Goal: Task Accomplishment & Management: Manage account settings

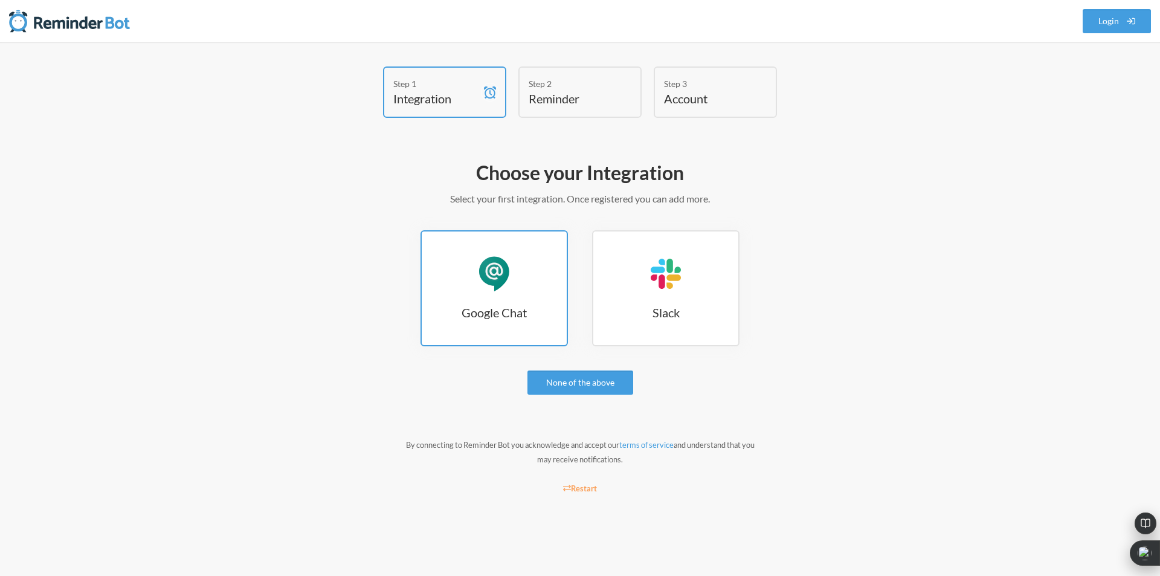
click at [529, 306] on h3 "Google Chat" at bounding box center [494, 312] width 145 height 17
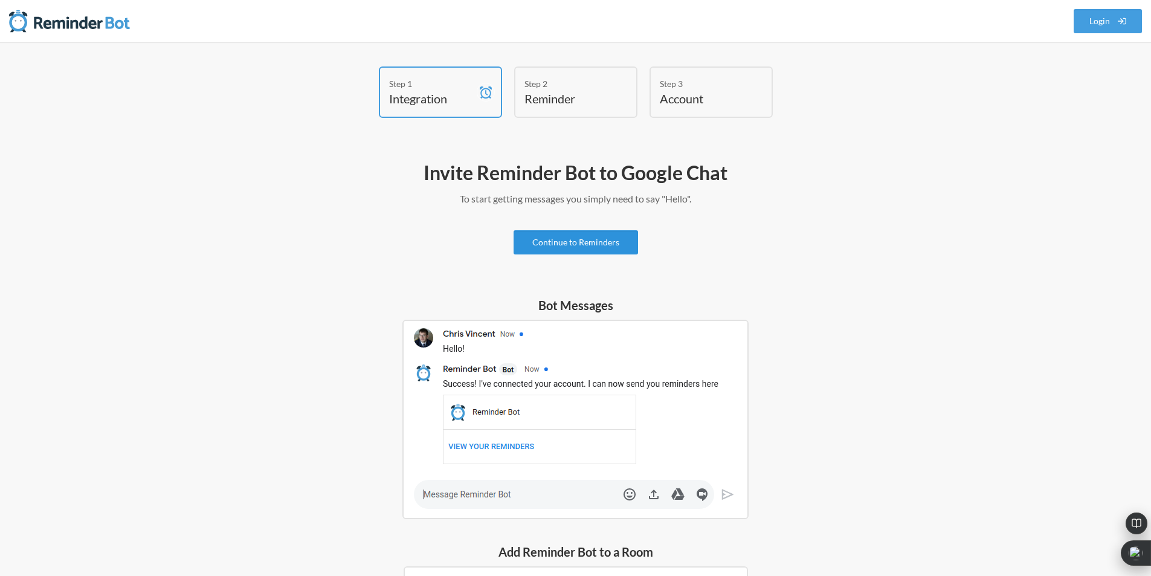
click at [593, 246] on link "Continue to Reminders" at bounding box center [576, 242] width 124 height 24
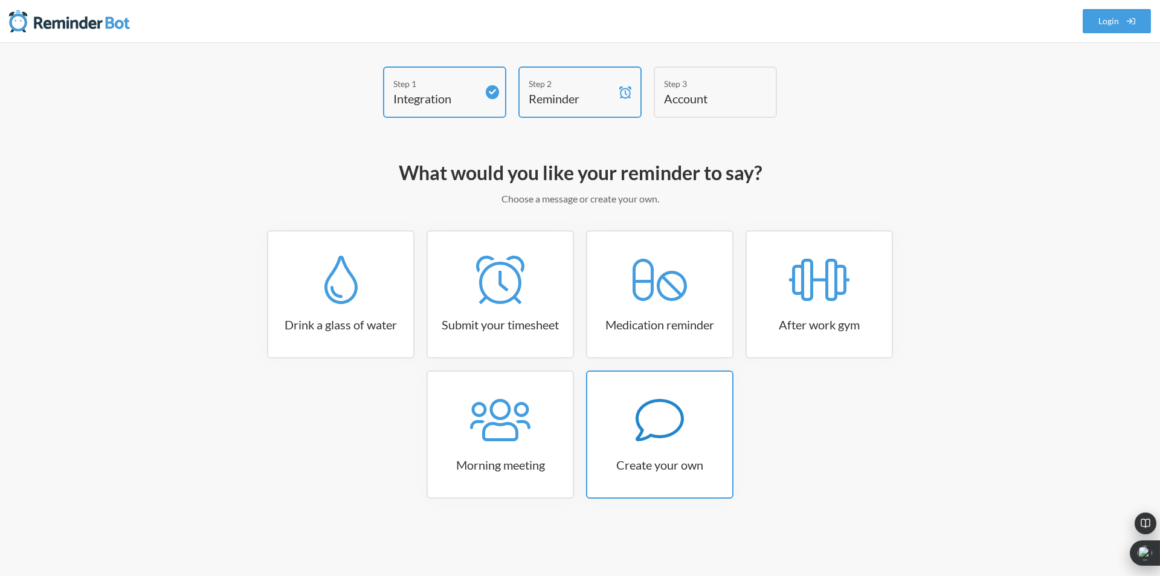
click at [646, 470] on h3 "Create your own" at bounding box center [659, 464] width 145 height 17
select select "07:30:00"
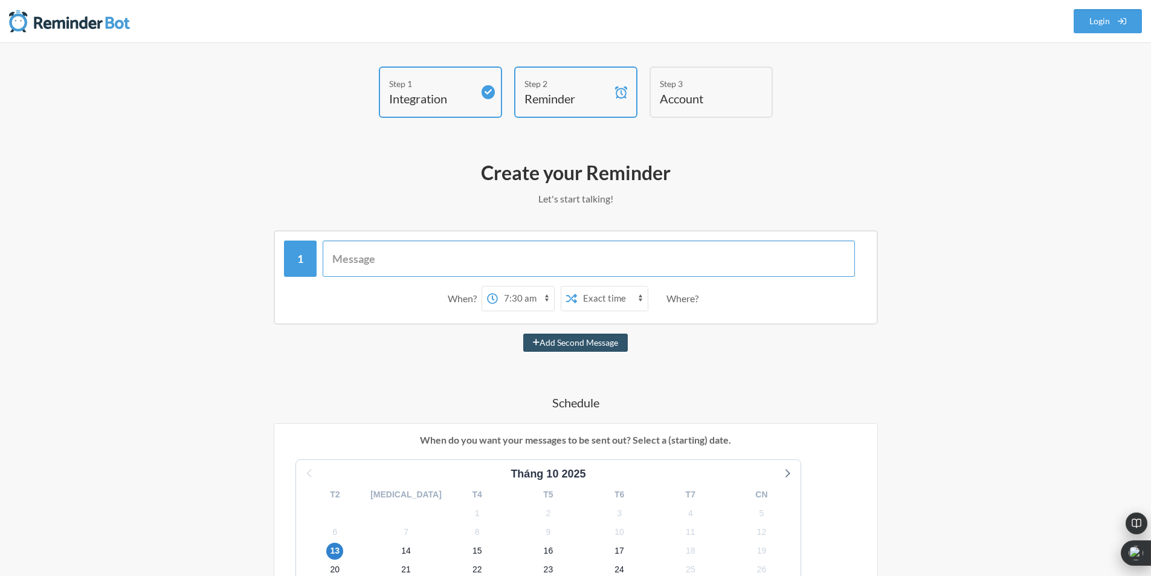
click at [468, 254] on input "text" at bounding box center [589, 258] width 532 height 36
type input "D"
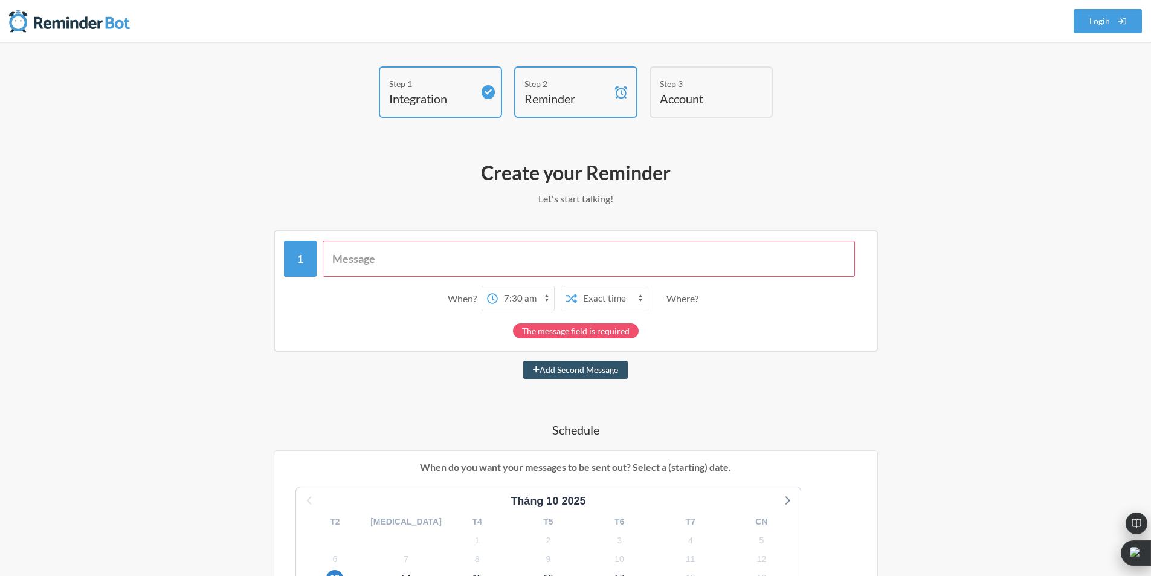
click at [402, 259] on input "text" at bounding box center [589, 258] width 532 height 36
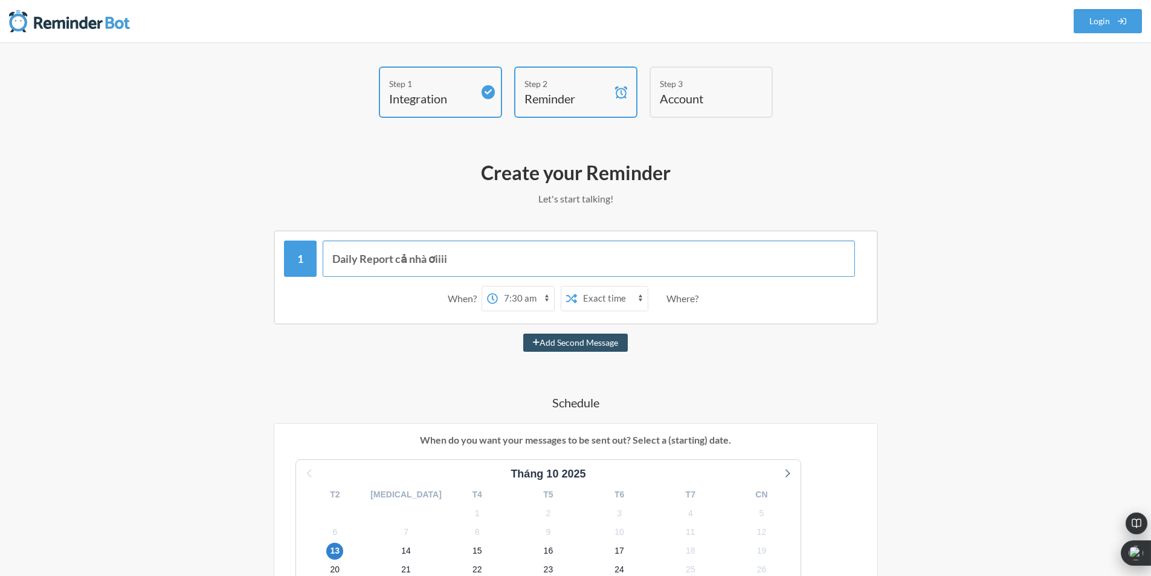
type input "Daily Report cả nhà ơiiii"
click at [540, 245] on input "Daily Report cả nhà ơiiii" at bounding box center [589, 258] width 532 height 36
click at [523, 333] on button "Add Second Message" at bounding box center [575, 342] width 105 height 18
select select "08:30:00"
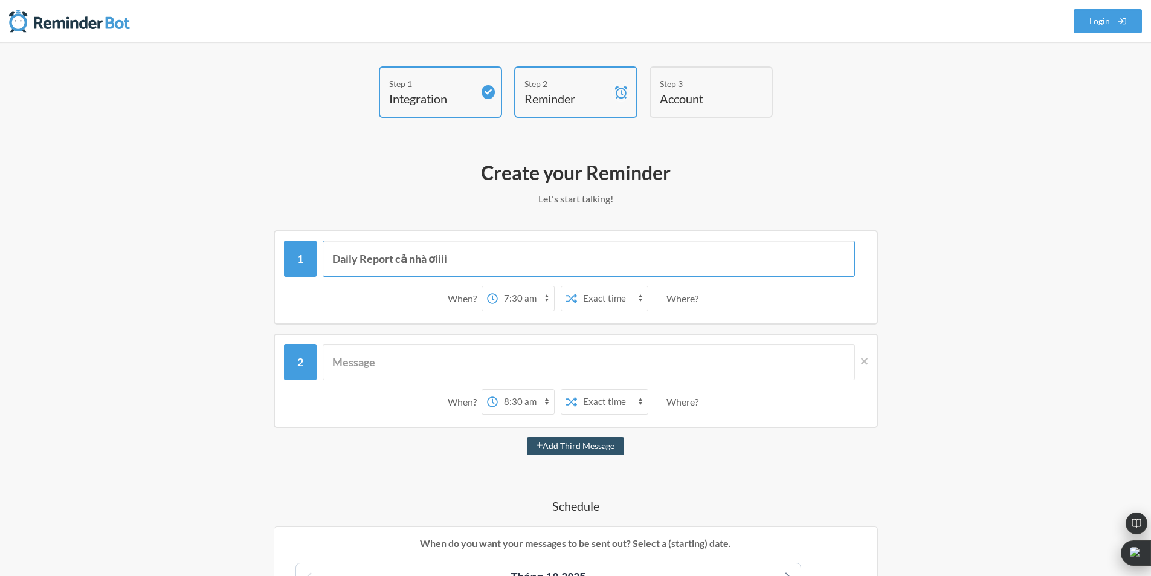
click at [540, 245] on input "Daily Report cả nhà ơiiii" at bounding box center [589, 258] width 532 height 36
paste input "[URL][DOMAIN_NAME]"
type input "Daily Report cả nhà ơiiii"
click at [518, 300] on select "12:00 am 12:15 am 12:30 am 12:45 am 1:00 am 1:15 am 1:30 am 1:45 am 2:00 am 2:1…" at bounding box center [526, 298] width 56 height 24
click at [498, 286] on select "12:00 am 12:15 am 12:30 am 12:45 am 1:00 am 1:15 am 1:30 am 1:45 am 2:00 am 2:1…" at bounding box center [526, 298] width 56 height 24
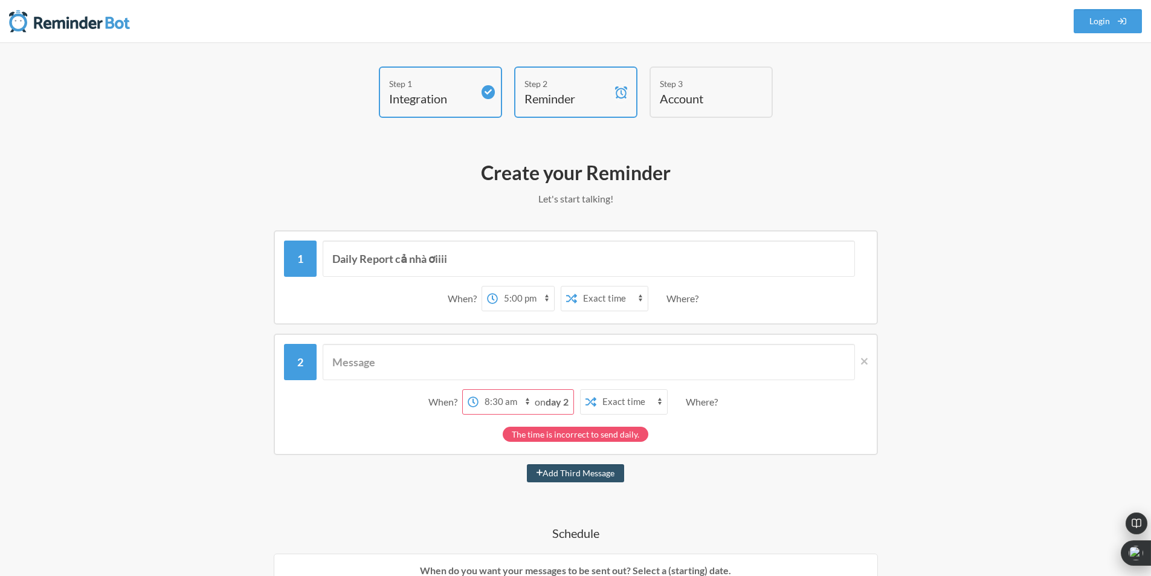
click at [577, 298] on select "Exact time Random time" at bounding box center [612, 298] width 71 height 24
click at [577, 286] on select "Exact time Random time" at bounding box center [612, 298] width 71 height 24
click at [691, 301] on div "Where?" at bounding box center [684, 298] width 37 height 25
click at [543, 297] on select "12:00 am 12:15 am 12:30 am 12:45 am 1:00 am 1:15 am 1:30 am 1:45 am 2:00 am 2:1…" at bounding box center [526, 298] width 56 height 24
select select "17:15:00"
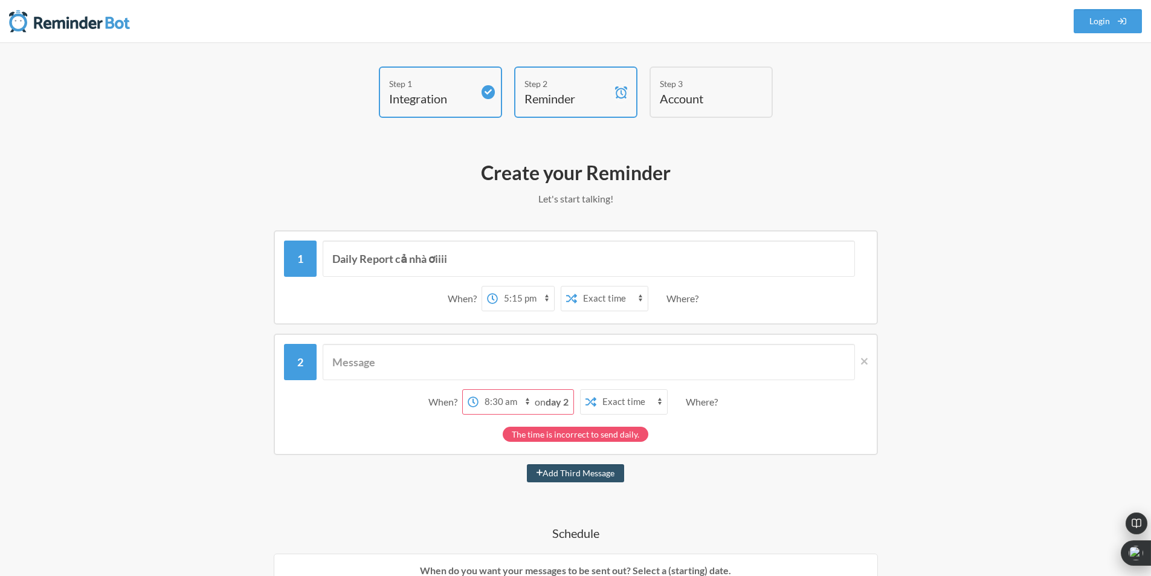
click at [498, 286] on select "12:00 am 12:15 am 12:30 am 12:45 am 1:00 am 1:15 am 1:30 am 1:45 am 2:00 am 2:1…" at bounding box center [526, 298] width 56 height 24
click at [938, 331] on div "Step 1 Integration Step 2 Reminder Step 3 Account What would you like your remi…" at bounding box center [575, 551] width 773 height 971
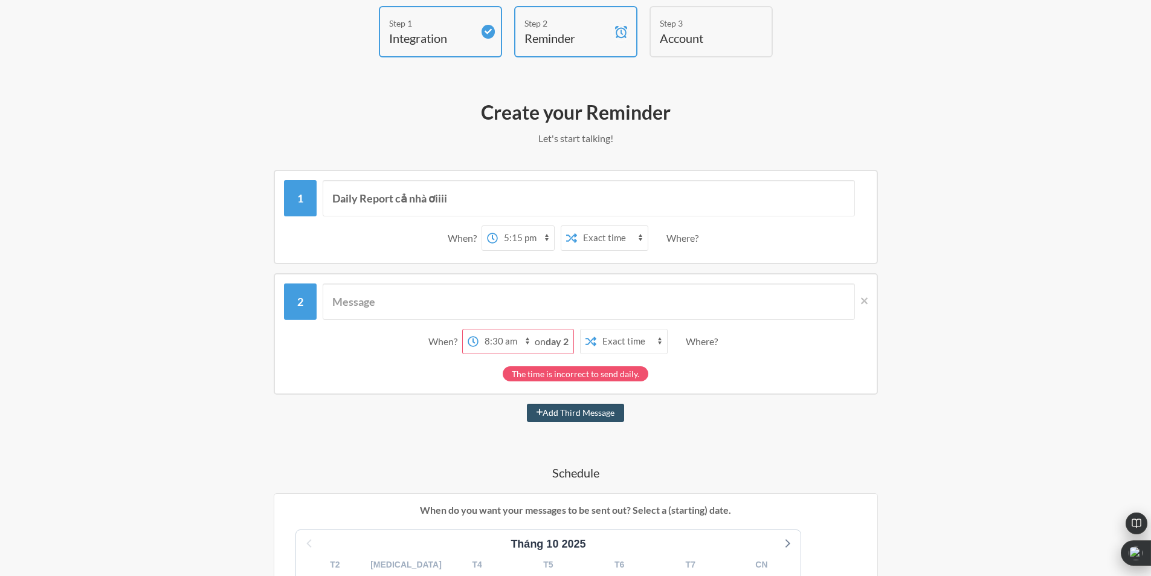
scroll to position [121, 0]
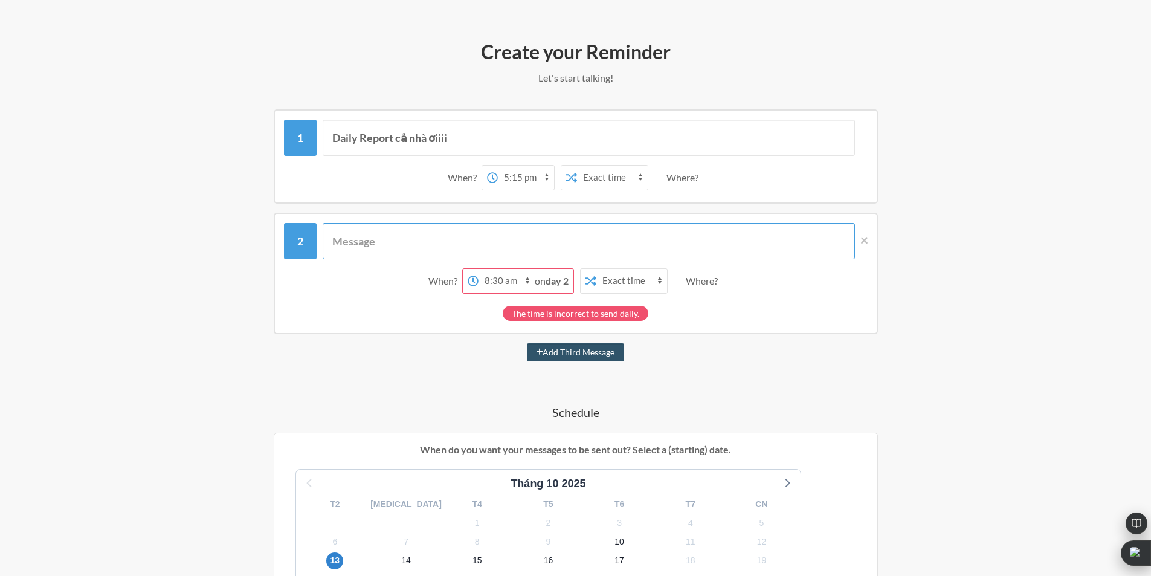
click at [401, 248] on input "text" at bounding box center [589, 241] width 532 height 36
drag, startPoint x: 456, startPoint y: 143, endPoint x: 284, endPoint y: 150, distance: 172.4
click at [284, 150] on div "Daily Report cả nhà ơiiii" at bounding box center [576, 138] width 584 height 36
click at [359, 236] on input "text" at bounding box center [589, 241] width 532 height 36
paste input "Daily Report cả nhà ơiiii"
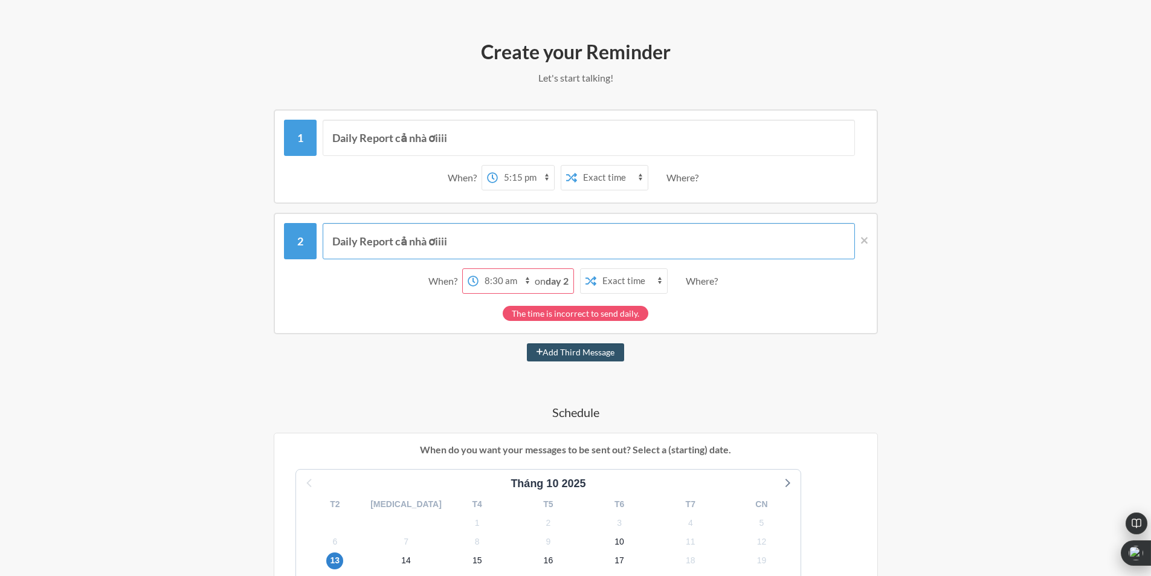
type input "Daily Report cả nhà ơiiii"
drag, startPoint x: 469, startPoint y: 138, endPoint x: 301, endPoint y: 140, distance: 168.6
click at [301, 140] on div "Daily Report cả nhà ơiiii" at bounding box center [576, 138] width 584 height 36
type input "Kính cẩn nghiêng [PERSON_NAME] em [PERSON_NAME] Daily Report ạaa"
click at [469, 234] on input "Daily Report cả nhà ơiiii" at bounding box center [589, 241] width 532 height 36
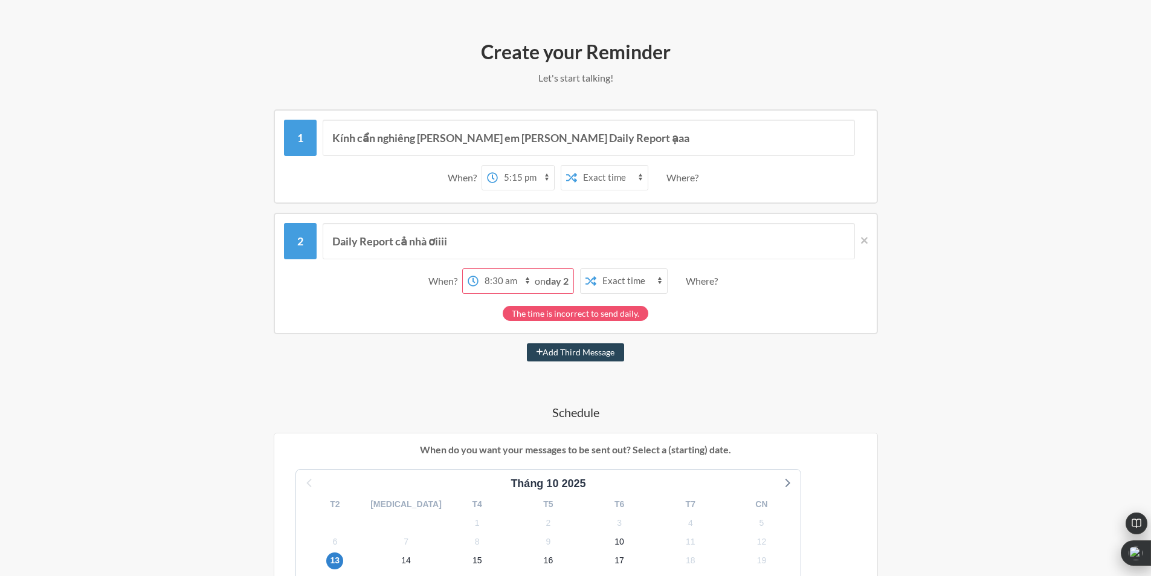
click at [576, 351] on button "Add Third Message" at bounding box center [576, 352] width 98 height 18
select select "09:30:00"
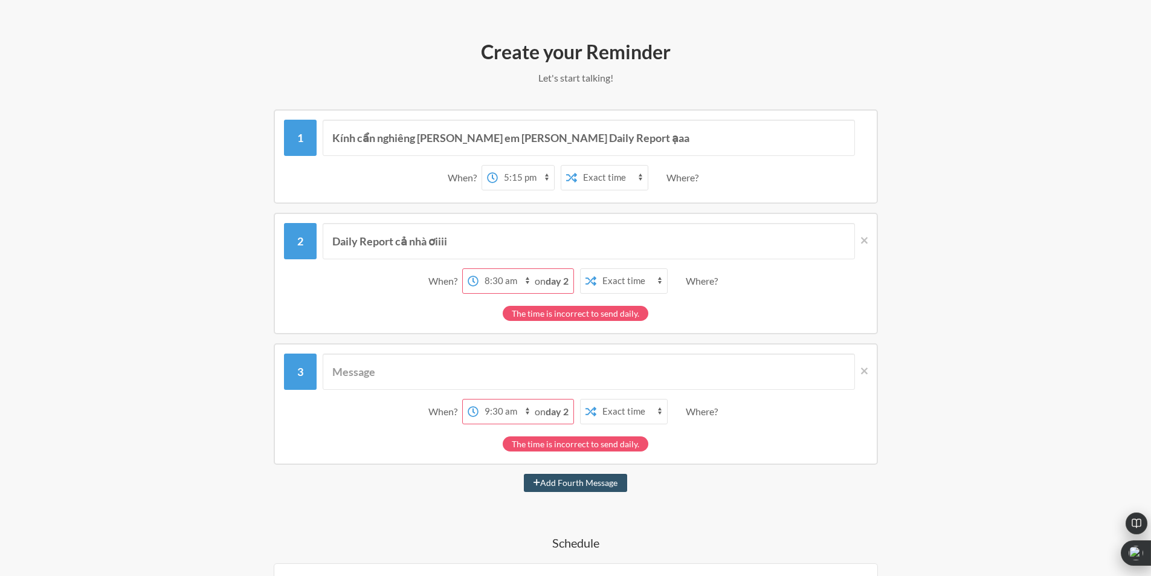
scroll to position [181, 0]
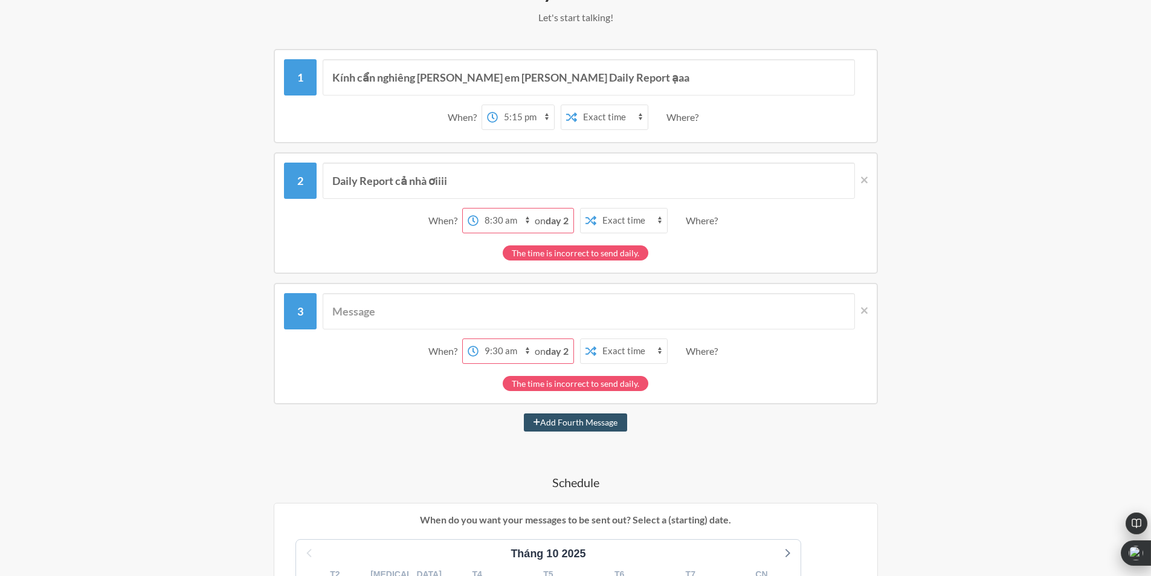
click at [506, 210] on select "12:00 am 12:15 am 12:30 am 12:45 am 1:00 am 1:15 am 1:30 am 1:45 am 2:00 am 2:1…" at bounding box center [506, 220] width 56 height 24
select select "17:15:00"
click at [478, 208] on select "12:00 am 12:15 am 12:30 am 12:45 am 1:00 am 1:15 am 1:30 am 1:45 am 2:00 am 2:1…" at bounding box center [506, 220] width 56 height 24
click at [568, 219] on strong "day 2" at bounding box center [557, 219] width 23 height 11
click at [594, 217] on icon at bounding box center [590, 221] width 11 height 10
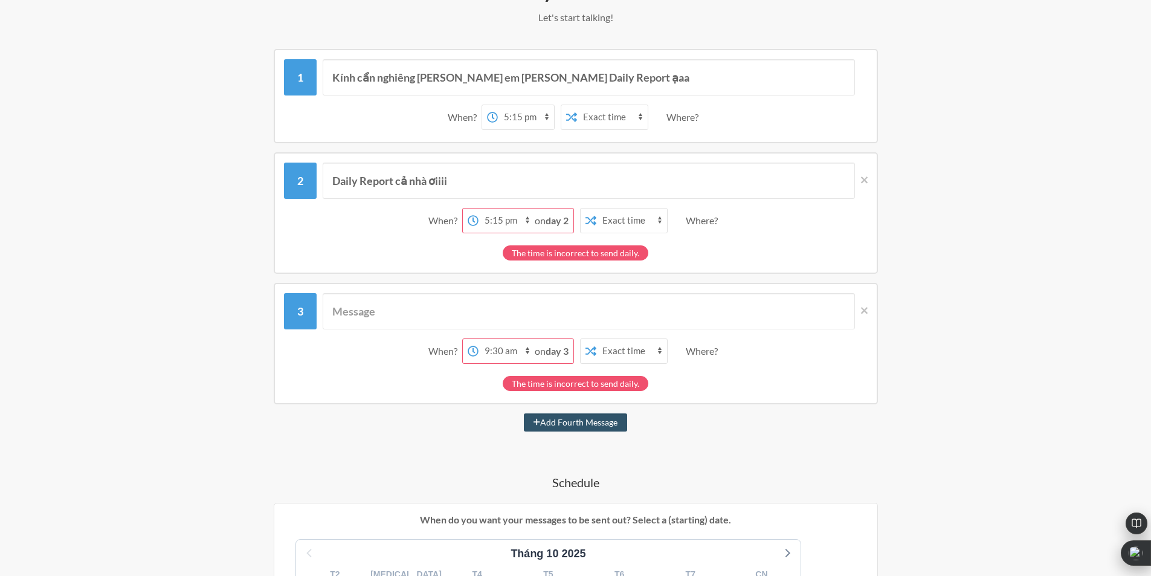
click at [735, 239] on div "The time is incorrect to send daily." at bounding box center [576, 249] width 584 height 21
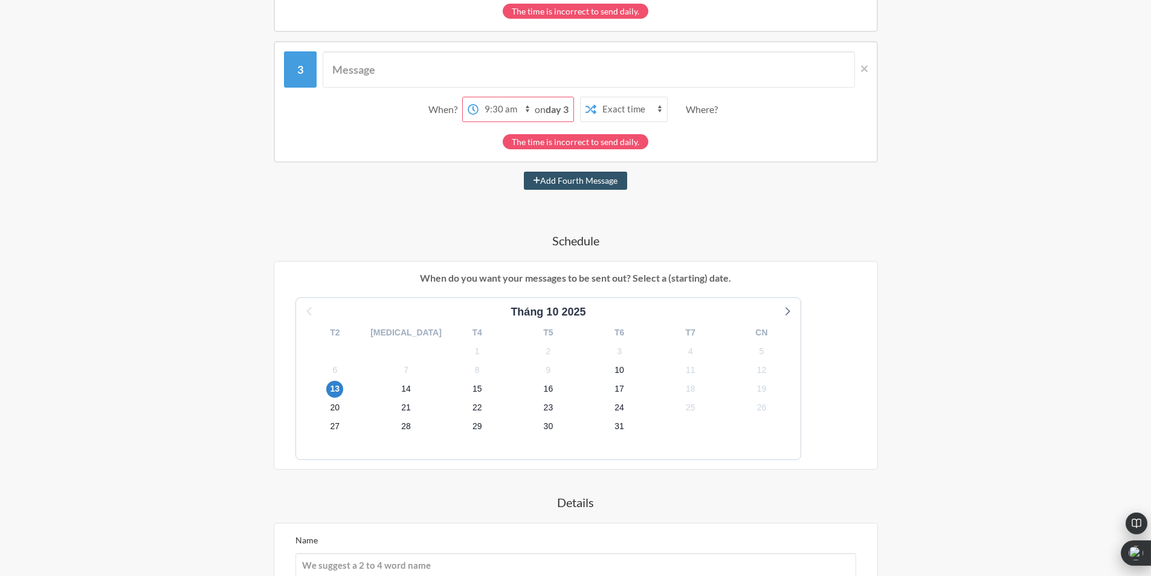
scroll to position [604, 0]
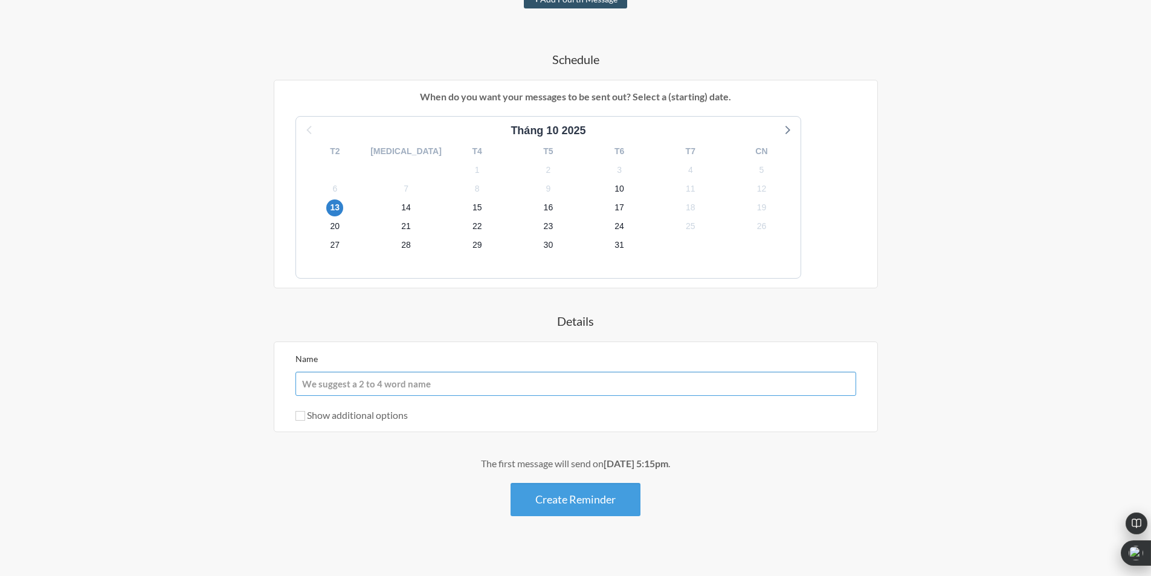
click at [392, 391] on input "Name" at bounding box center [575, 384] width 561 height 24
click at [230, 399] on div "Kính cẩn nghiêng [PERSON_NAME] em [PERSON_NAME] Daily Report ạaa When? 12:00 am…" at bounding box center [575, 71] width 701 height 890
click at [370, 388] on input "Name" at bounding box center [575, 384] width 561 height 24
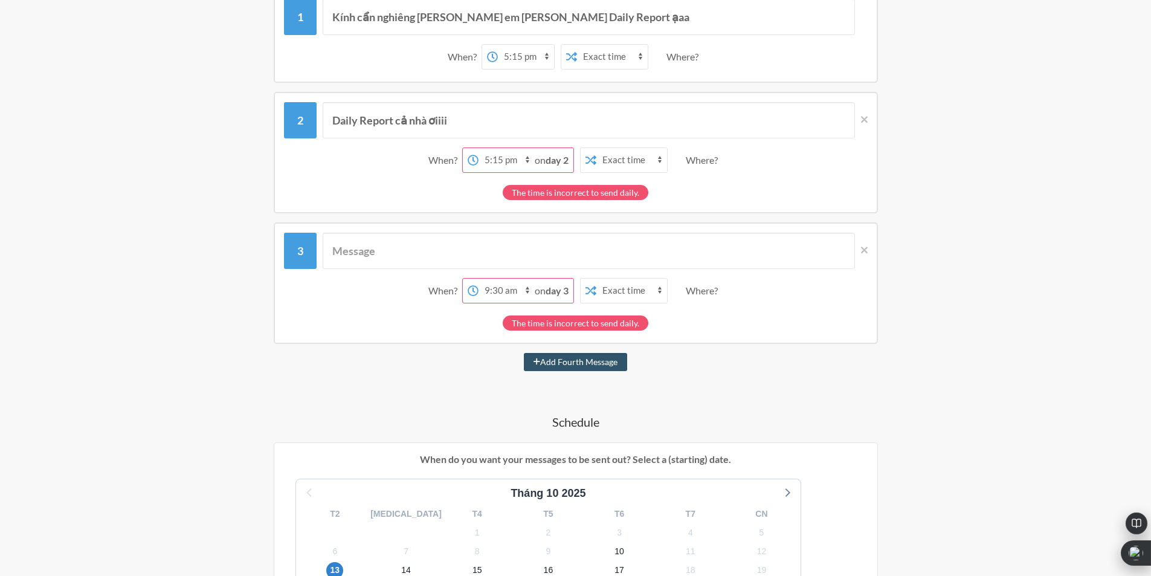
scroll to position [121, 0]
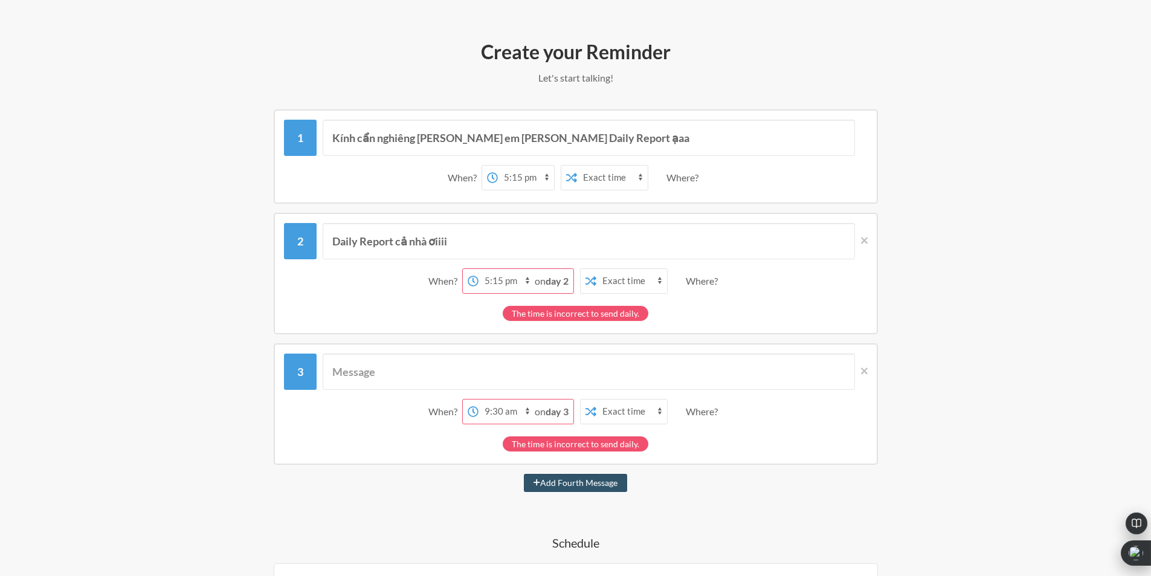
type input "Daily Report"
click at [414, 375] on input "text" at bounding box center [589, 371] width 532 height 36
click at [387, 369] on input "text" at bounding box center [589, 371] width 532 height 36
type input "D"
type input "Đ"
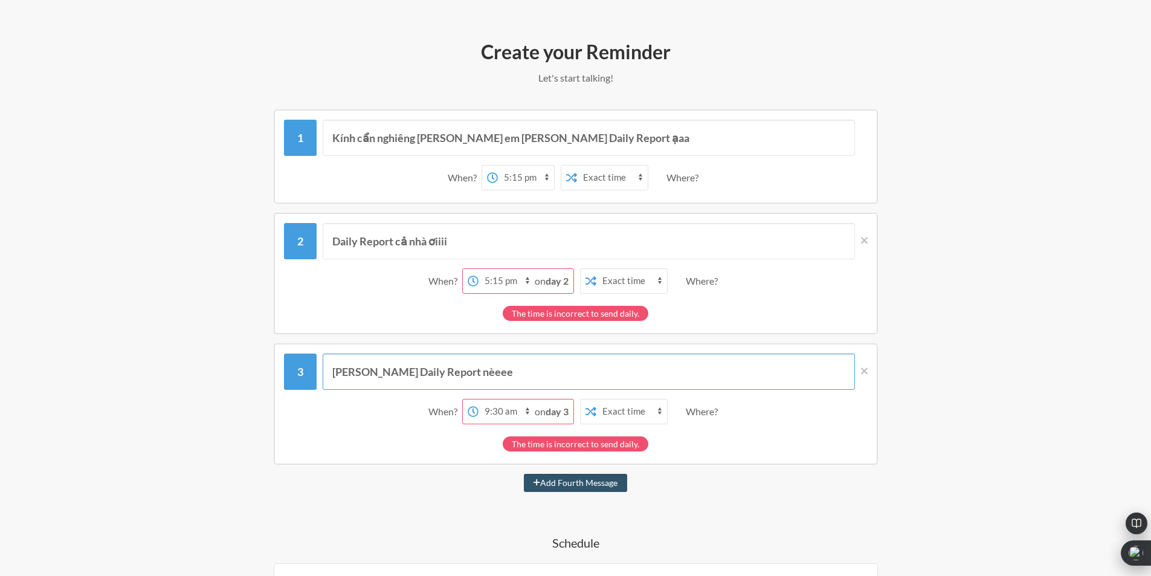
scroll to position [242, 0]
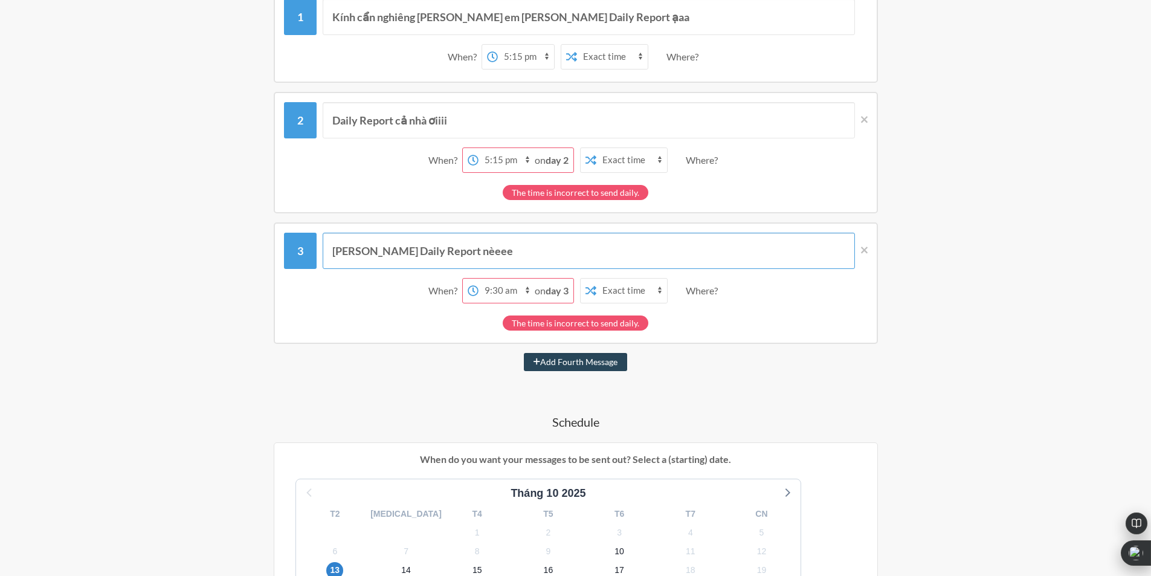
type input "[PERSON_NAME] Daily Report nèeee"
click at [562, 362] on button "Add Fourth Message" at bounding box center [575, 362] width 103 height 18
select select "10:30:00"
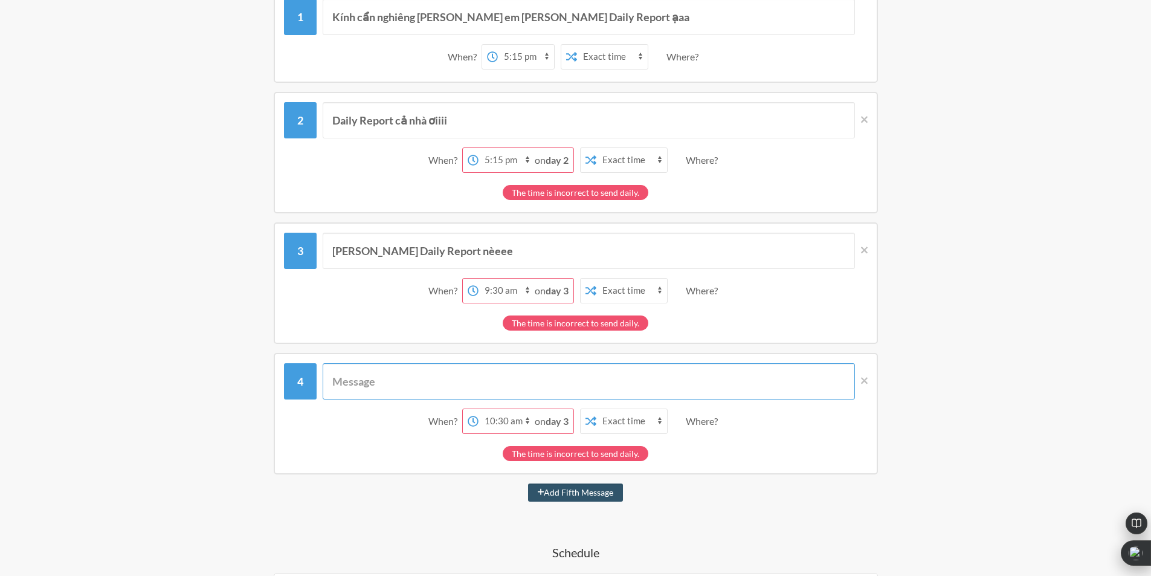
click at [450, 390] on input "text" at bounding box center [589, 381] width 532 height 36
type input "D"
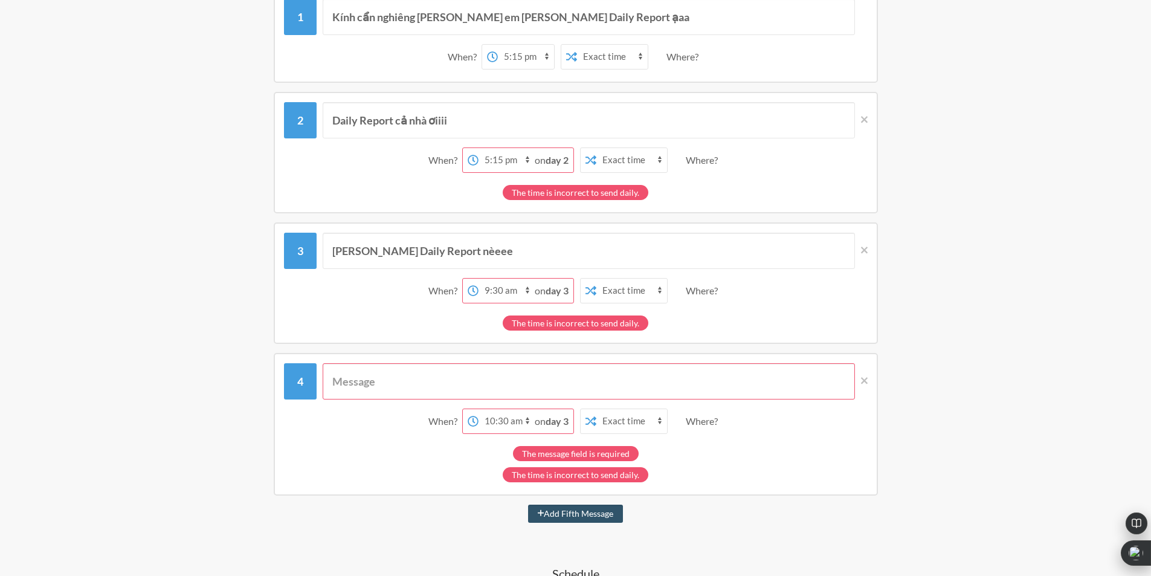
type input "C"
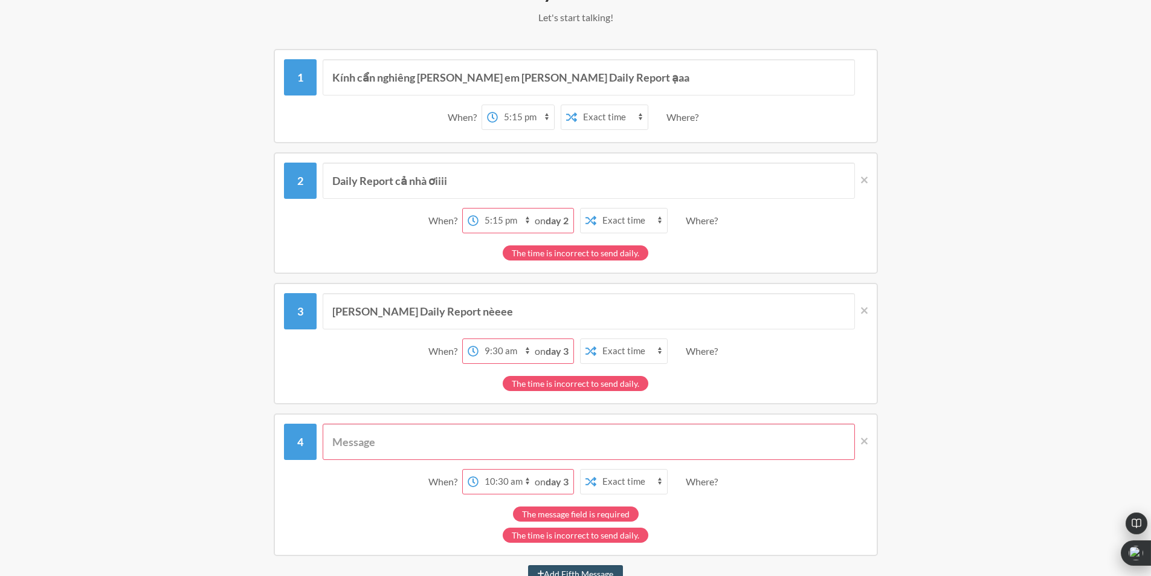
scroll to position [121, 0]
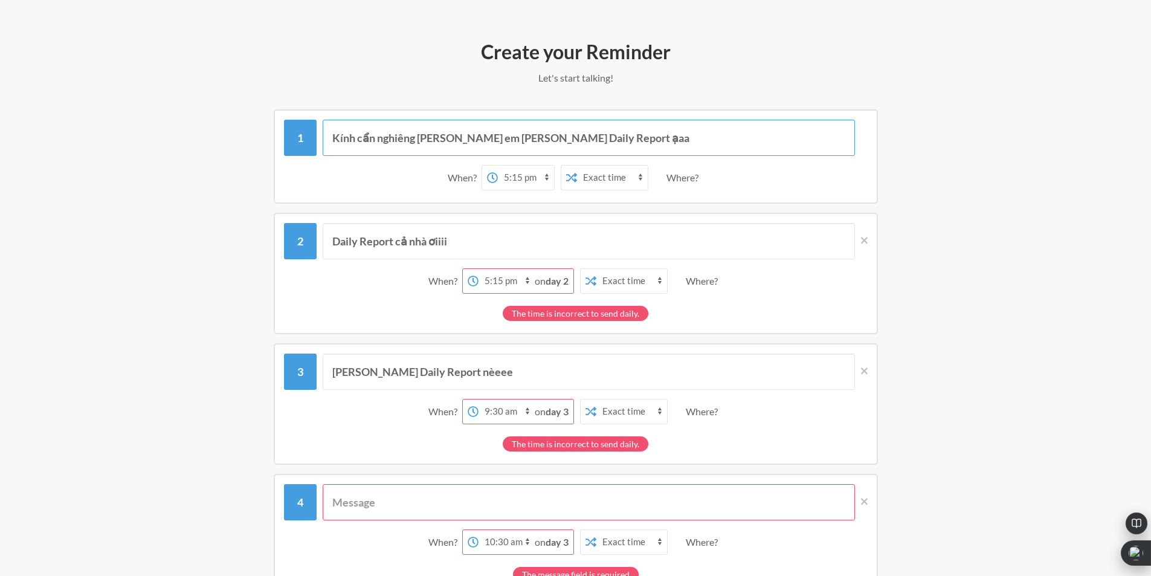
click at [608, 137] on input "Kính cẩn nghiêng [PERSON_NAME] em [PERSON_NAME] Daily Report ạaa" at bounding box center [589, 138] width 532 height 36
click at [586, 137] on input "Kính cẩn nghiêng [PERSON_NAME] em [PERSON_NAME] Daily Report ạaa" at bounding box center [589, 138] width 532 height 36
click at [619, 135] on input "Kính cẩn nghiêng [PERSON_NAME] em [PERSON_NAME] Daily Report ạaa" at bounding box center [589, 138] width 532 height 36
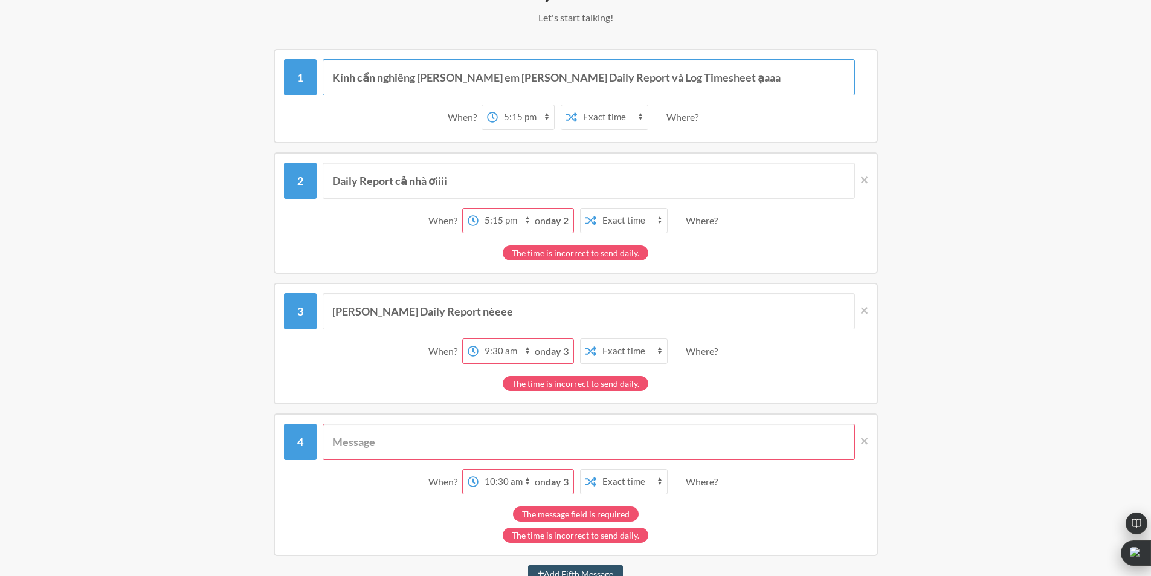
type input "Kính cẩn nghiêng [PERSON_NAME] em [PERSON_NAME] Daily Report và Log Timesheet ạ…"
click at [497, 173] on input "Daily Report cả nhà ơiiii" at bounding box center [589, 181] width 532 height 36
type input "Daily Report cả nhà ơiiii.... Log timesheet nữaaa"
click at [523, 314] on input "[PERSON_NAME] Daily Report nèeee" at bounding box center [589, 311] width 532 height 36
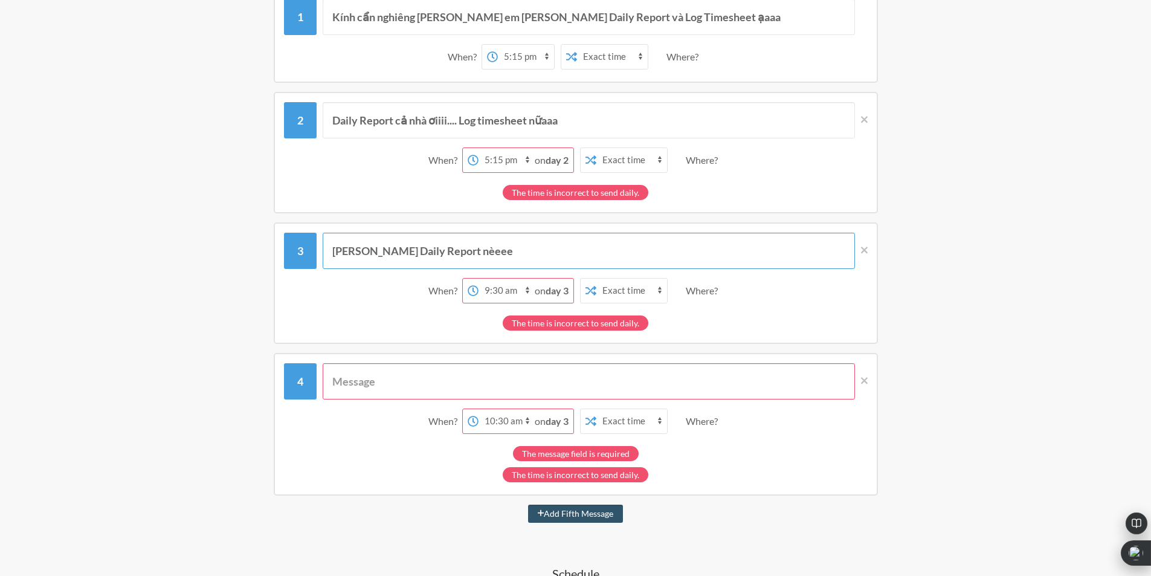
scroll to position [302, 0]
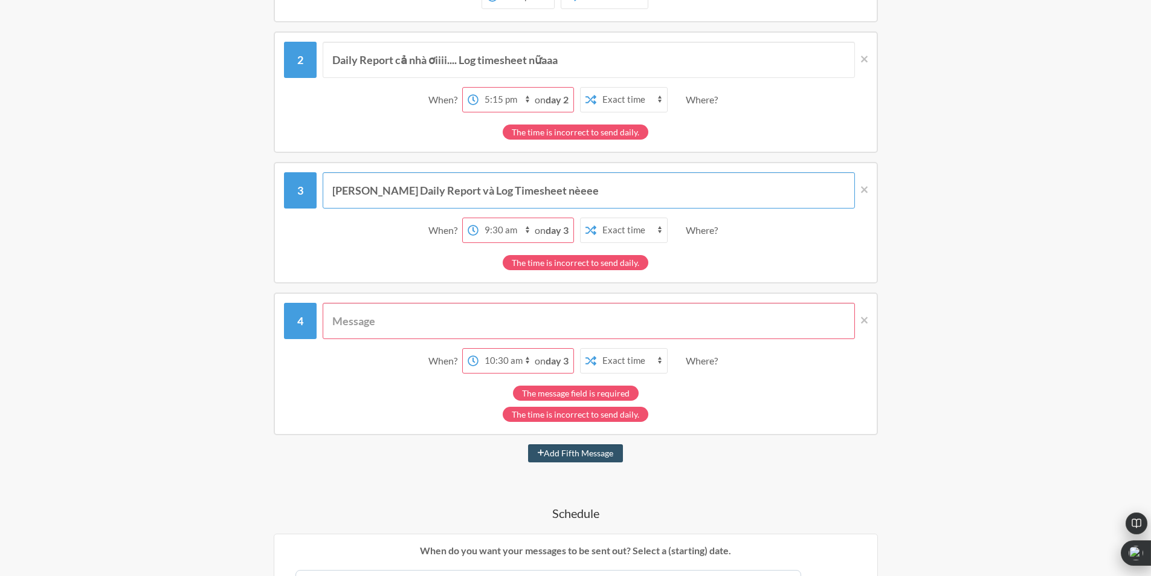
type input "[PERSON_NAME] Daily Report và Log Timesheet nèeee"
click at [442, 342] on div "When? 12:00 am 12:15 am 12:30 am 12:45 am 1:00 am 1:15 am 1:30 am 1:45 am 2:00 …" at bounding box center [576, 360] width 584 height 37
click at [432, 318] on input "text" at bounding box center [589, 321] width 532 height 36
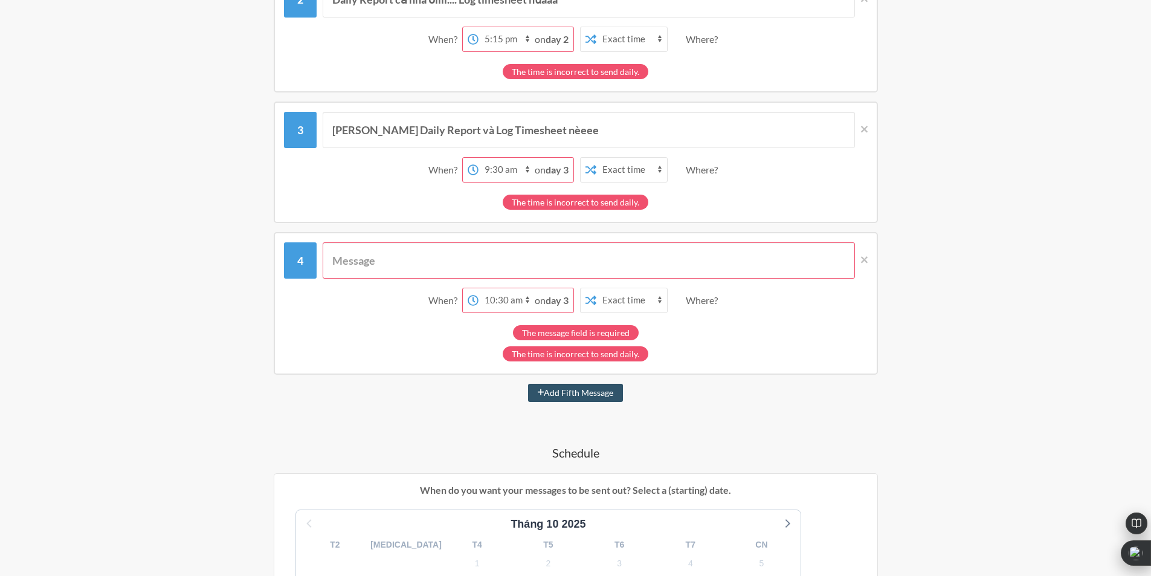
click at [354, 265] on input "text" at bounding box center [589, 260] width 532 height 36
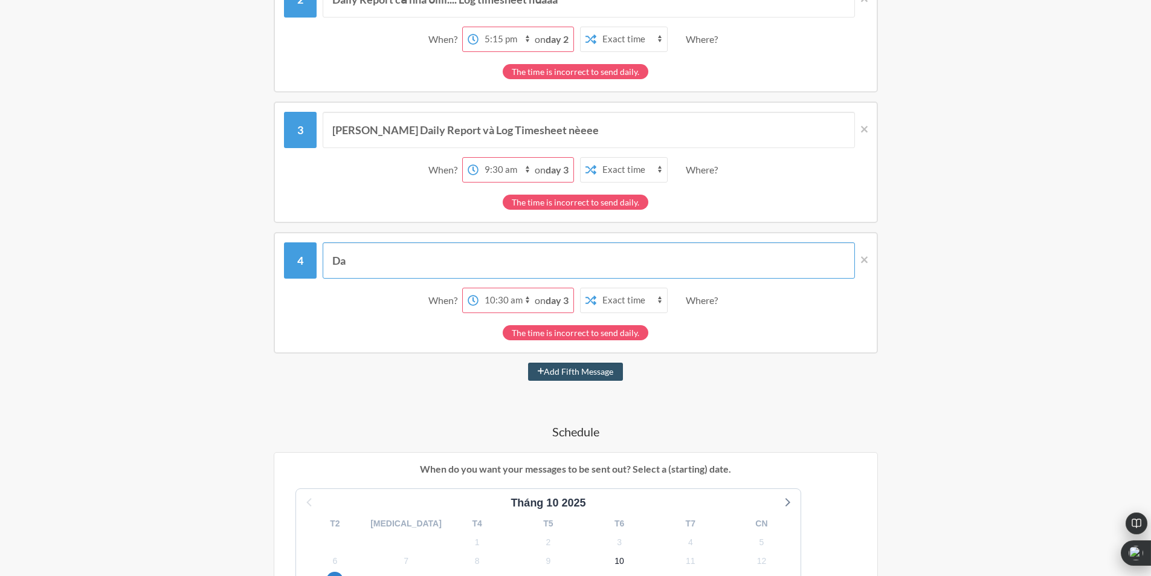
type input "D"
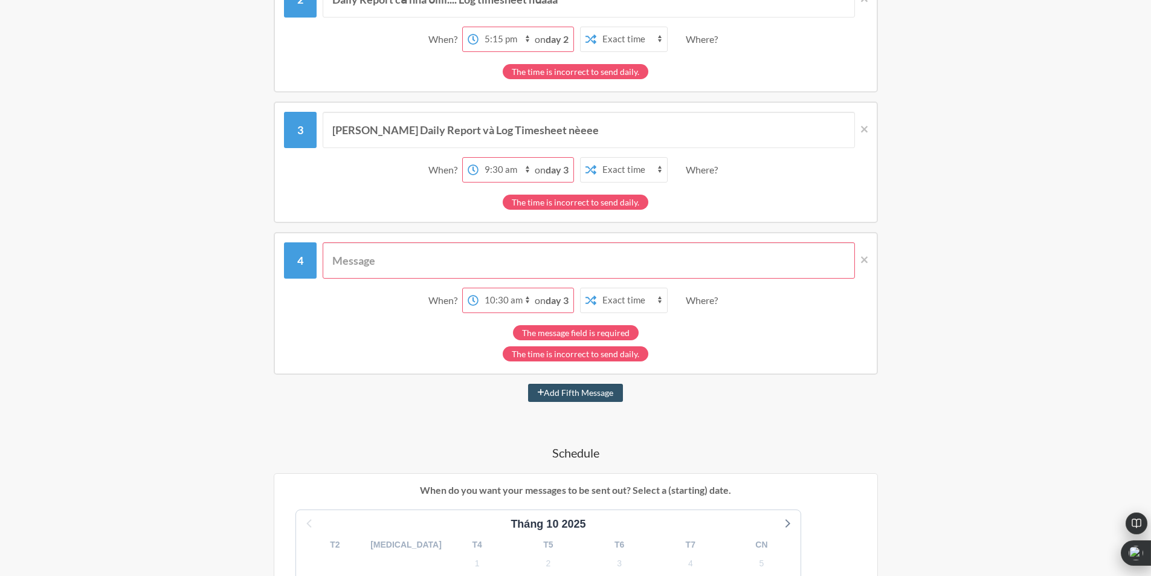
type input "K"
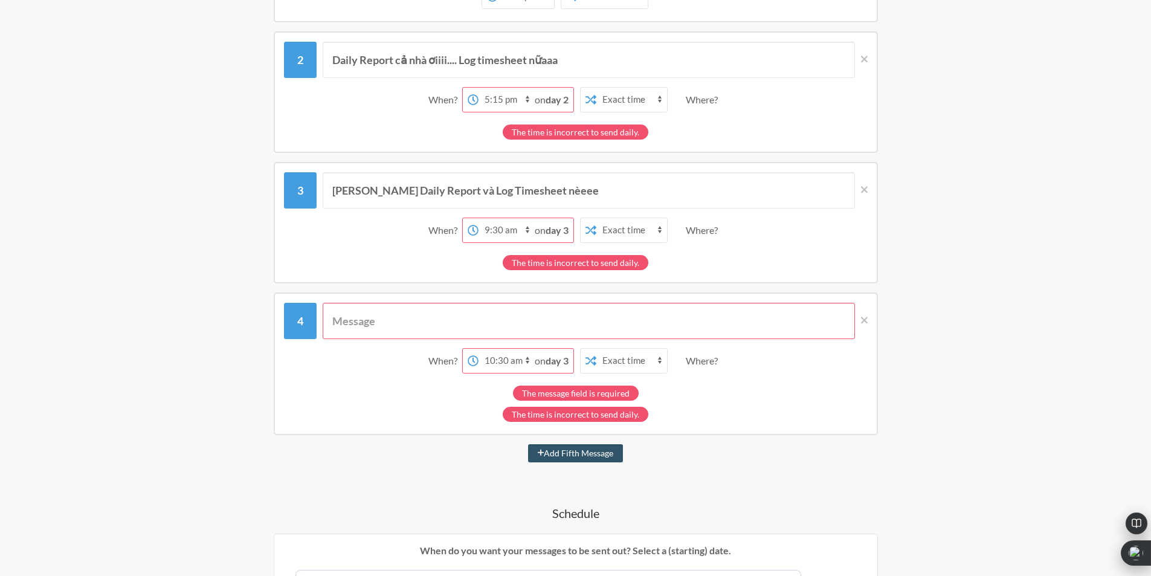
scroll to position [242, 0]
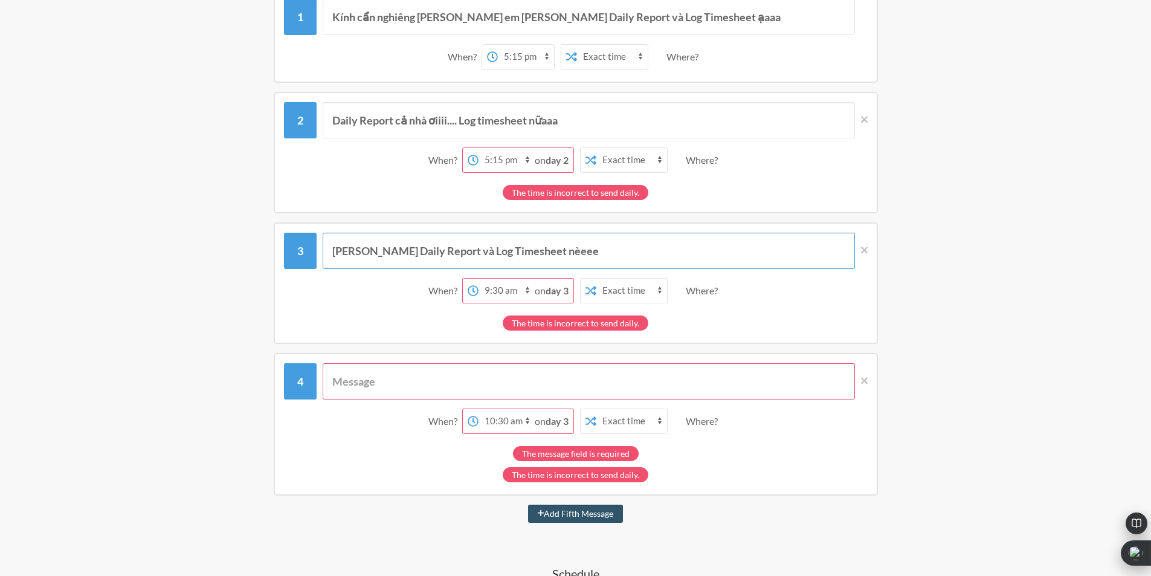
click at [362, 253] on input "[PERSON_NAME] Daily Report và Log Timesheet nèeee" at bounding box center [589, 251] width 532 height 36
click at [352, 373] on input "text" at bounding box center [589, 381] width 532 height 36
paste input "[PERSON_NAME] Daily Report và Log Timesheet nèeee"
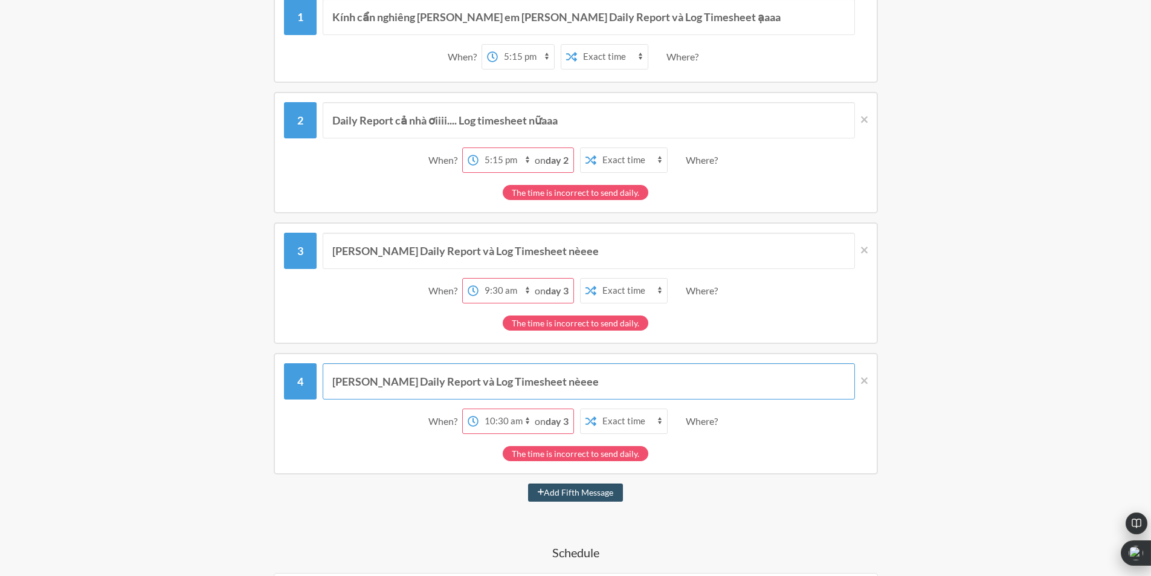
type input "[PERSON_NAME] Daily Report và Log Timesheet nèeee"
click at [350, 255] on input "[PERSON_NAME] Daily Report và Log Timesheet nèeee" at bounding box center [589, 251] width 532 height 36
click at [562, 501] on div "Kính cẩn nghiêng [PERSON_NAME] em [PERSON_NAME] Daily Report và Log Timesheet ạ…" at bounding box center [575, 499] width 701 height 1020
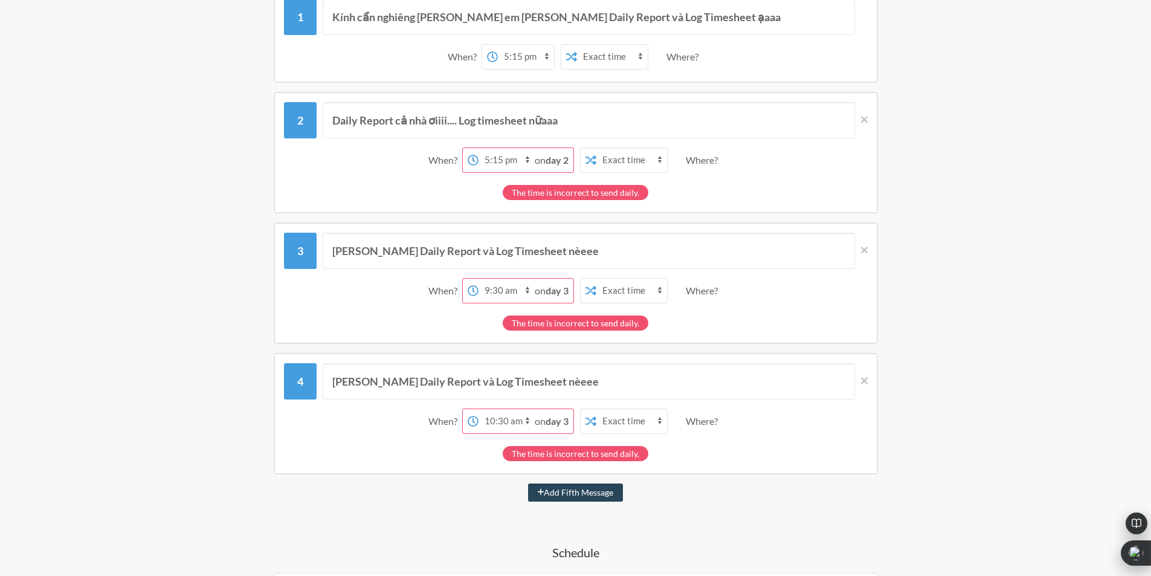
click at [564, 499] on button "Add Fifth Message" at bounding box center [575, 492] width 95 height 18
select select "11:30:00"
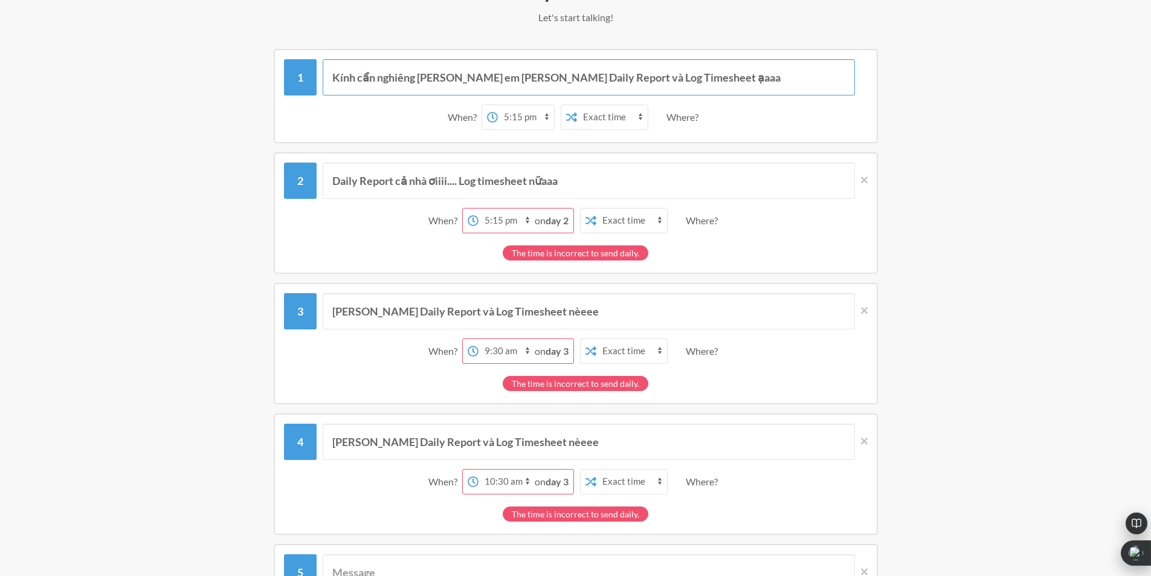
drag, startPoint x: 353, startPoint y: 79, endPoint x: 329, endPoint y: 79, distance: 23.6
click at [329, 79] on input "Kính cẩn nghiêng [PERSON_NAME] em [PERSON_NAME] Daily Report và Log Timesheet ạ…" at bounding box center [589, 77] width 532 height 36
drag, startPoint x: 369, startPoint y: 76, endPoint x: 333, endPoint y: 77, distance: 35.7
click at [333, 77] on input "Thứ 2 đầu [PERSON_NAME] cẩn nghiêng [PERSON_NAME] em [PERSON_NAME] Daily Report…" at bounding box center [589, 77] width 532 height 36
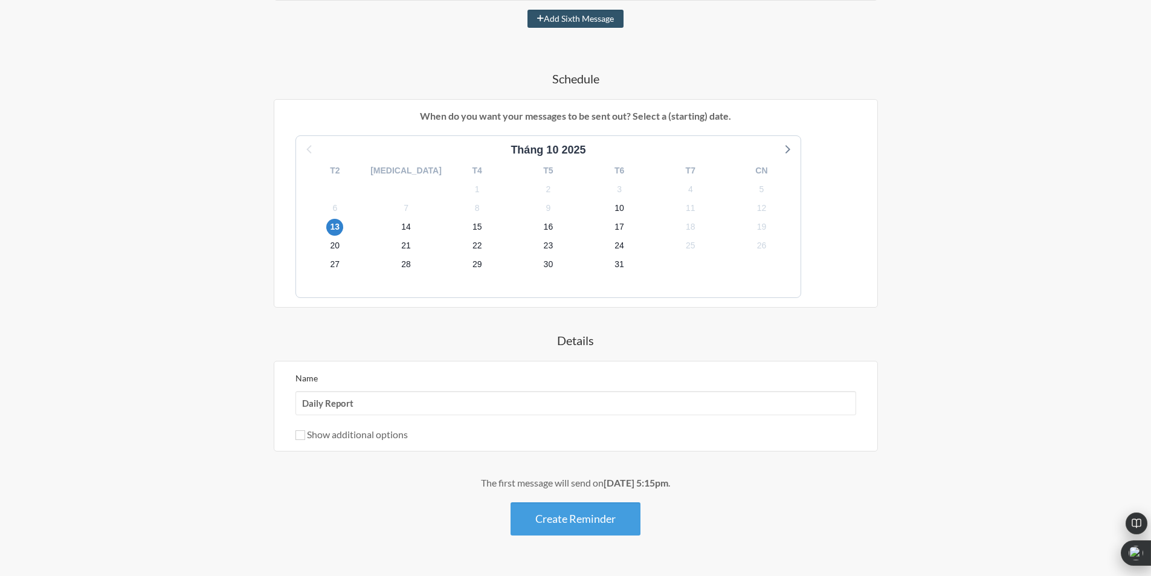
scroll to position [878, 0]
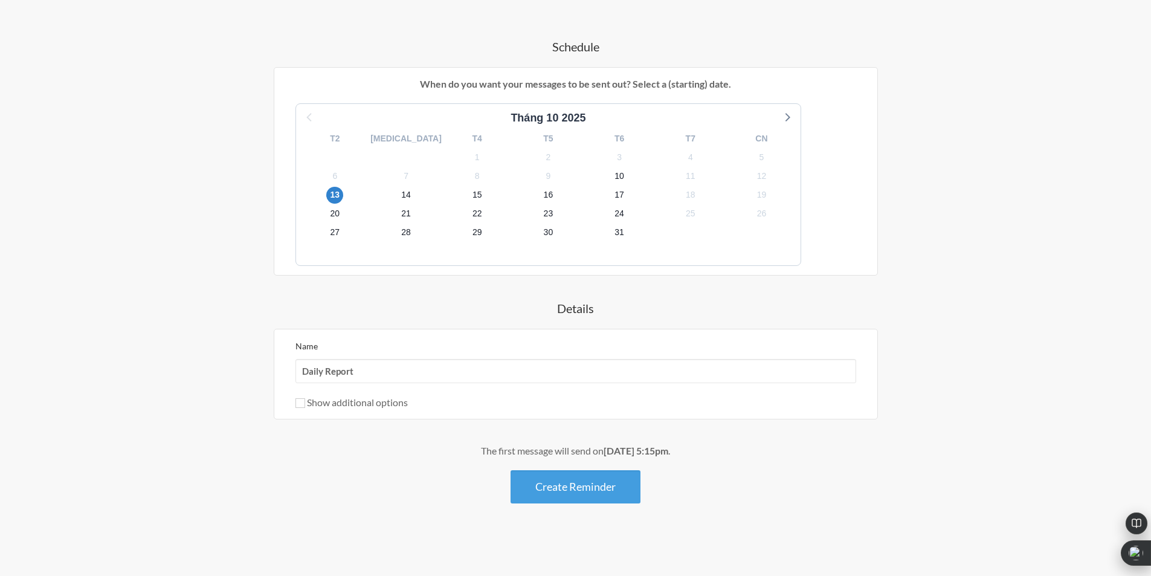
type input "Thứ 2 đầu [PERSON_NAME] cẩn nghiêng [PERSON_NAME] em [PERSON_NAME] Daily Report…"
click at [407, 370] on input "Daily Report" at bounding box center [575, 371] width 561 height 24
type input "Daily Report and Timesheet"
click at [556, 448] on div "The first message will send on [DATE] 5:15pm ." at bounding box center [575, 450] width 701 height 14
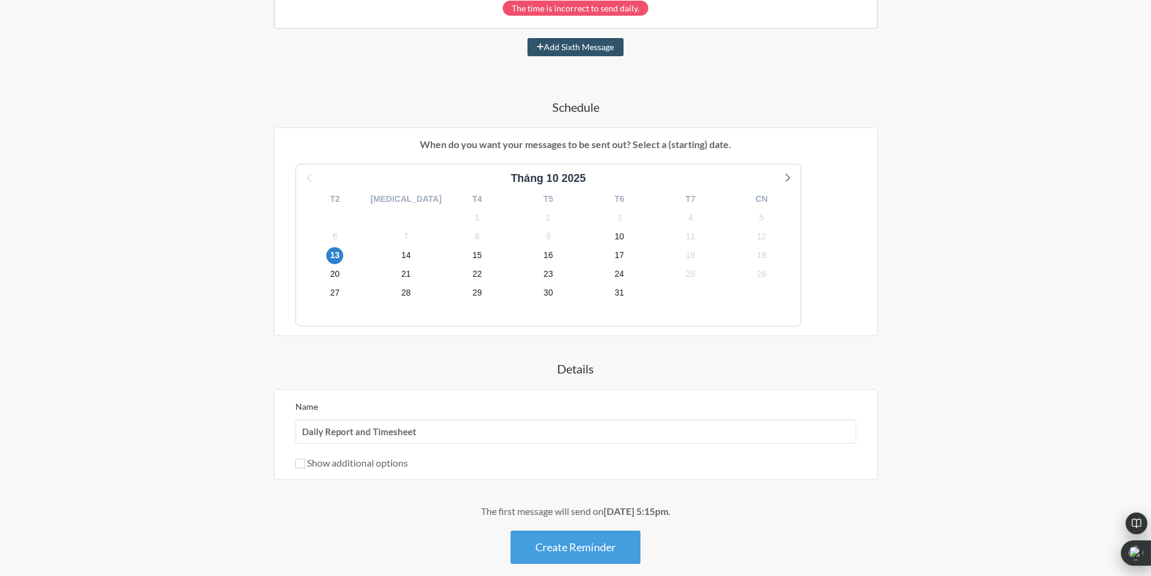
scroll to position [757, 0]
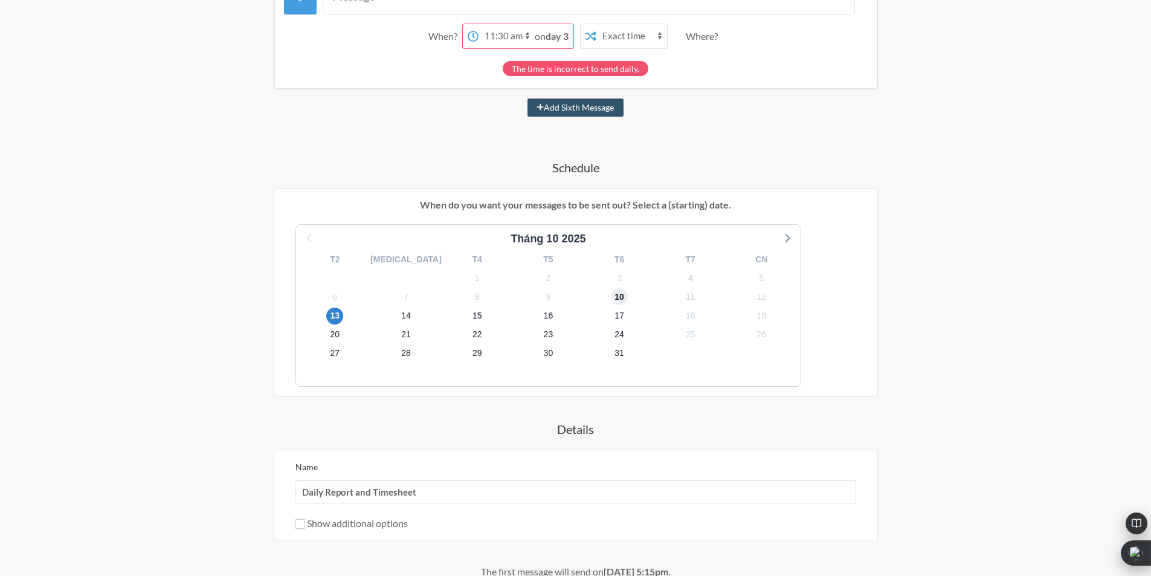
click at [611, 292] on span "10" at bounding box center [619, 296] width 17 height 17
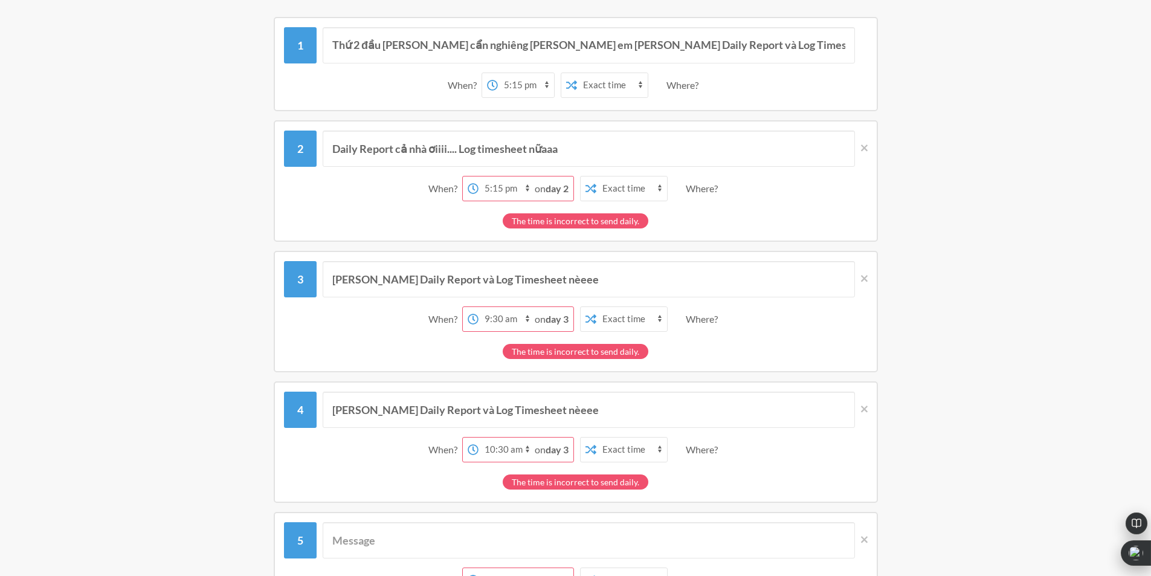
scroll to position [153, 0]
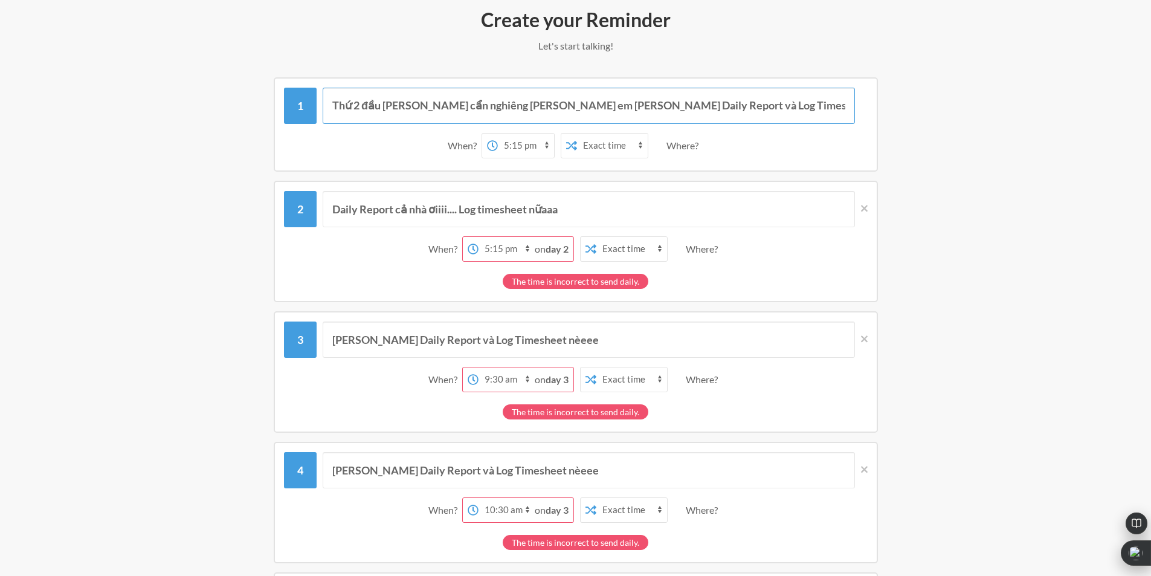
drag, startPoint x: 347, startPoint y: 109, endPoint x: 326, endPoint y: 107, distance: 21.8
click at [326, 108] on input "Thứ 2 đầu [PERSON_NAME] cẩn nghiêng [PERSON_NAME] em [PERSON_NAME] Daily Report…" at bounding box center [589, 106] width 532 height 36
click at [728, 103] on input "Kính cẩn nghiêng [PERSON_NAME] em [PERSON_NAME] Daily Report và Log Timesheet ạ…" at bounding box center [589, 106] width 532 height 36
type input "Kính cẩn nghiêng [PERSON_NAME] em [PERSON_NAME] Daily Report và Log Timesheet ạ…"
click at [546, 213] on input "Daily Report cả nhà ơiiii.... Log timesheet nữaaa" at bounding box center [589, 209] width 532 height 36
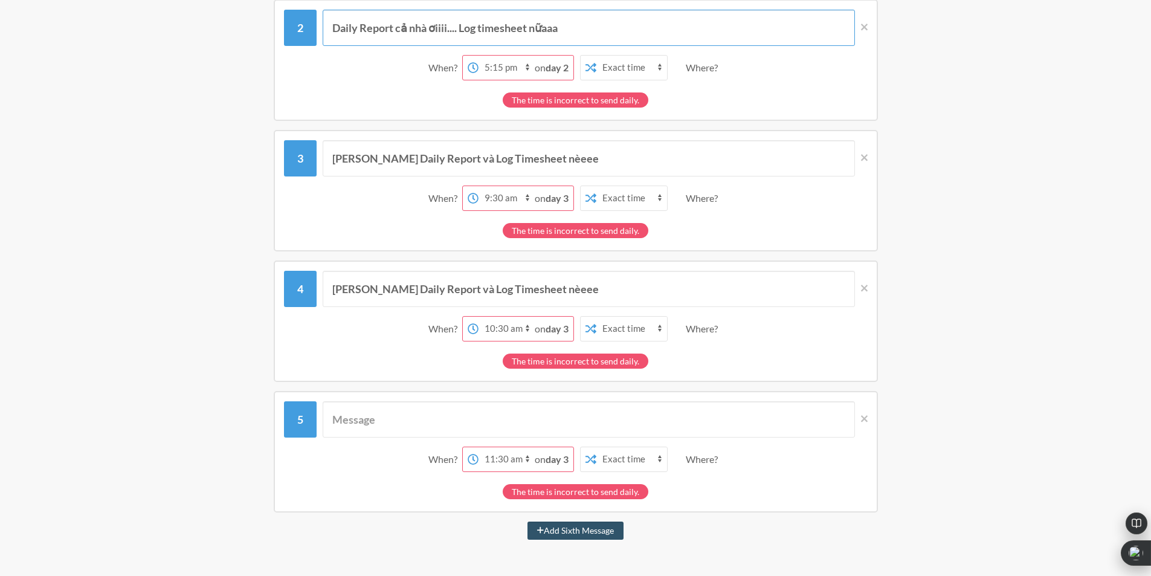
scroll to position [395, 0]
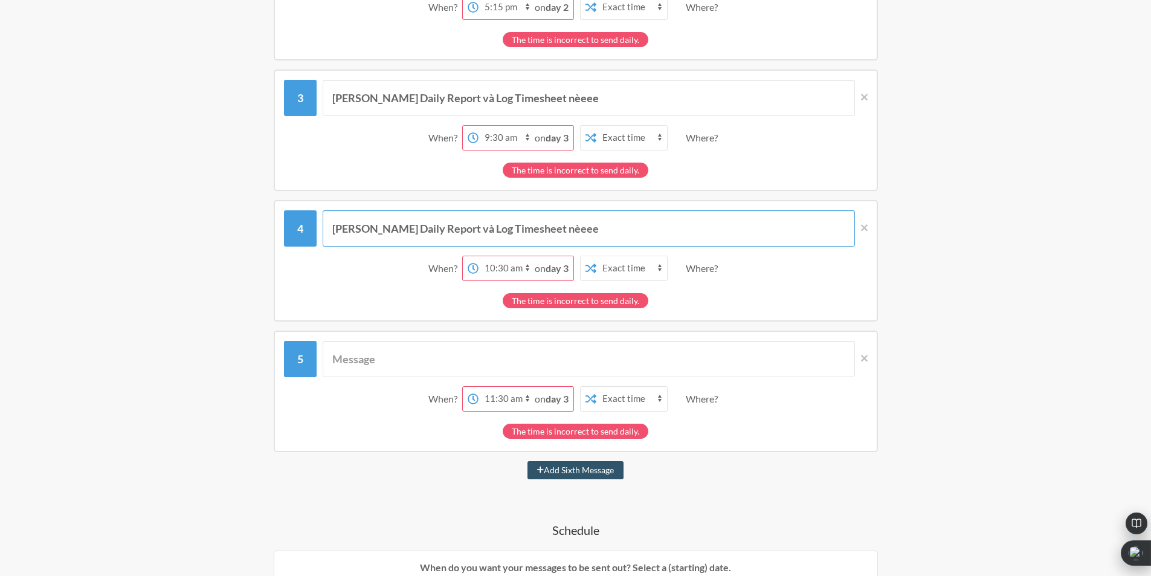
click at [457, 214] on input "[PERSON_NAME] Daily Report và Log Timesheet nèeee" at bounding box center [589, 228] width 532 height 36
drag, startPoint x: 568, startPoint y: 225, endPoint x: 312, endPoint y: 215, distance: 256.3
click at [312, 215] on div "[PERSON_NAME] Daily Report và Log Timesheet nèeee" at bounding box center [576, 228] width 584 height 36
type input "E"
type input "Ê"
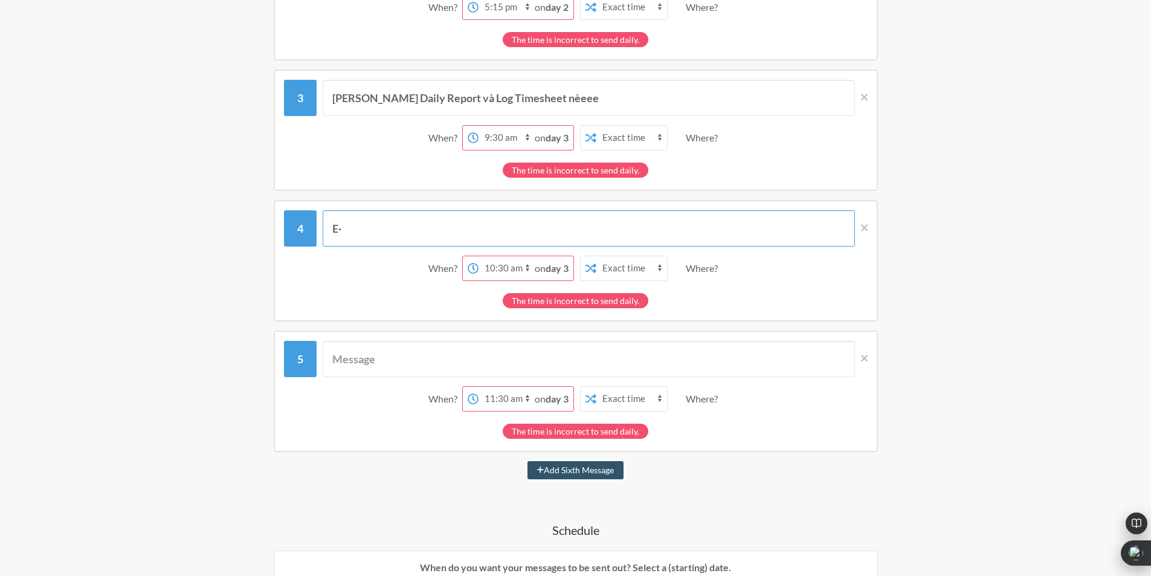
type input "E"
type input "Ê Daily Report với Timesheet"
click at [419, 355] on input "text" at bounding box center [589, 359] width 532 height 36
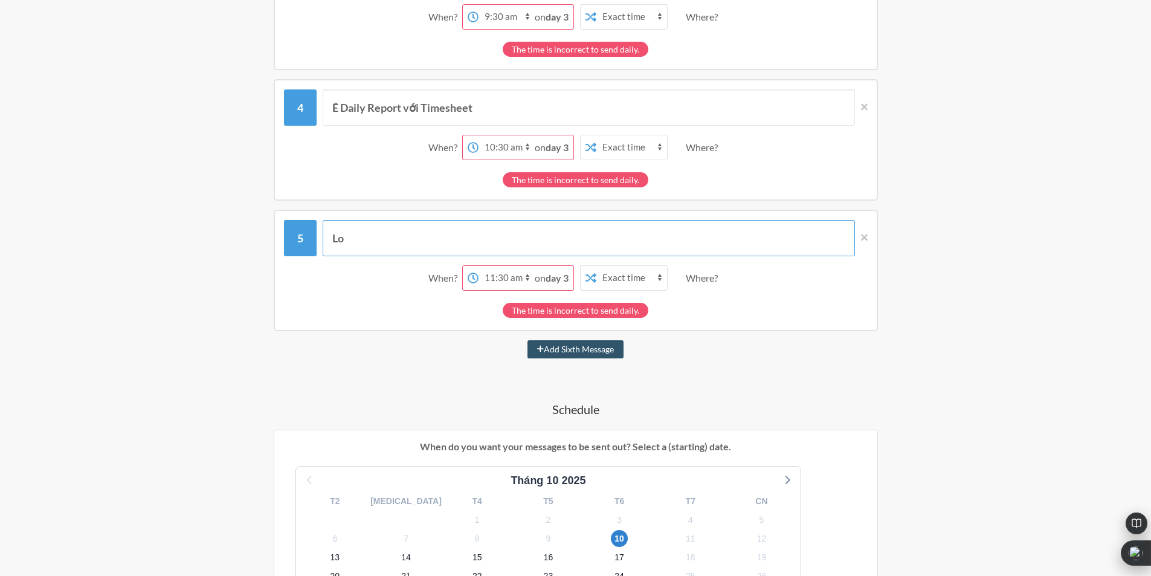
type input "L"
click at [334, 240] on input "Report với log Timesheet không?" at bounding box center [589, 238] width 532 height 36
click at [487, 108] on input "Ê Daily Report với Timesheet" at bounding box center [589, 107] width 532 height 36
click at [401, 234] on input "Report với log Timesheet không?" at bounding box center [589, 238] width 532 height 36
click at [338, 239] on input "Report với log Timesheet không?" at bounding box center [589, 238] width 532 height 36
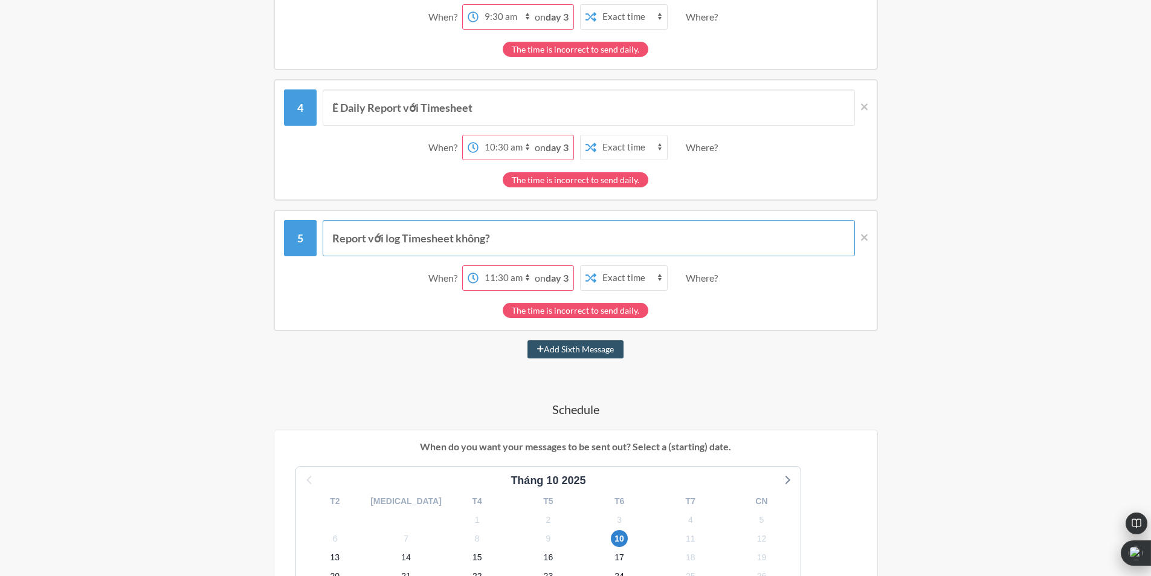
click at [335, 239] on input "Report với log Timesheet không?" at bounding box center [589, 238] width 532 height 36
click at [401, 241] on input "Có Report với log Timesheet không?" at bounding box center [589, 238] width 532 height 36
click at [505, 237] on input "Có Report với log Timesheet không?" at bounding box center [589, 238] width 532 height 36
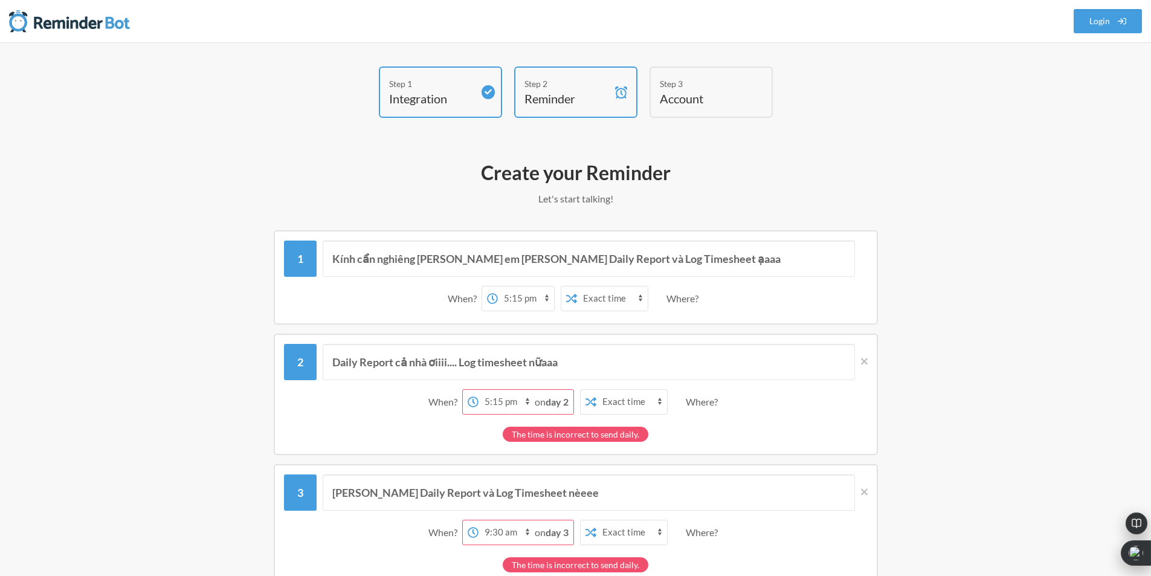
scroll to position [60, 0]
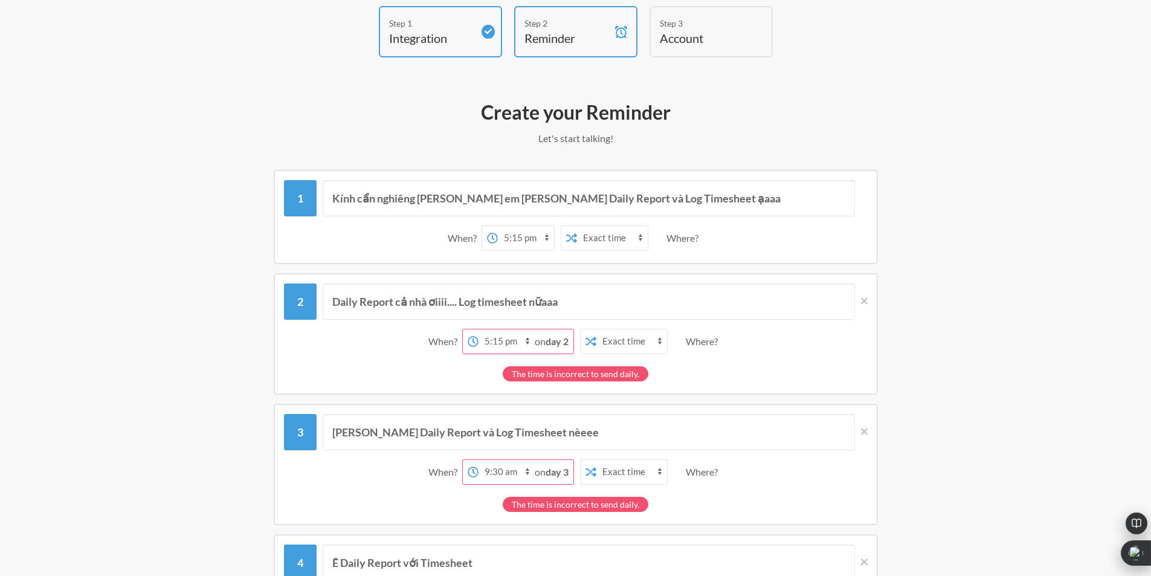
type input "Có Report với log Timesheet"
click at [332, 202] on input "Kính cẩn nghiêng [PERSON_NAME] em [PERSON_NAME] Daily Report và Log Timesheet ạ…" at bounding box center [589, 198] width 532 height 36
type input "Kính cẩn nghiêng [PERSON_NAME] em [PERSON_NAME] Daily Report và Log Timesheet ạ…"
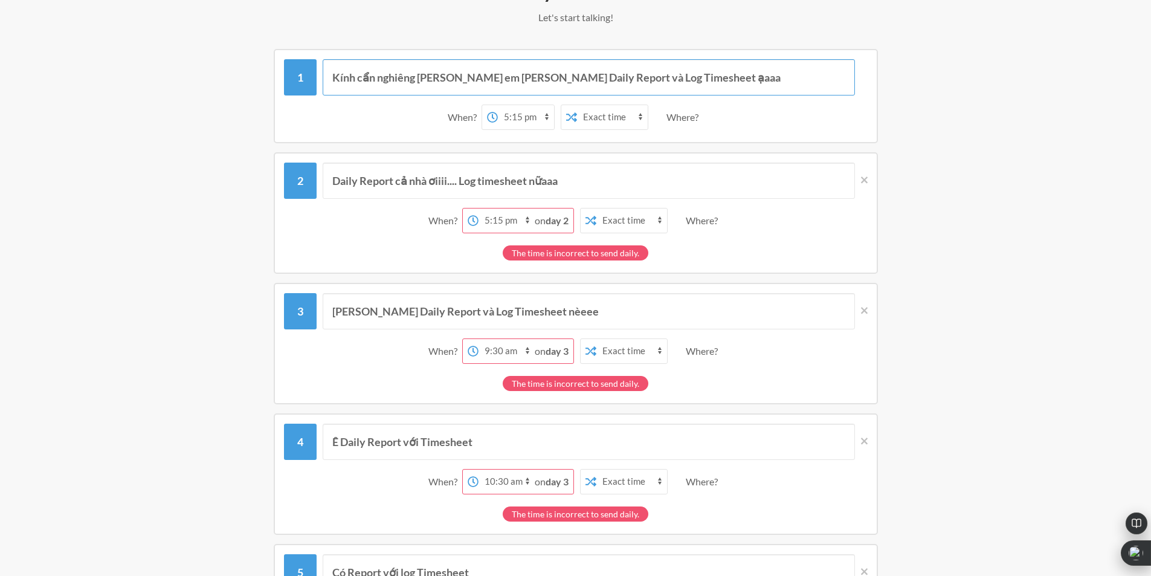
scroll to position [242, 0]
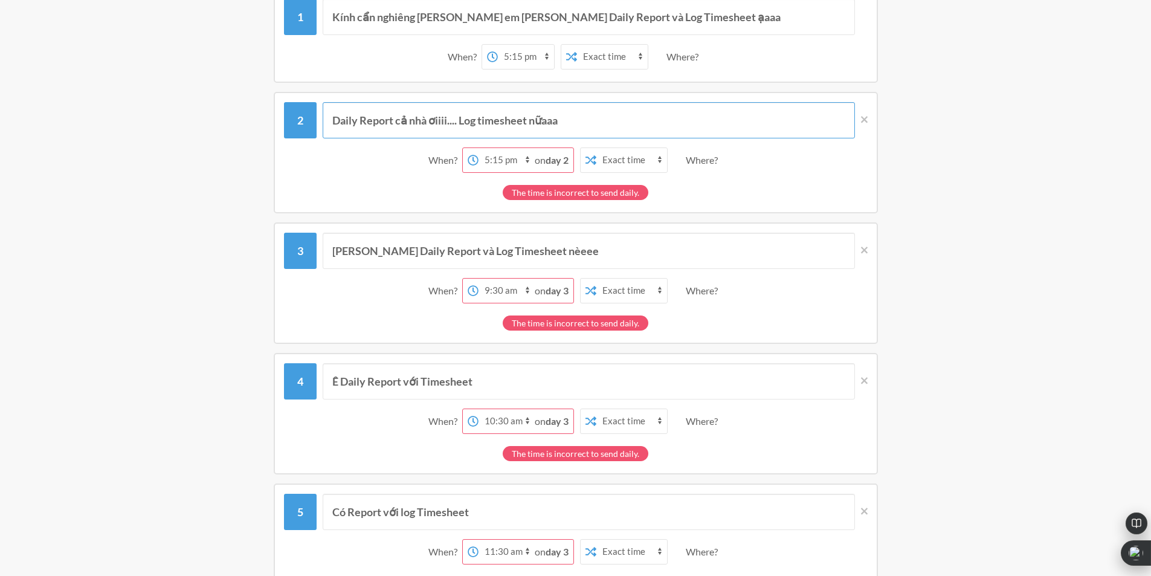
click at [336, 121] on input "Daily Report cả nhà ơiiii.... Log timesheet nữaaa" at bounding box center [589, 120] width 532 height 36
click at [382, 253] on input "[PERSON_NAME] Daily Report và Log Timesheet nèeee" at bounding box center [589, 251] width 532 height 36
click at [334, 120] on input "Daily Report cả nhà ơiiii.... Log timesheet nữaaa" at bounding box center [589, 120] width 532 height 36
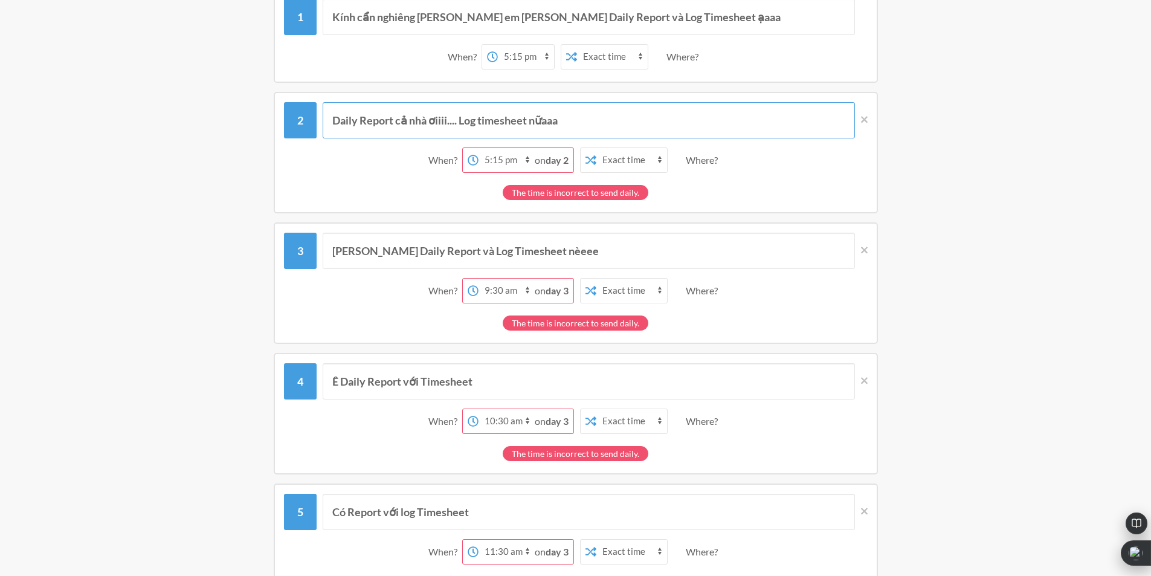
paste input "[PERSON_NAME] Daily Report và Log Timesheet nèeee"
drag, startPoint x: 549, startPoint y: 120, endPoint x: 829, endPoint y: 111, distance: 281.1
click at [829, 111] on input "[PERSON_NAME] Daily Report và Log Timesheet nèeeeDaily Report cả nhà ơiiii.... …" at bounding box center [589, 120] width 532 height 36
type input "[PERSON_NAME] Daily Report và Log Timesheet nèeee"
click at [481, 249] on input "[PERSON_NAME] Daily Report và Log Timesheet nèeee" at bounding box center [589, 251] width 532 height 36
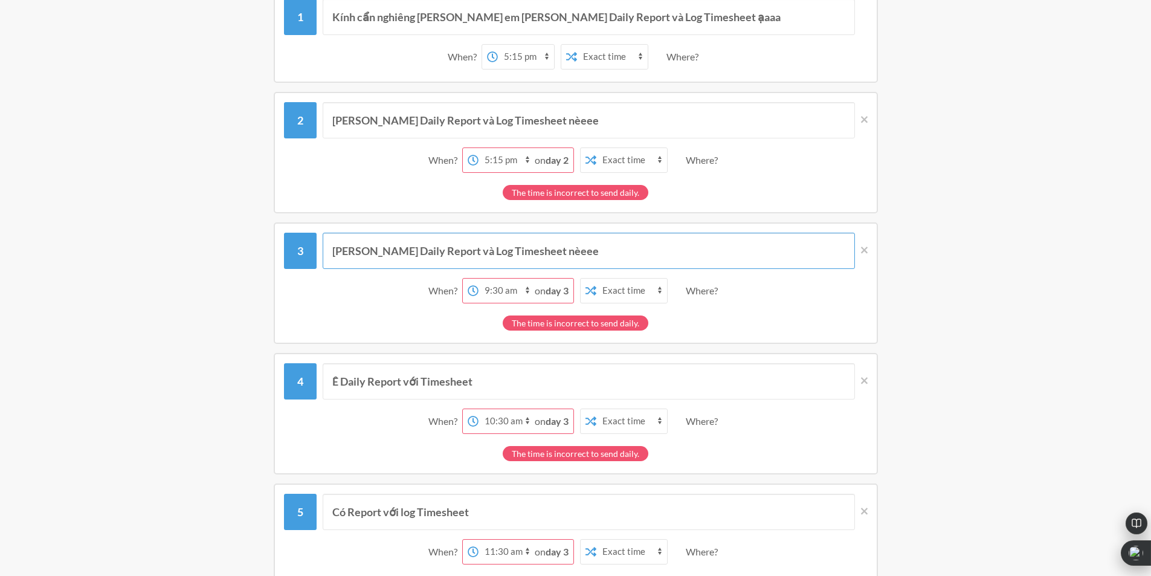
click at [481, 249] on input "[PERSON_NAME] Daily Report và Log Timesheet nèeee" at bounding box center [589, 251] width 532 height 36
paste input "Daily Report cả nhà ơiiii.... Log timesheet nữaaa"
drag, startPoint x: 422, startPoint y: 250, endPoint x: 448, endPoint y: 247, distance: 26.2
click at [448, 247] on input "Daily Report cả nhà ơiiii.... Log timesheet nữaaa" at bounding box center [589, 251] width 532 height 36
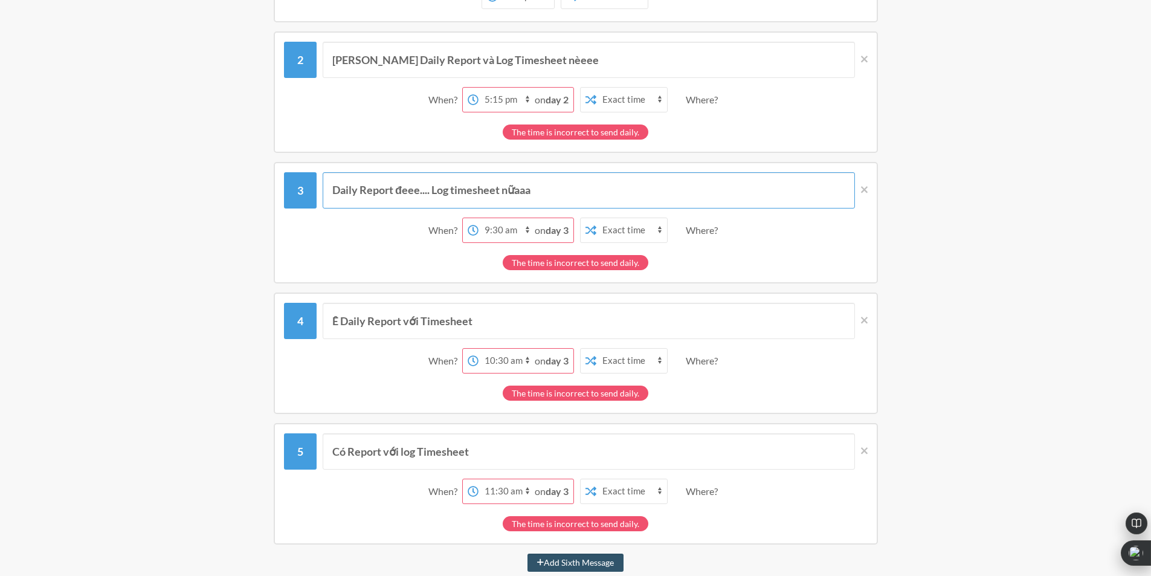
scroll to position [362, 0]
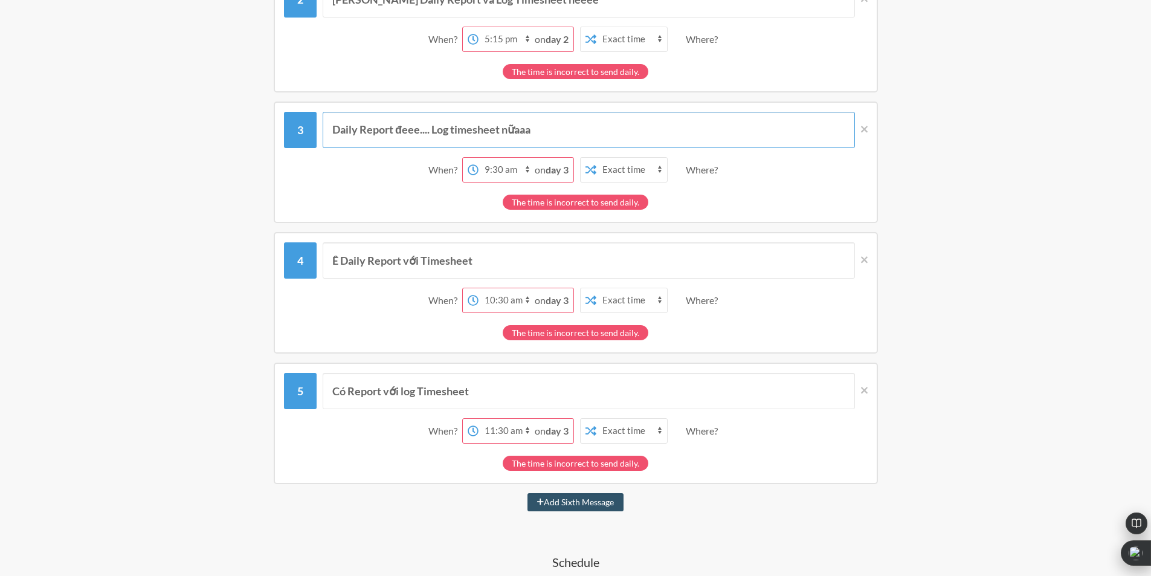
type input "Daily Report đeee.... Log timesheet nữaaa"
click at [378, 263] on input "Ê Daily Report với Timesheet" at bounding box center [589, 260] width 532 height 36
click at [495, 263] on input "Ê Daily Report với Timesheet" at bounding box center [589, 260] width 532 height 36
click at [423, 386] on input "Có Report với log Timesheet" at bounding box center [589, 391] width 532 height 36
drag, startPoint x: 488, startPoint y: 388, endPoint x: 333, endPoint y: 390, distance: 154.1
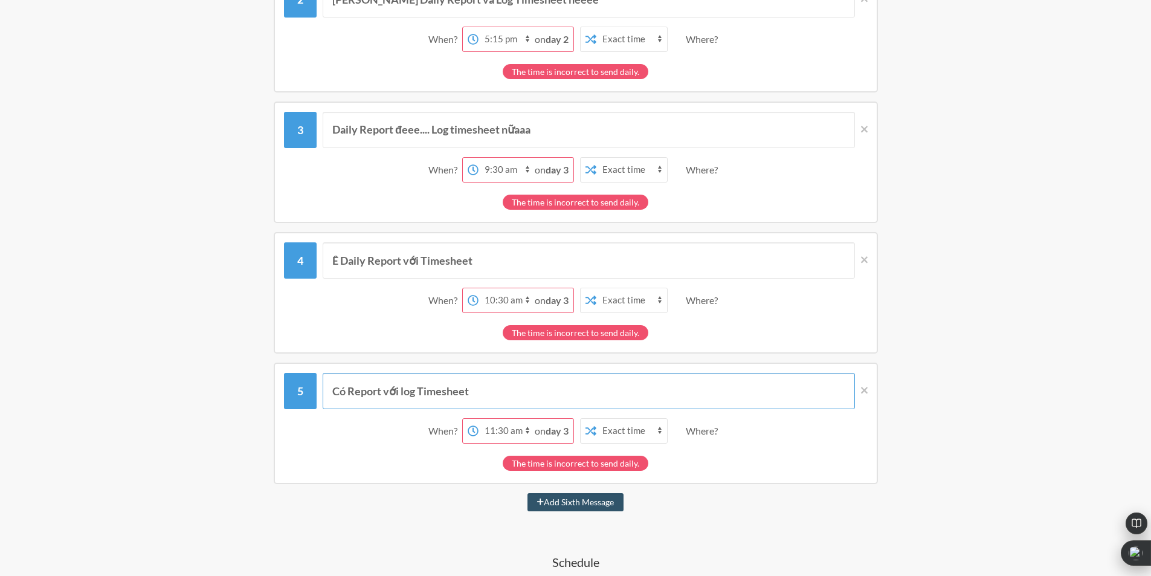
click at [333, 390] on input "Có Report với log Timesheet" at bounding box center [589, 391] width 532 height 36
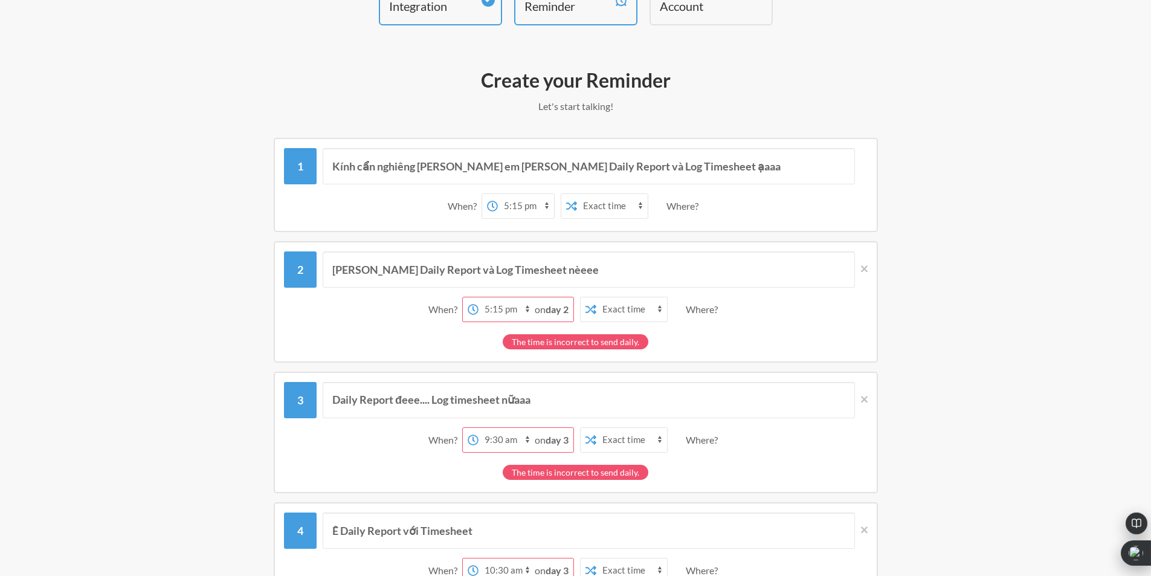
scroll to position [153, 0]
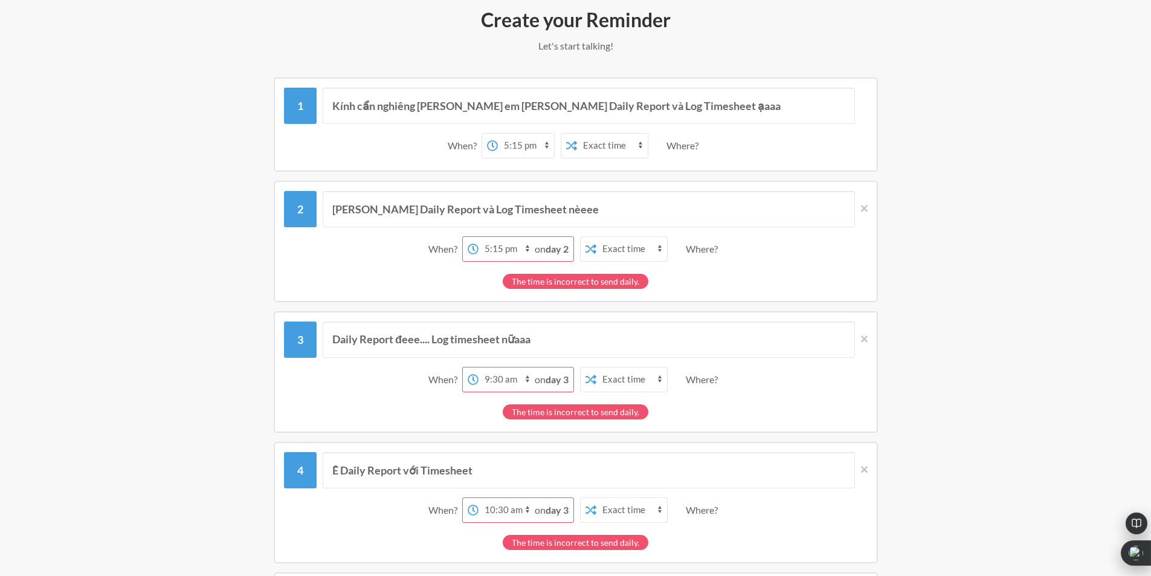
type input "Biết nhắc gì rùi đó [PERSON_NAME]"
click at [526, 373] on select "12:00 am 12:15 am 12:30 am 12:45 am 1:00 am 1:15 am 1:30 am 1:45 am 2:00 am 2:1…" at bounding box center [506, 379] width 56 height 24
select select "17:15:00"
click at [478, 367] on select "12:00 am 12:15 am 12:30 am 12:45 am 1:00 am 1:15 am 1:30 am 1:45 am 2:00 am 2:1…" at bounding box center [506, 379] width 56 height 24
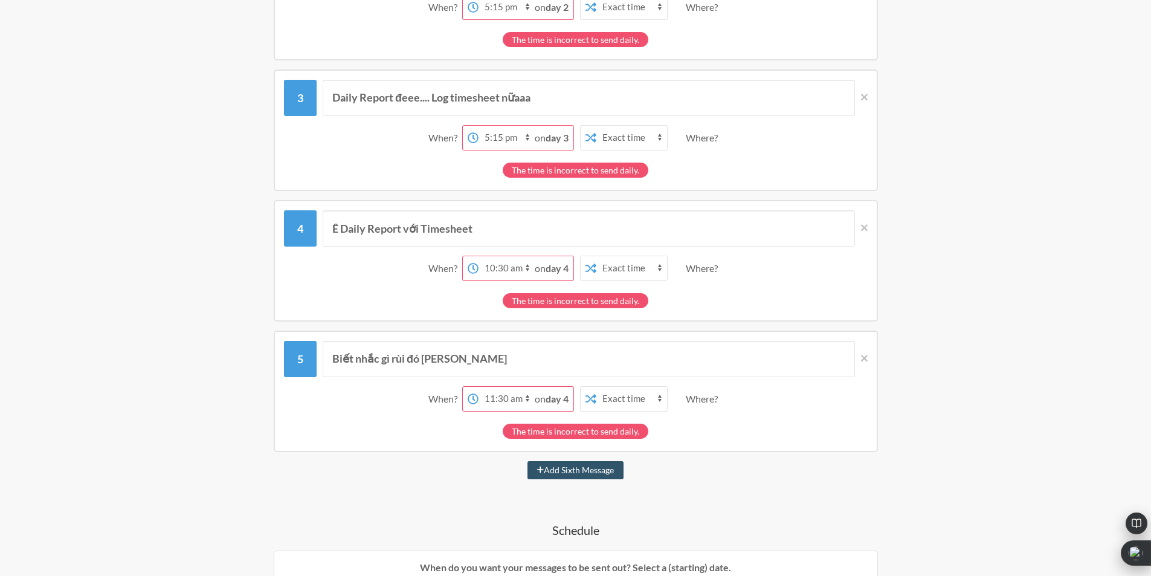
click at [524, 271] on select "12:00 am 12:15 am 12:30 am 12:45 am 1:00 am 1:15 am 1:30 am 1:45 am 2:00 am 2:1…" at bounding box center [506, 268] width 56 height 24
click at [521, 263] on select "12:00 am 12:15 am 12:30 am 12:45 am 1:00 am 1:15 am 1:30 am 1:45 am 2:00 am 2:1…" at bounding box center [506, 268] width 56 height 24
select select "17:15:00"
click at [478, 256] on select "12:00 am 12:15 am 12:30 am 12:45 am 1:00 am 1:15 am 1:30 am 1:45 am 2:00 am 2:1…" at bounding box center [506, 268] width 56 height 24
click at [501, 392] on select "12:00 am 12:15 am 12:30 am 12:45 am 1:00 am 1:15 am 1:30 am 1:45 am 2:00 am 2:1…" at bounding box center [506, 399] width 56 height 24
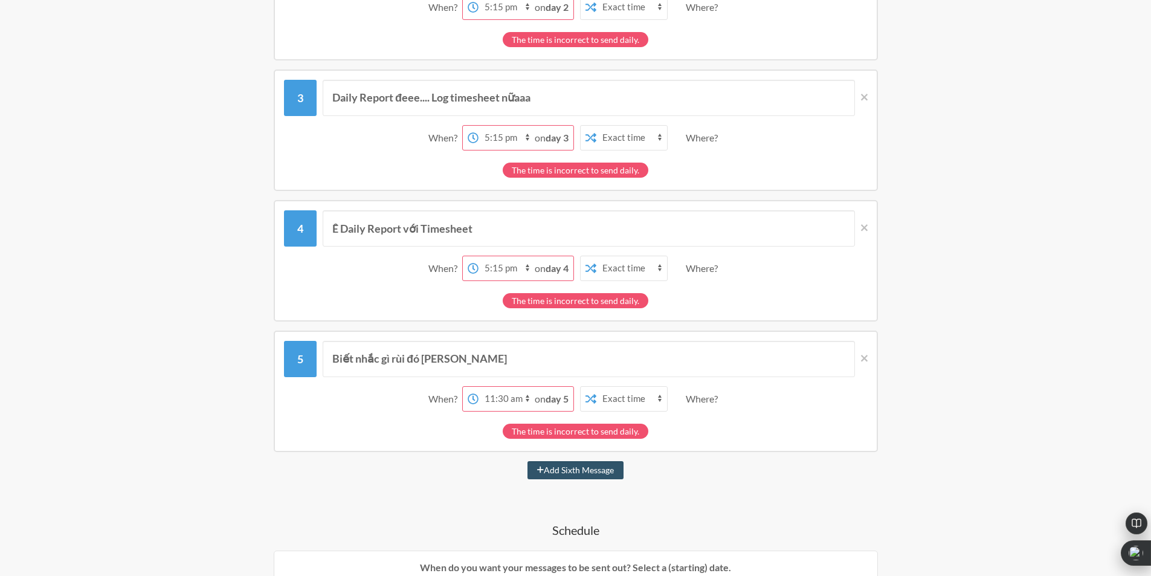
select select "17:15:00"
click at [478, 387] on select "12:00 am 12:15 am 12:30 am 12:45 am 1:00 am 1:15 am 1:30 am 1:45 am 2:00 am 2:1…" at bounding box center [506, 399] width 56 height 24
click at [662, 260] on select "Exact time Random time" at bounding box center [631, 268] width 71 height 24
click at [669, 246] on div "Ê Daily Report với Timesheet When? 12:00 am 12:15 am 12:30 am 12:45 am 1:00 am …" at bounding box center [576, 248] width 584 height 77
drag, startPoint x: 710, startPoint y: 279, endPoint x: 710, endPoint y: 269, distance: 9.7
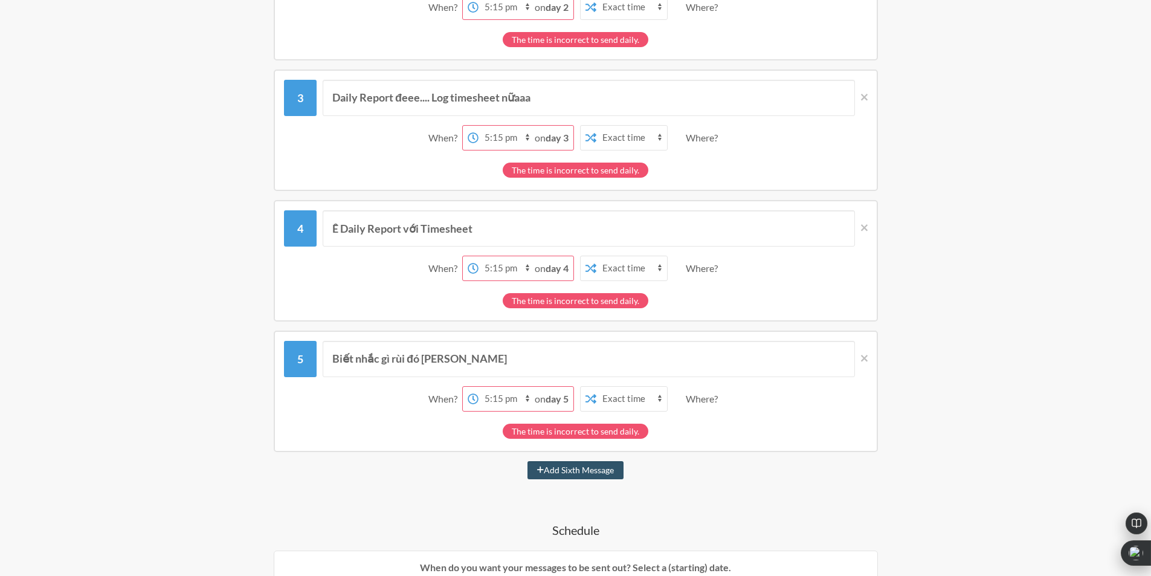
click at [710, 278] on div "Where?" at bounding box center [704, 268] width 37 height 25
click at [710, 269] on div "Where?" at bounding box center [704, 268] width 37 height 25
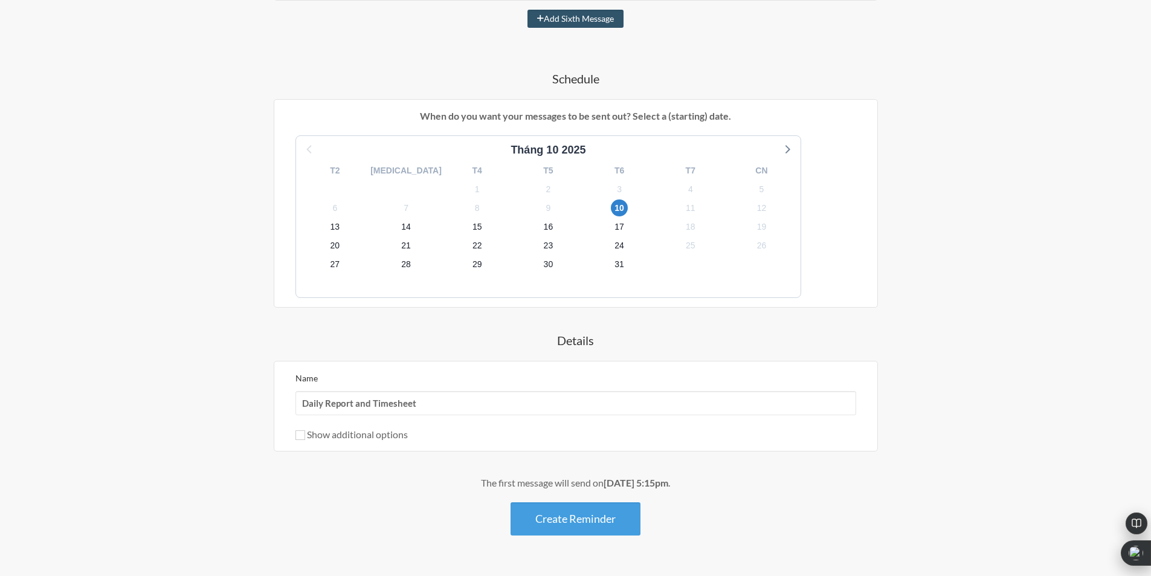
scroll to position [878, 0]
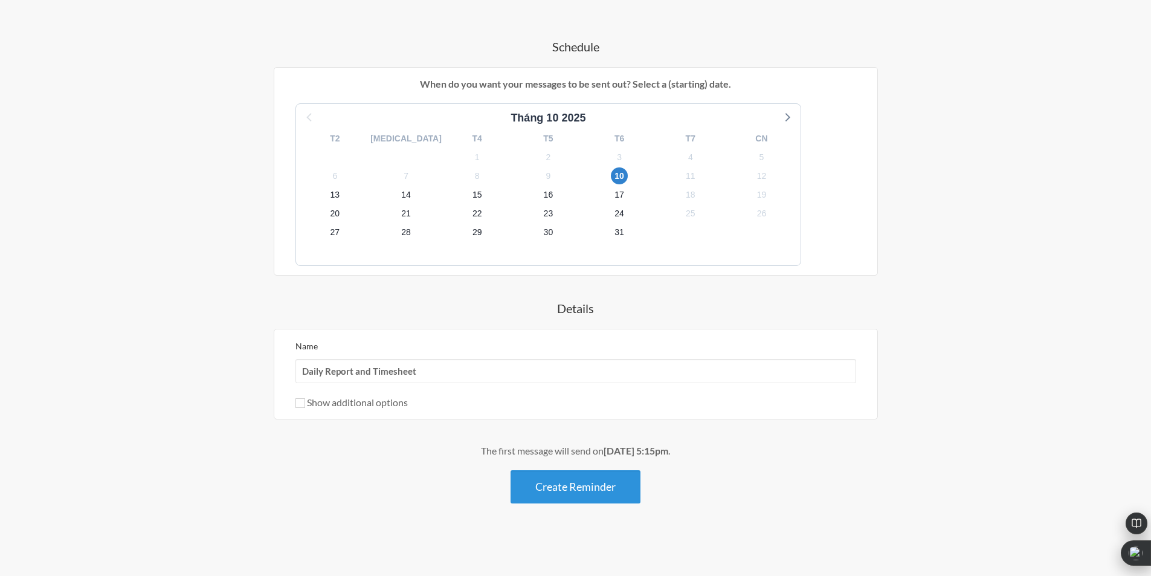
click at [561, 483] on button "Create Reminder" at bounding box center [576, 486] width 130 height 33
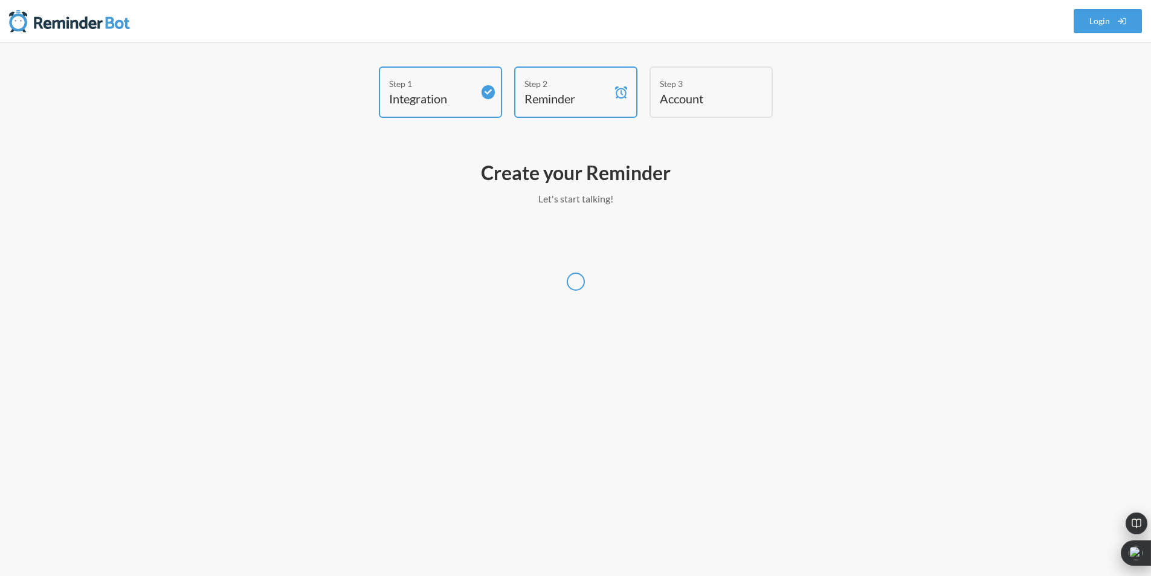
scroll to position [0, 0]
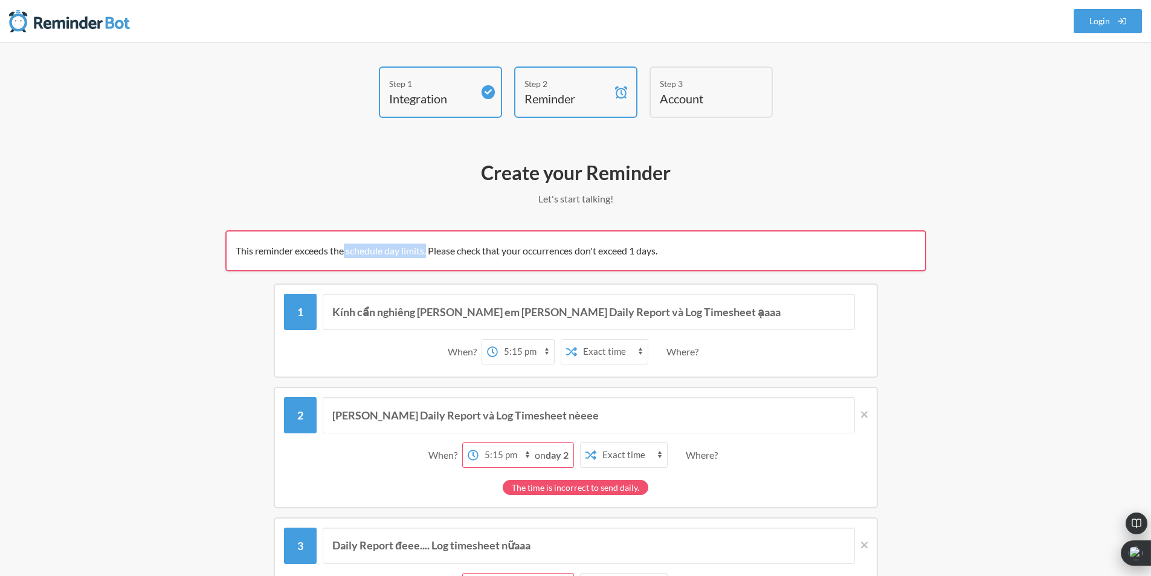
drag, startPoint x: 351, startPoint y: 249, endPoint x: 429, endPoint y: 248, distance: 77.9
click at [429, 248] on span "This reminder exceeds the schedule day limits. Please check that your occurrenc…" at bounding box center [447, 250] width 422 height 11
drag, startPoint x: 430, startPoint y: 254, endPoint x: 480, endPoint y: 252, distance: 49.6
click at [480, 252] on span "This reminder exceeds the schedule day limits. Please check that your occurrenc…" at bounding box center [447, 250] width 422 height 11
click at [358, 248] on span "This reminder exceeds the schedule day limits. Please check that your occurrenc…" at bounding box center [447, 250] width 422 height 11
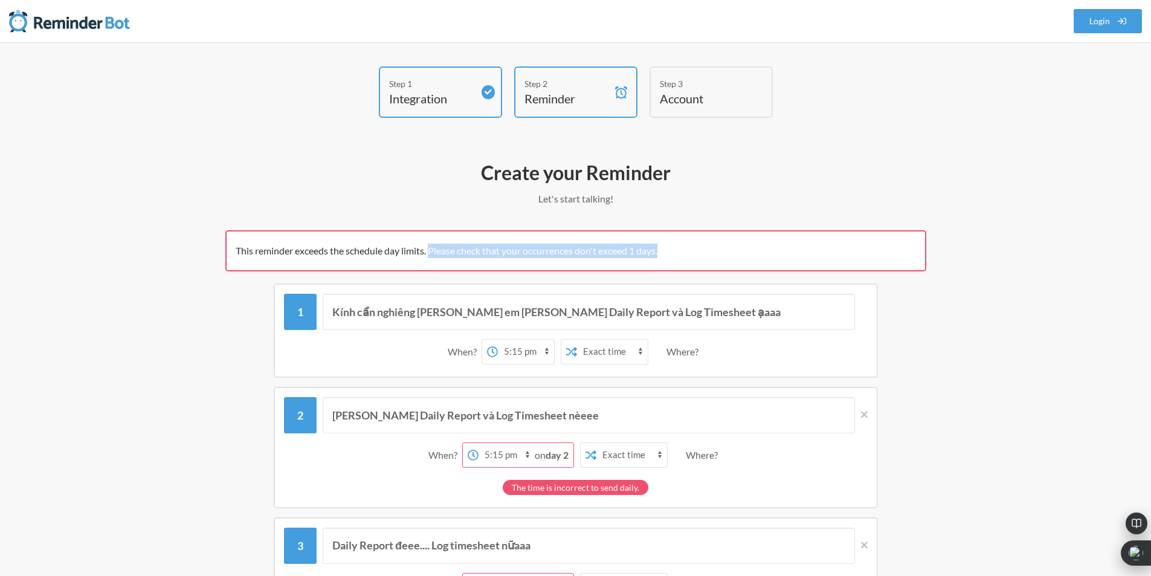
drag, startPoint x: 646, startPoint y: 253, endPoint x: 431, endPoint y: 265, distance: 215.4
click at [431, 265] on div "This reminder exceeds the schedule day limits. Please check that your occurrenc…" at bounding box center [575, 250] width 701 height 41
click at [372, 259] on div "This reminder exceeds the schedule day limits. Please check that your occurrenc…" at bounding box center [575, 250] width 701 height 41
drag, startPoint x: 238, startPoint y: 253, endPoint x: 427, endPoint y: 248, distance: 188.6
click at [427, 248] on span "This reminder exceeds the schedule day limits. Please check that your occurrenc…" at bounding box center [447, 250] width 422 height 11
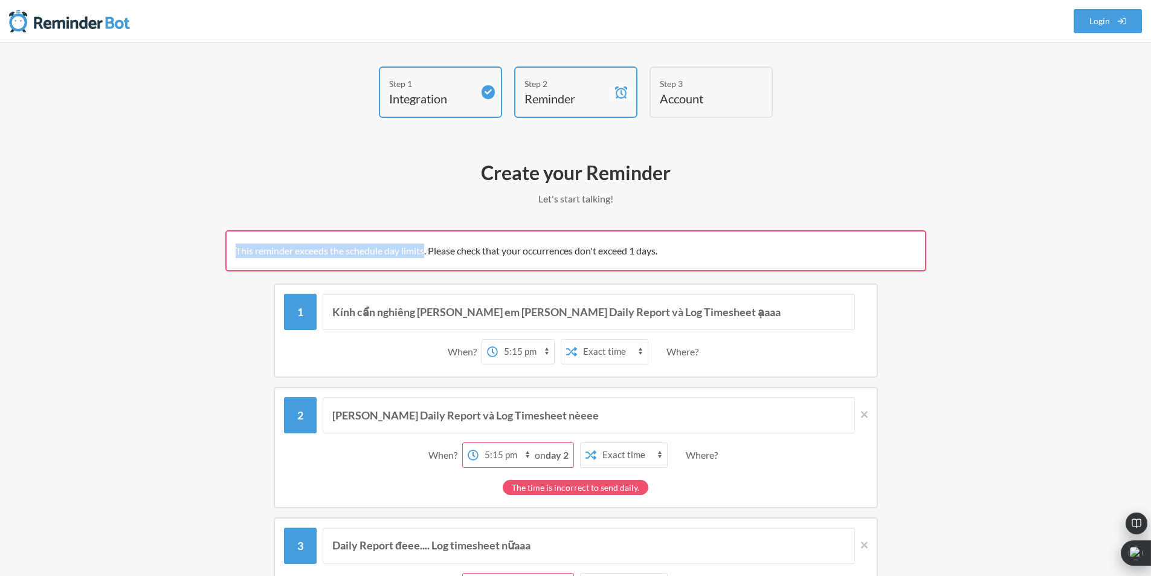
click at [427, 248] on span "This reminder exceeds the schedule day limits. Please check that your occurrenc…" at bounding box center [447, 250] width 422 height 11
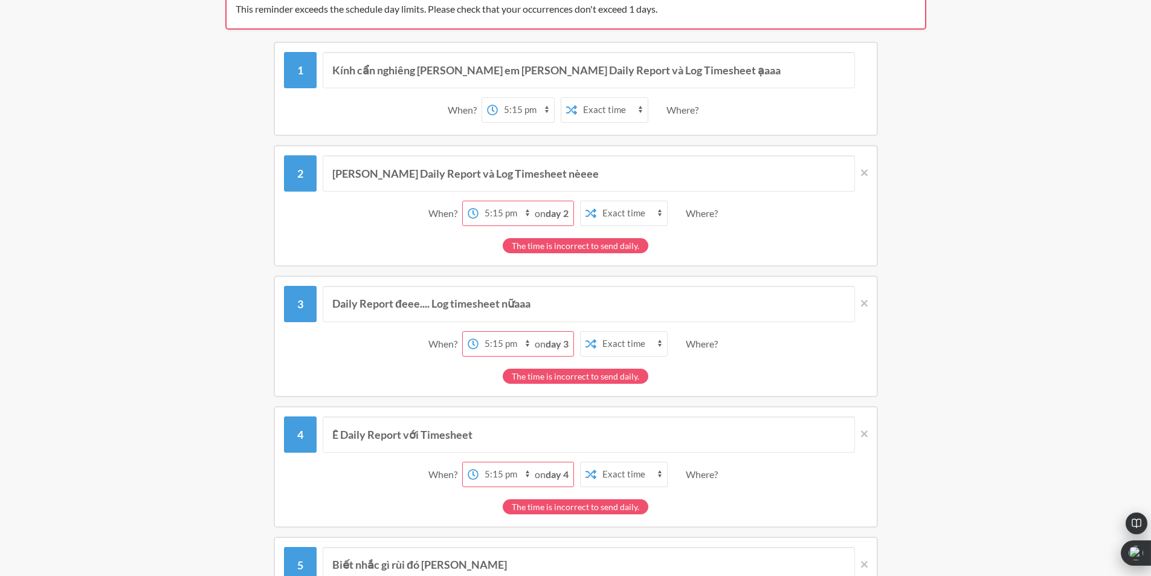
scroll to position [121, 0]
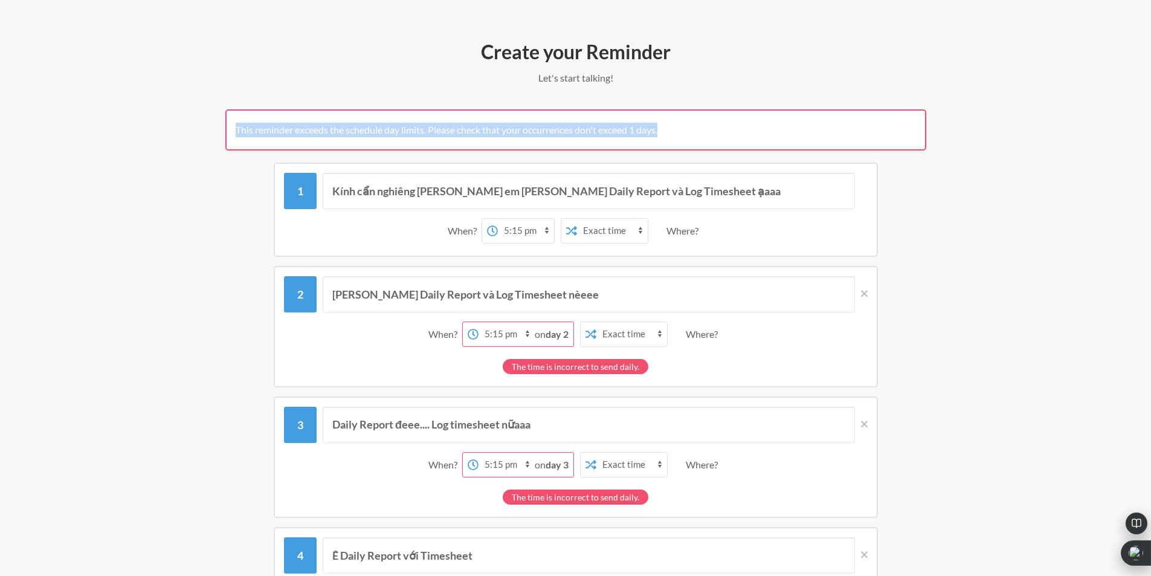
drag, startPoint x: 237, startPoint y: 129, endPoint x: 805, endPoint y: 134, distance: 568.5
click at [805, 134] on div "This reminder exceeds the schedule day limits. Please check that your occurrenc…" at bounding box center [575, 129] width 701 height 41
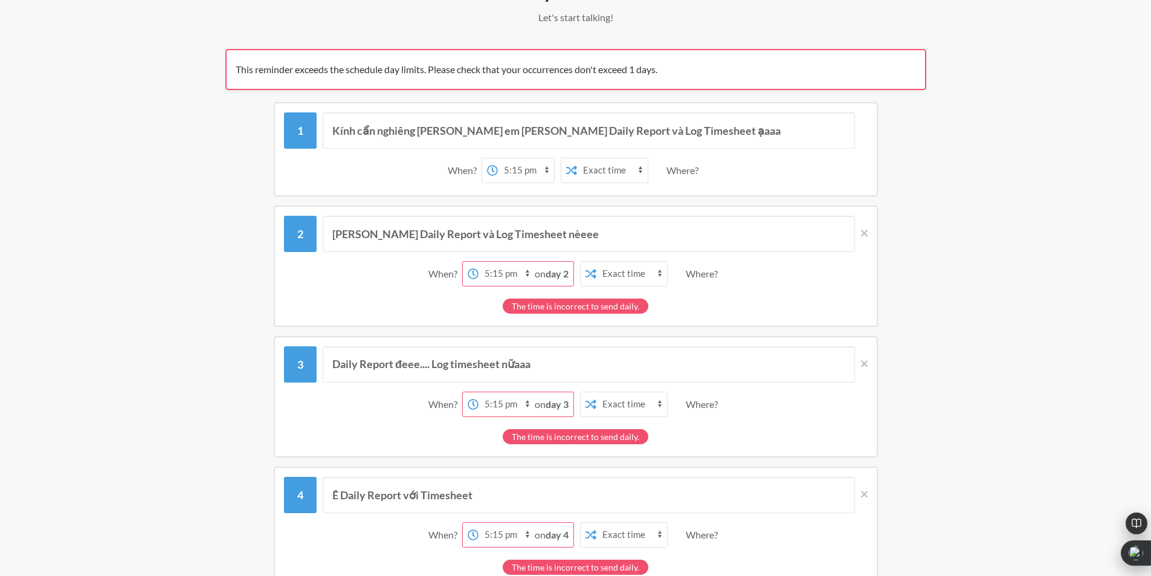
click at [546, 278] on strong "day 2" at bounding box center [557, 273] width 23 height 11
click at [572, 272] on div "on day 2" at bounding box center [554, 274] width 39 height 24
click at [566, 275] on strong "day 2" at bounding box center [557, 273] width 23 height 11
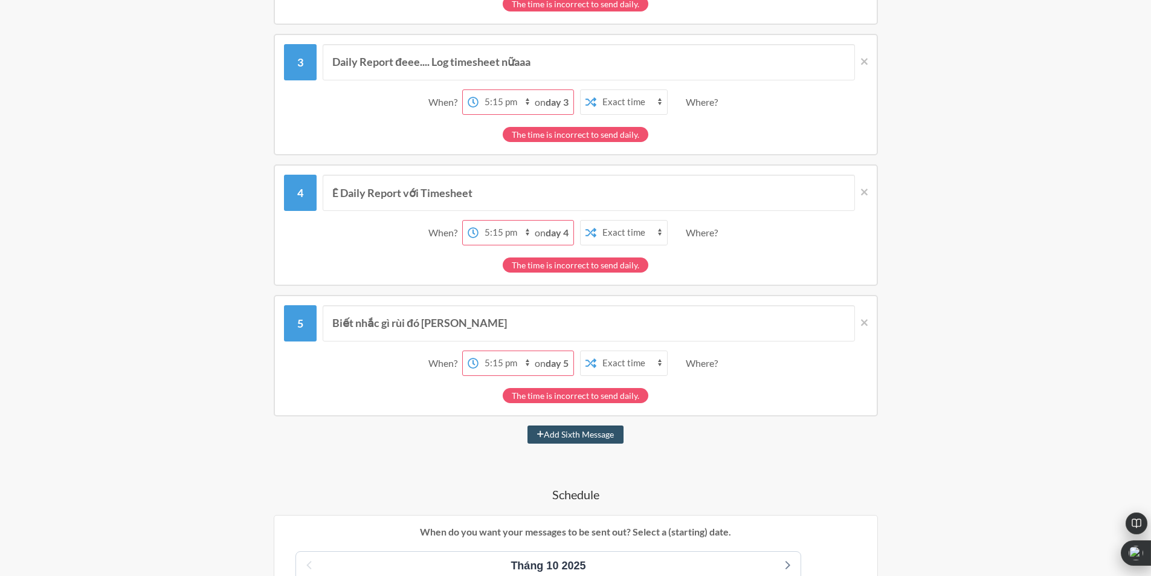
scroll to position [665, 0]
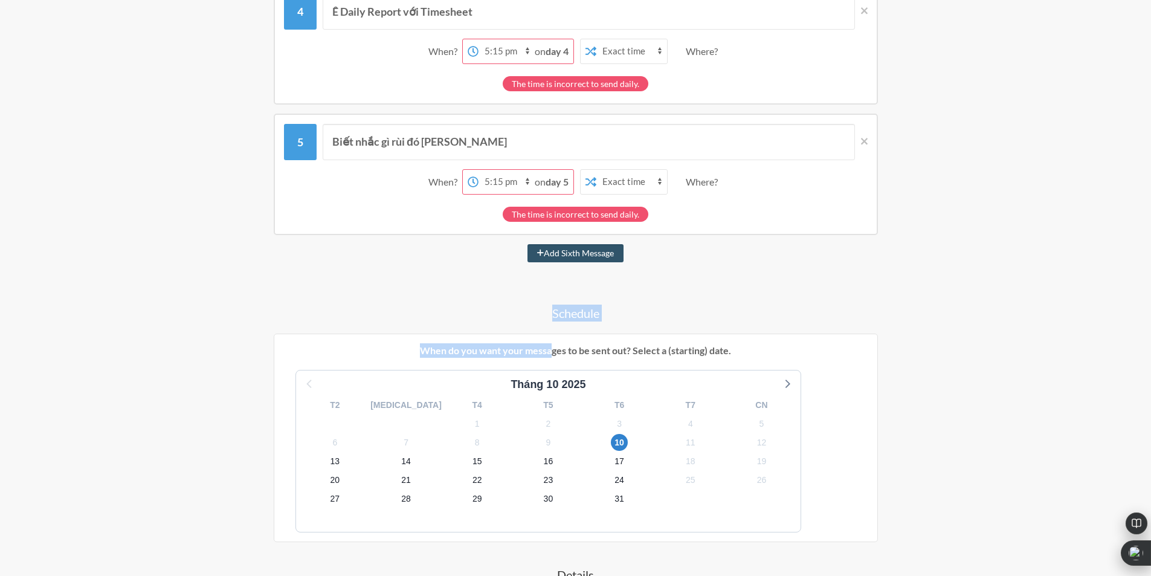
drag, startPoint x: 550, startPoint y: 328, endPoint x: 550, endPoint y: 342, distance: 13.9
click at [550, 336] on div "Kính cẩn nghiêng [PERSON_NAME] em [PERSON_NAME] Daily Report và Log Timesheet ạ…" at bounding box center [575, 194] width 701 height 1151
click at [549, 321] on div "Kính cẩn nghiêng [PERSON_NAME] em [PERSON_NAME] Daily Report và Log Timesheet ạ…" at bounding box center [575, 194] width 701 height 1151
click at [559, 411] on label "Weekly" at bounding box center [560, 414] width 58 height 14
click at [541, 411] on input "Weekly" at bounding box center [536, 415] width 10 height 10
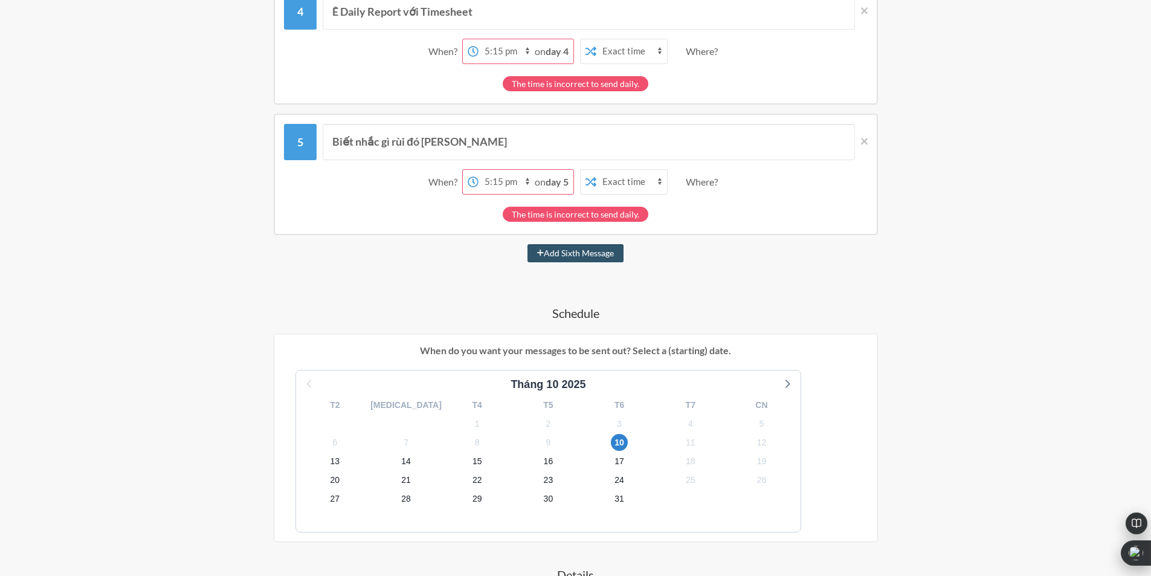
radio input "true"
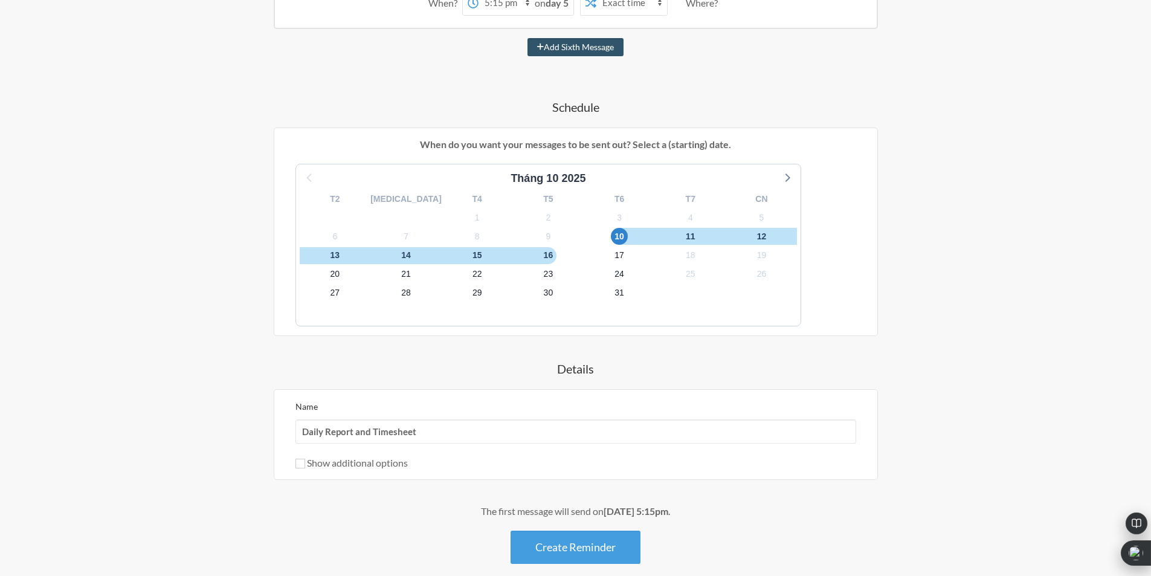
scroll to position [822, 0]
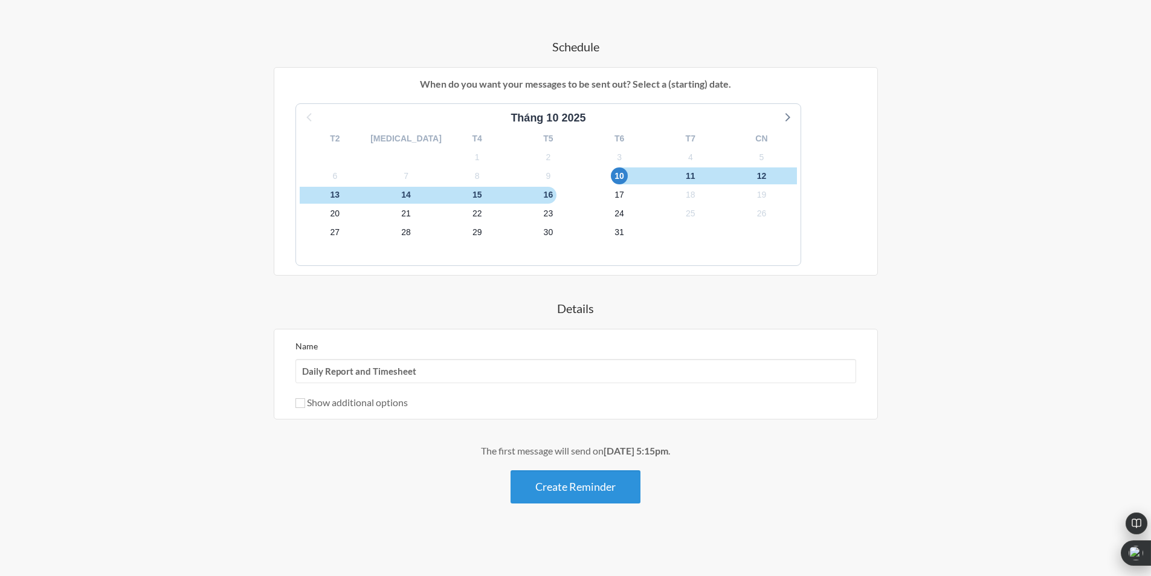
click at [564, 488] on button "Create Reminder" at bounding box center [576, 486] width 130 height 33
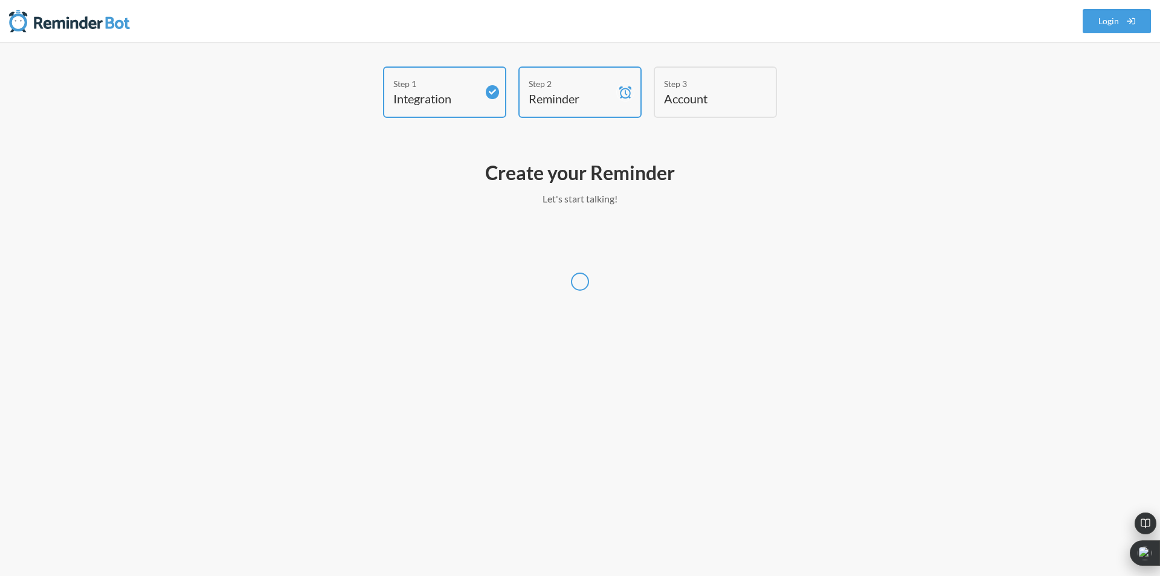
select select "UTC"
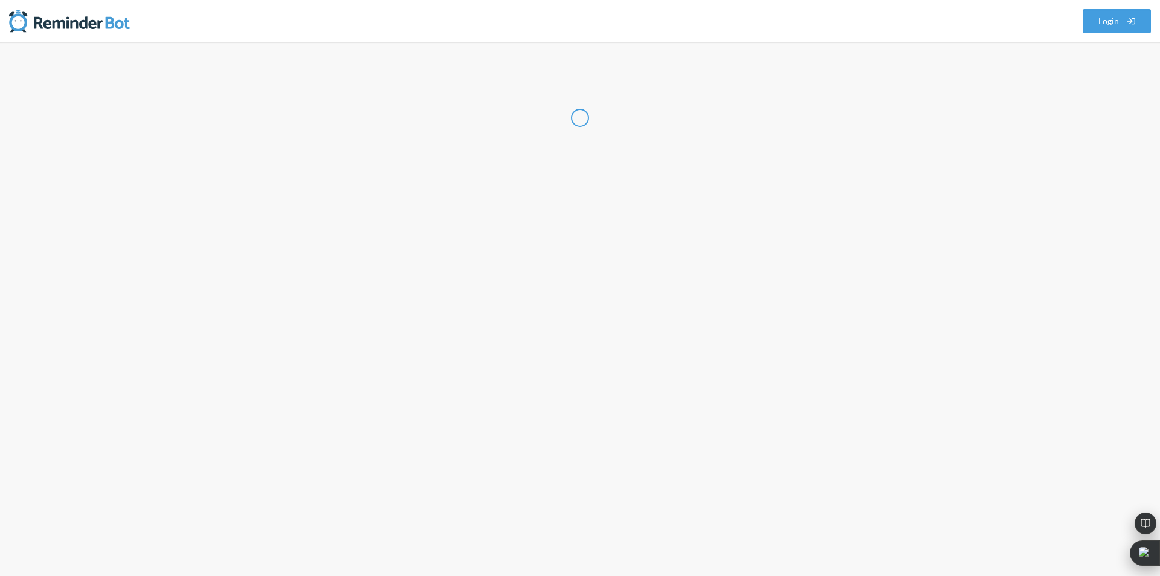
select select "VN"
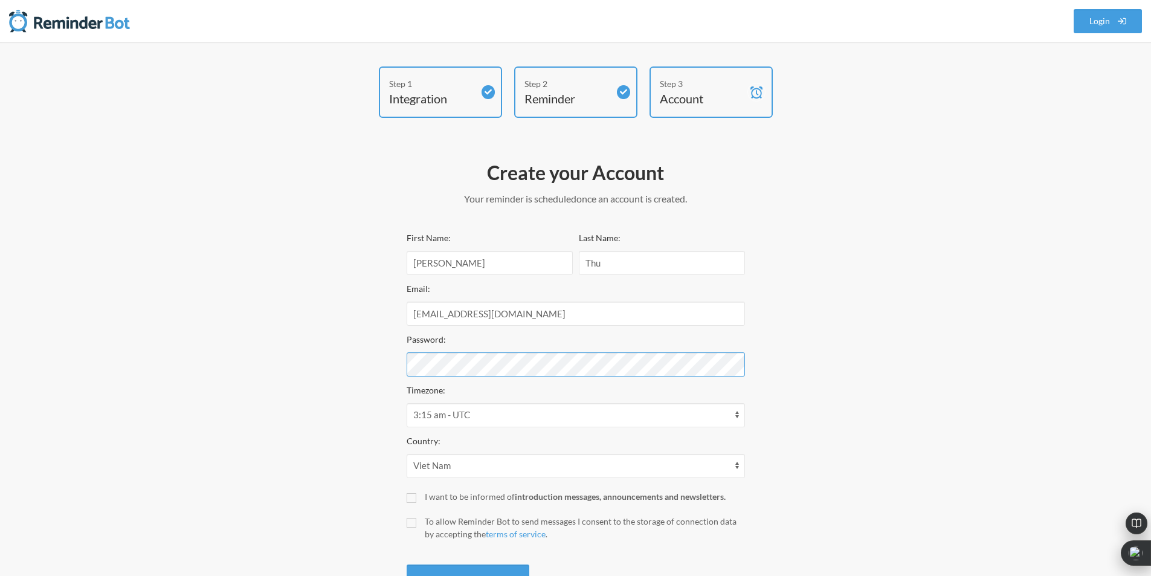
scroll to position [52, 0]
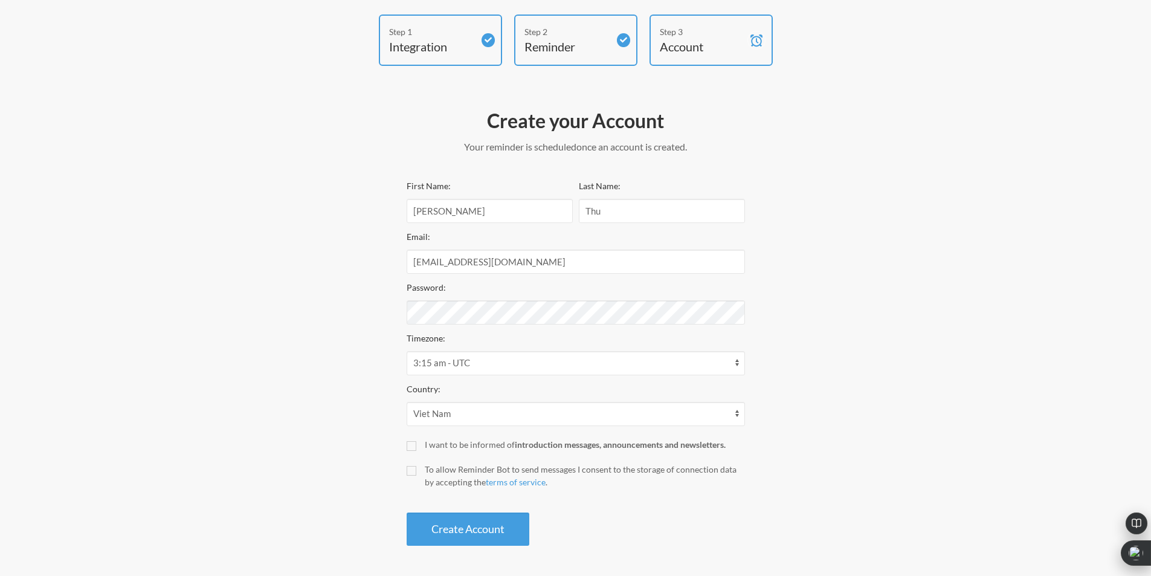
click at [546, 298] on div "Password:" at bounding box center [576, 302] width 338 height 45
click at [495, 367] on select "12:15 am - America/[GEOGRAPHIC_DATA] 12:15 am - [GEOGRAPHIC_DATA]/[GEOGRAPHIC_D…" at bounding box center [576, 363] width 338 height 24
click at [285, 304] on div "Step 1 Integration Step 2 Reminder Step 3 Account Create your Account Your remi…" at bounding box center [575, 282] width 725 height 537
click at [466, 361] on select "12:15 am - America/[GEOGRAPHIC_DATA] 12:15 am - [GEOGRAPHIC_DATA]/[GEOGRAPHIC_D…" at bounding box center [576, 363] width 338 height 24
select select "Asia/Ho_Chi_Minh"
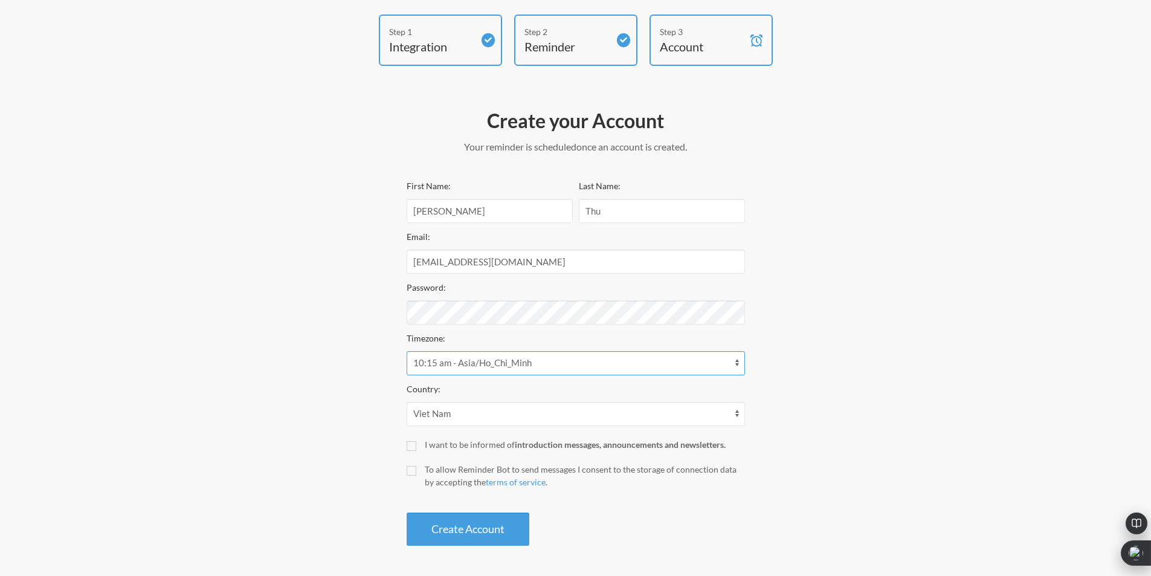
click at [407, 351] on select "12:15 am - America/[GEOGRAPHIC_DATA] 12:15 am - [GEOGRAPHIC_DATA]/[GEOGRAPHIC_D…" at bounding box center [576, 363] width 338 height 24
click at [320, 258] on div "Step 1 Integration Step 2 Reminder Step 3 Account Create your Account Your remi…" at bounding box center [575, 282] width 725 height 537
click at [508, 371] on select "12:16 am - America/[GEOGRAPHIC_DATA] 12:16 am - [GEOGRAPHIC_DATA]/[GEOGRAPHIC_D…" at bounding box center [576, 363] width 338 height 24
click at [331, 289] on div "Step 1 Integration Step 2 Reminder Step 3 Account Create your Account Your remi…" at bounding box center [575, 282] width 725 height 537
click at [412, 474] on input "To allow Reminder Bot to send messages I consent to the storage of connection d…" at bounding box center [412, 471] width 10 height 10
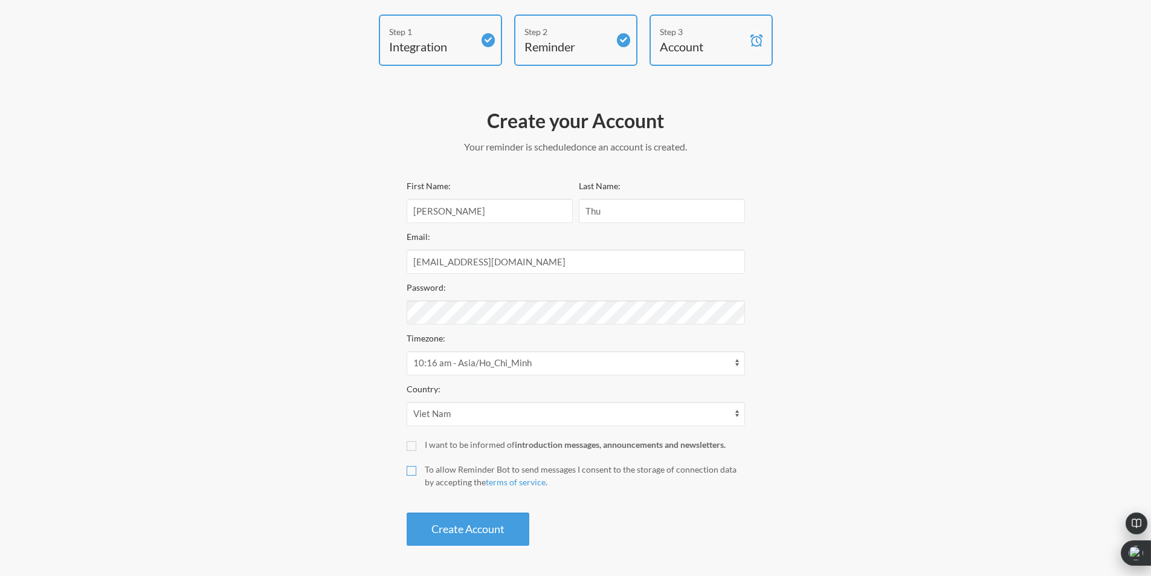
checkbox input "true"
drag, startPoint x: 427, startPoint y: 473, endPoint x: 460, endPoint y: 491, distance: 37.6
click at [460, 491] on div "First Name: [PERSON_NAME] Last Name: Thu Email: [EMAIL_ADDRESS][DOMAIN_NAME] Pa…" at bounding box center [576, 361] width 338 height 367
click at [434, 489] on div "First Name: [PERSON_NAME] Last Name: Thu Email: [EMAIL_ADDRESS][DOMAIN_NAME] Pa…" at bounding box center [576, 361] width 338 height 367
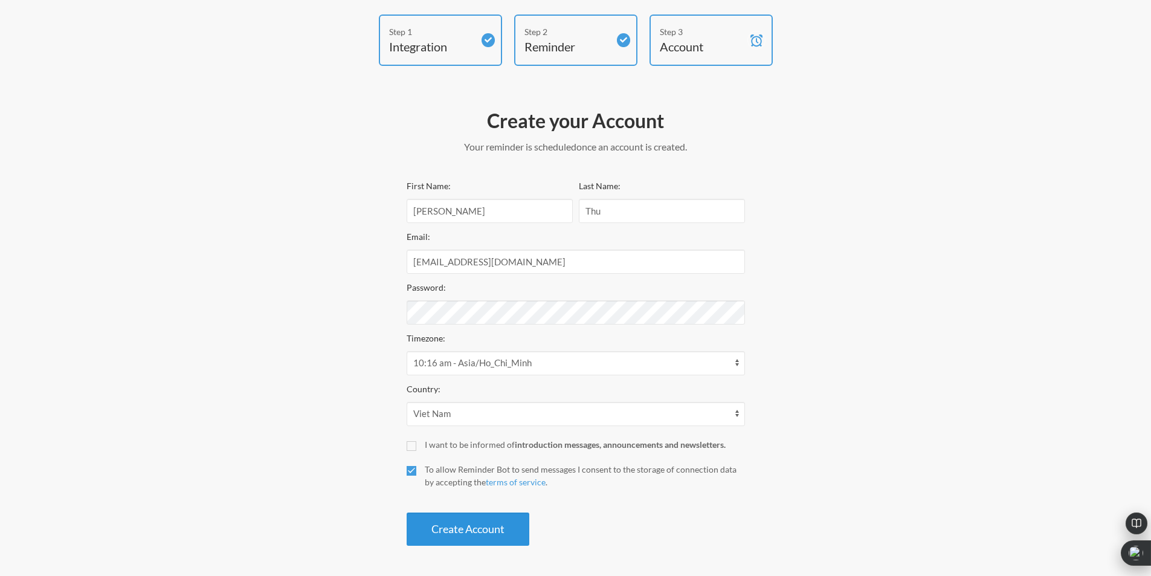
click at [472, 536] on button "Create Account" at bounding box center [468, 528] width 123 height 33
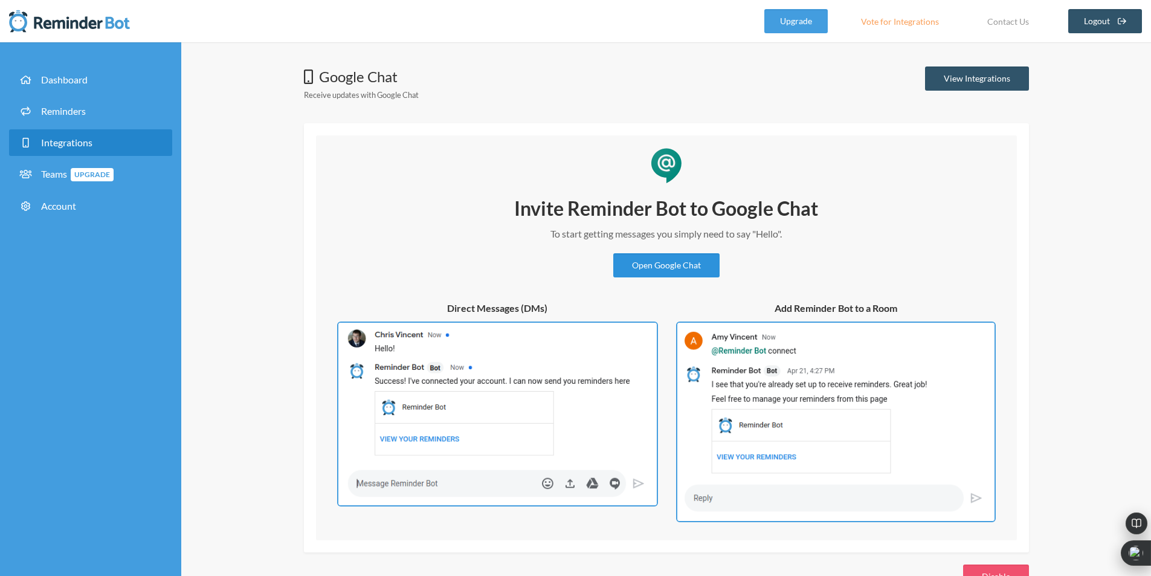
click at [651, 270] on link "Open Google Chat" at bounding box center [666, 265] width 106 height 24
click at [89, 103] on link "Reminders" at bounding box center [90, 111] width 163 height 27
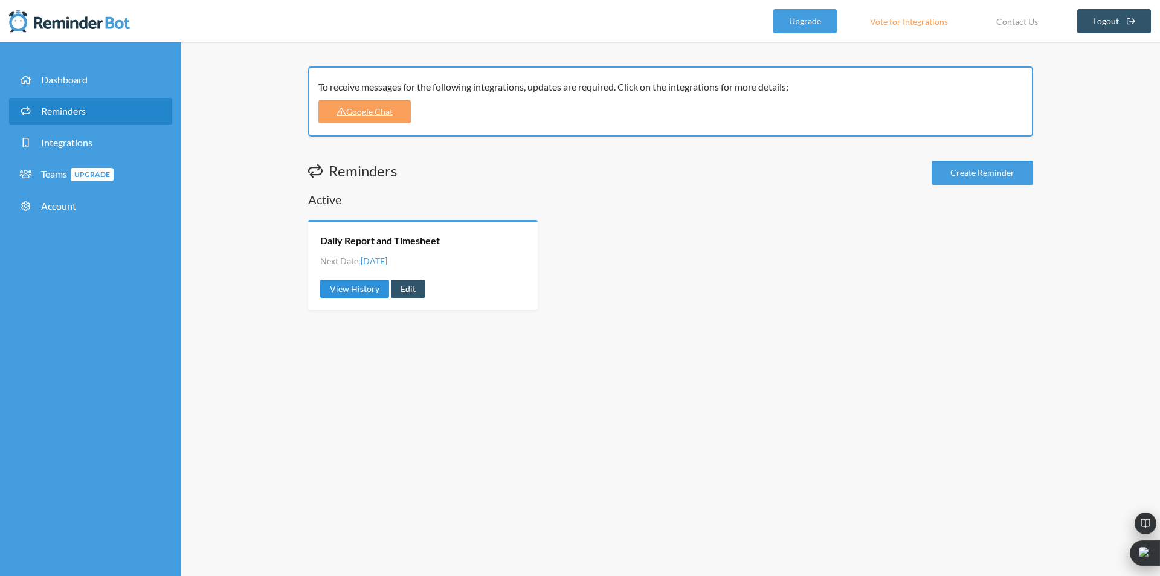
click at [358, 286] on link "View History" at bounding box center [354, 289] width 69 height 18
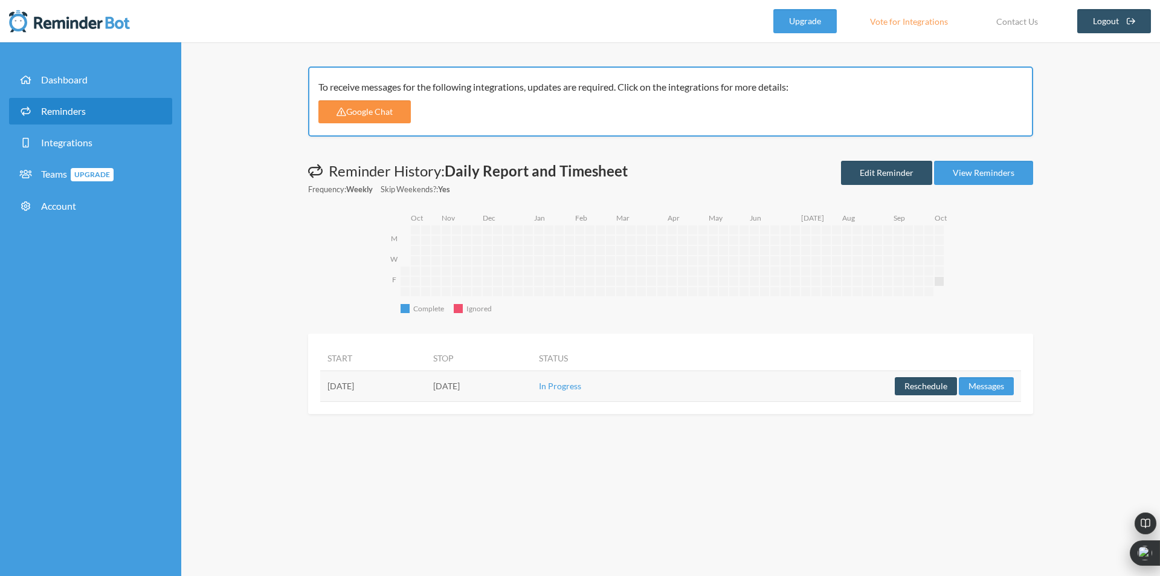
click at [384, 111] on link "Google Chat" at bounding box center [364, 111] width 92 height 23
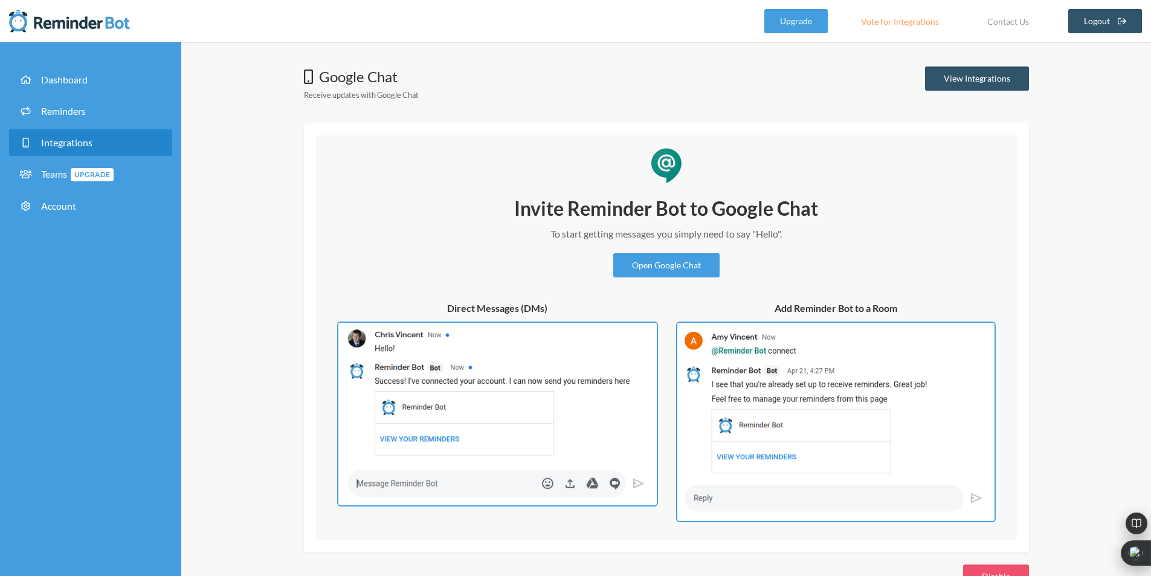
scroll to position [37, 0]
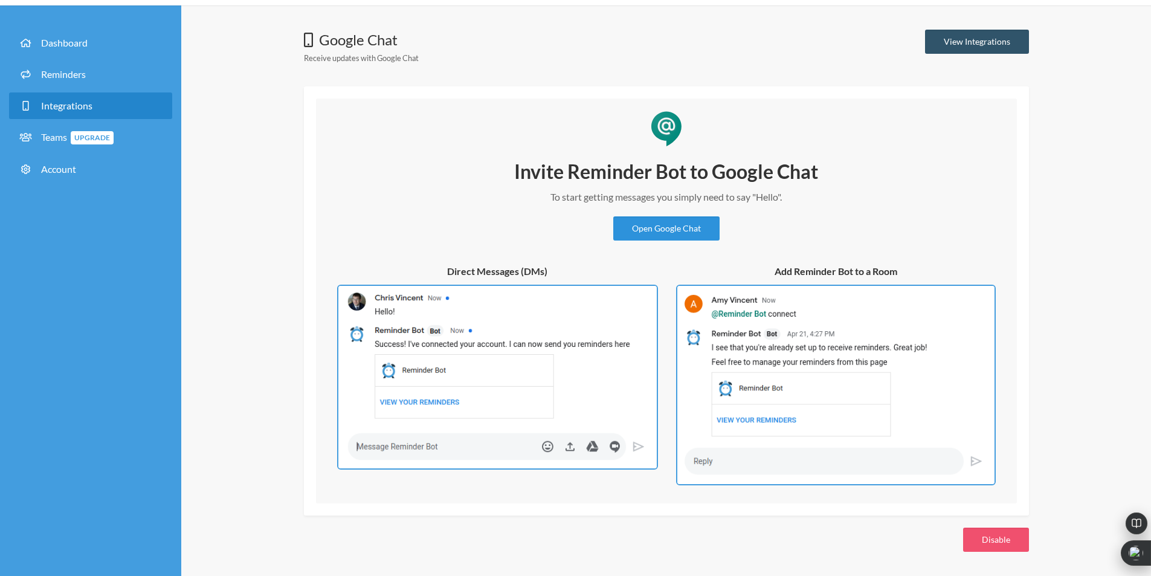
click at [649, 226] on link "Open Google Chat" at bounding box center [666, 228] width 106 height 24
click at [662, 223] on link "Open Google Chat" at bounding box center [666, 228] width 106 height 24
click at [989, 37] on link "View Integrations" at bounding box center [977, 42] width 104 height 24
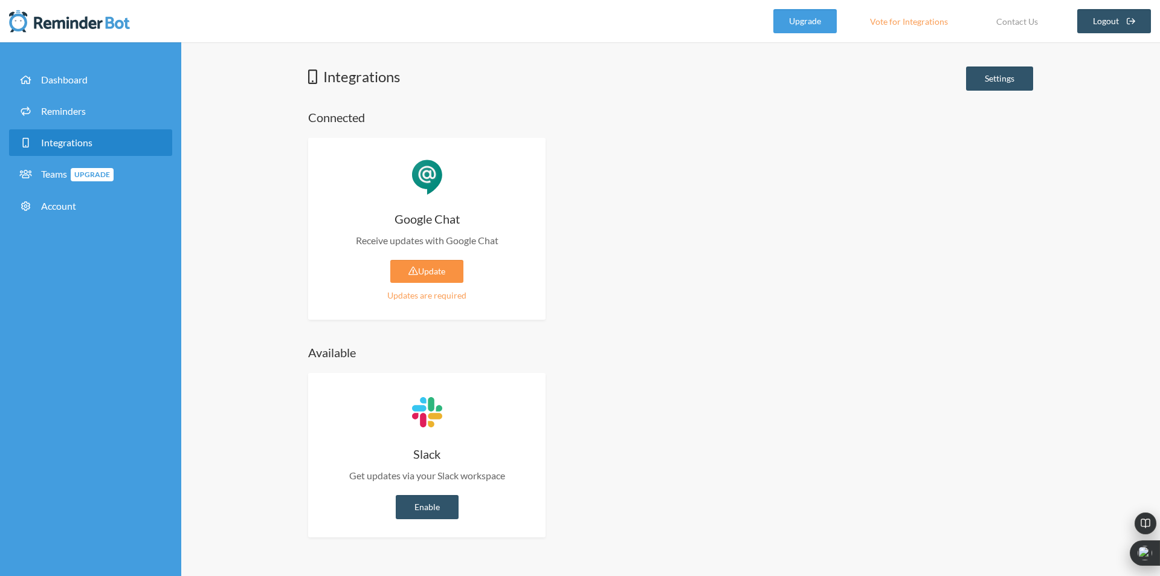
click at [419, 277] on link "Update" at bounding box center [426, 271] width 73 height 23
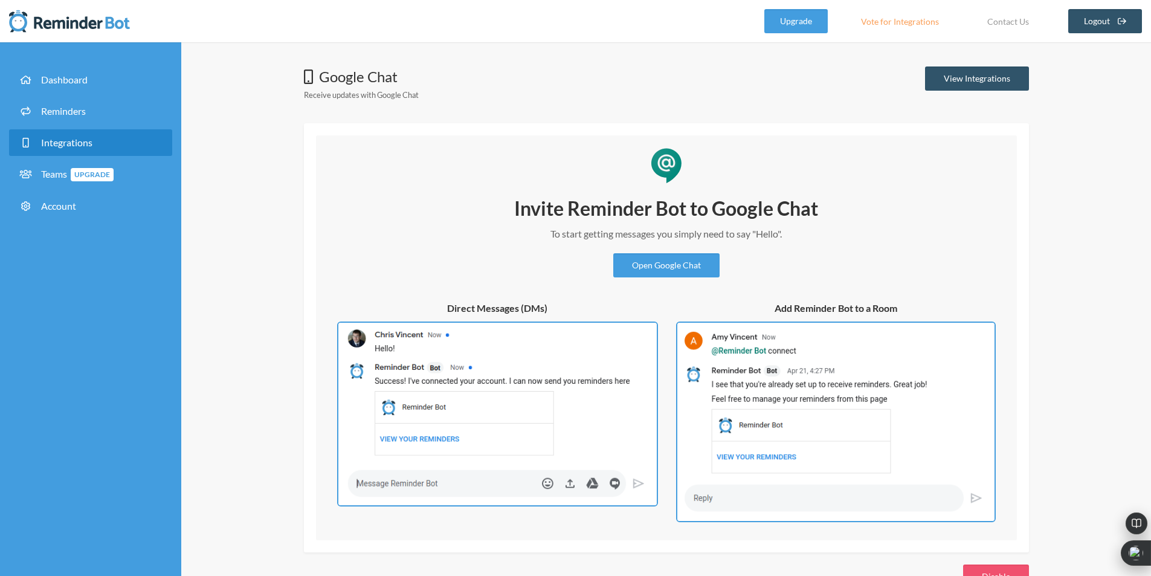
scroll to position [37, 0]
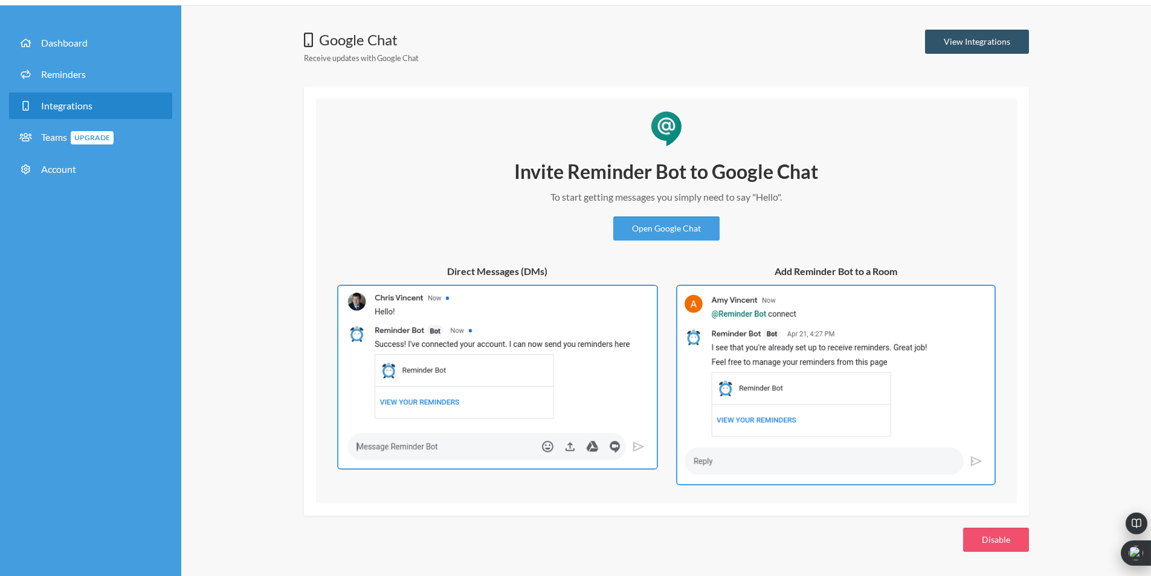
click at [1009, 153] on div "Invite Reminder Bot to Google Chat To start getting messages you simply need to…" at bounding box center [666, 300] width 701 height 405
click at [55, 108] on span "Integrations" at bounding box center [66, 105] width 51 height 11
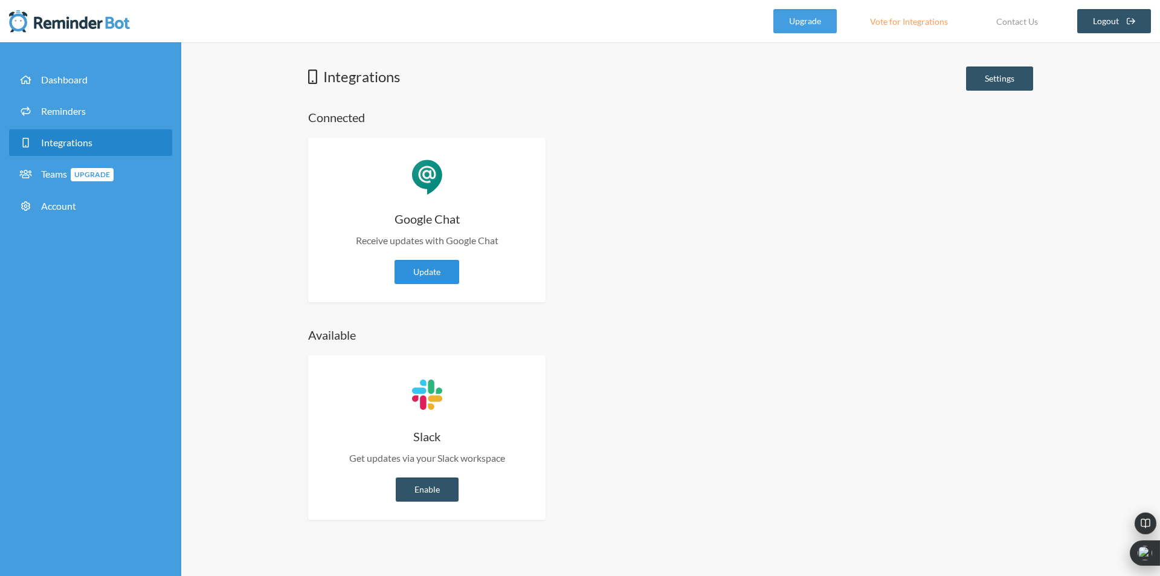
click at [424, 277] on link "Update" at bounding box center [427, 272] width 65 height 24
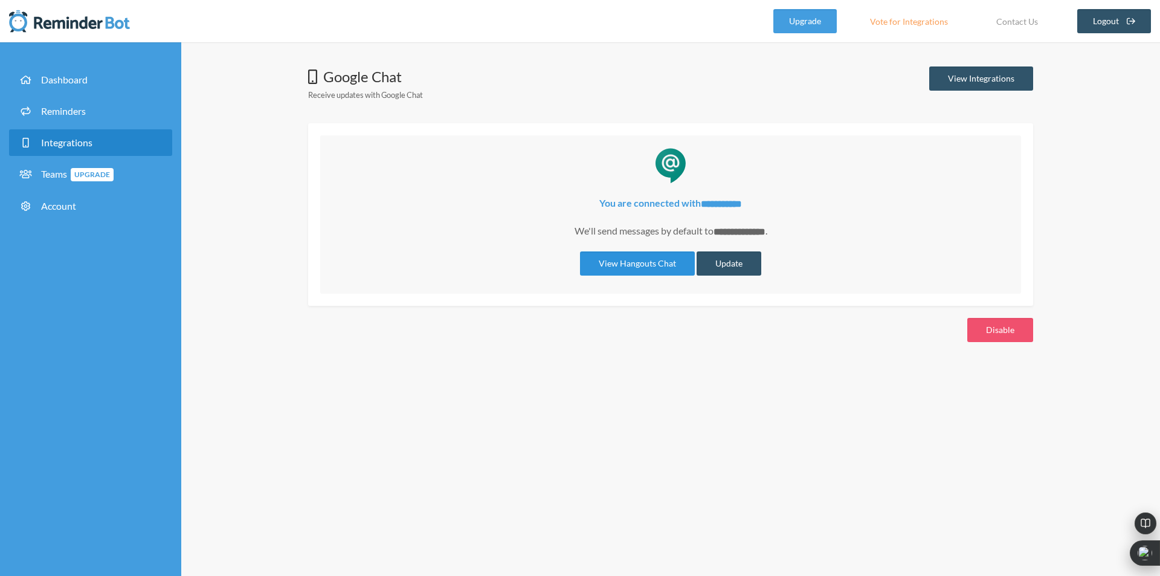
click at [648, 265] on link "View Hangouts Chat" at bounding box center [637, 263] width 115 height 24
click at [498, 138] on div "**********" at bounding box center [670, 214] width 701 height 158
click at [959, 80] on link "View Integrations" at bounding box center [981, 78] width 104 height 24
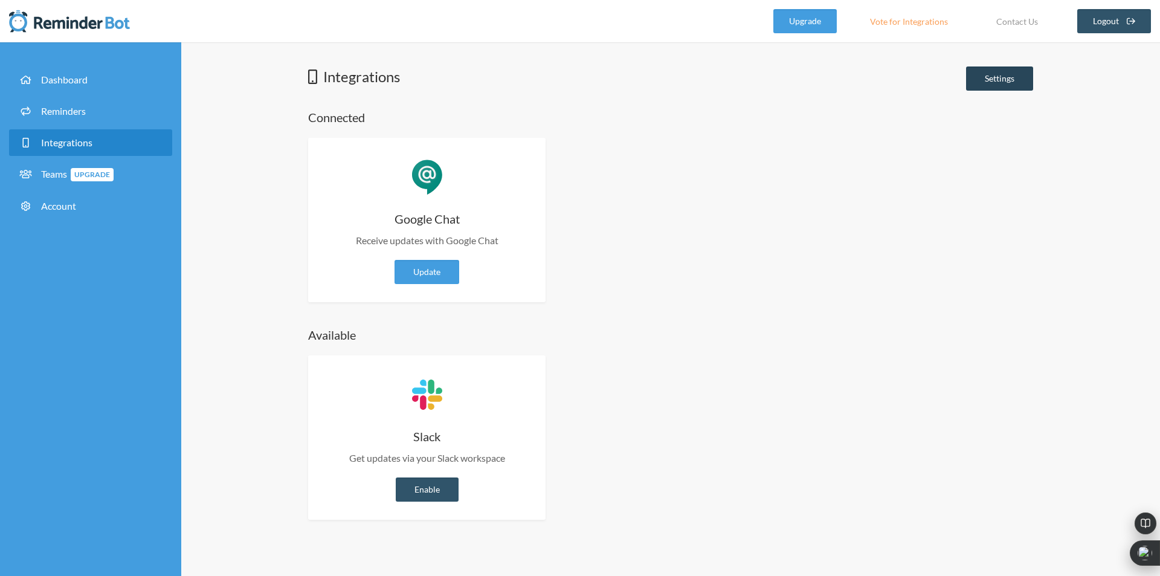
click at [1014, 77] on link "Settings" at bounding box center [999, 78] width 67 height 24
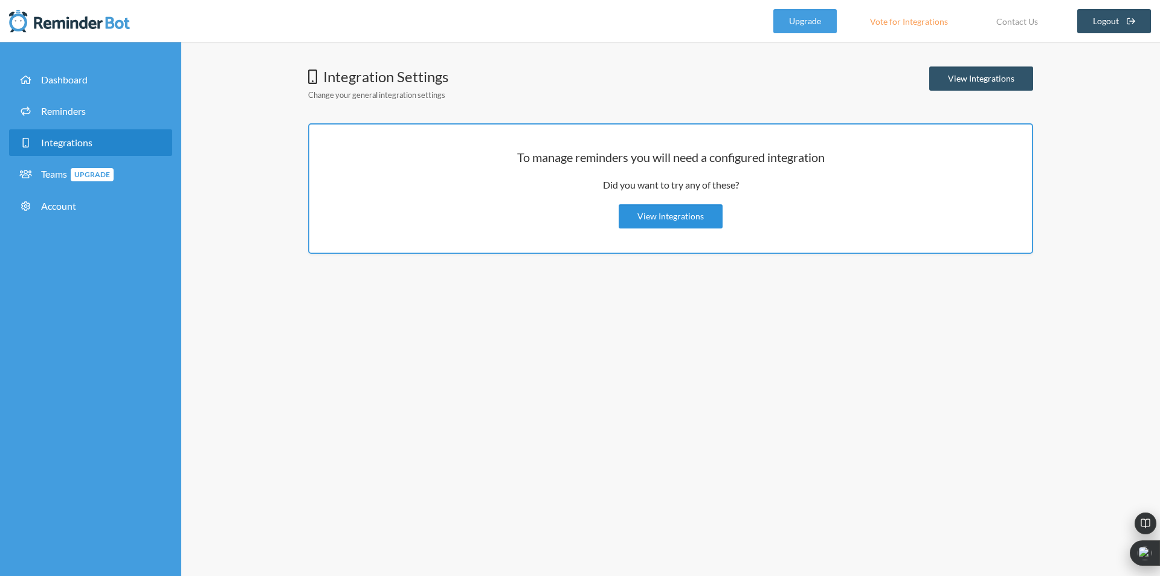
click at [680, 219] on link "View Integrations" at bounding box center [671, 216] width 104 height 24
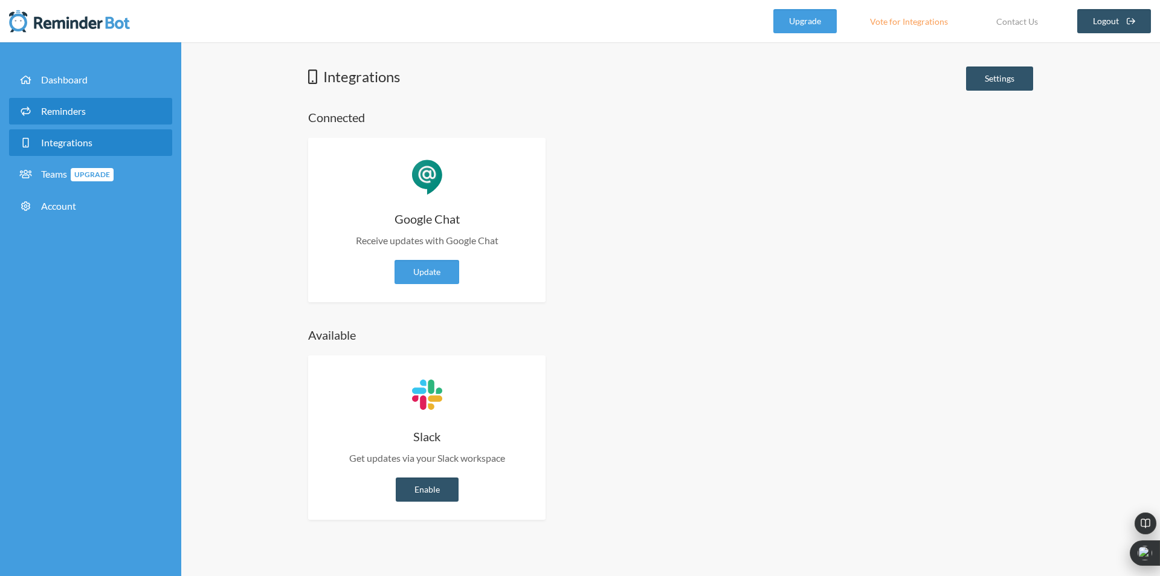
click at [67, 117] on link "Reminders" at bounding box center [90, 111] width 163 height 27
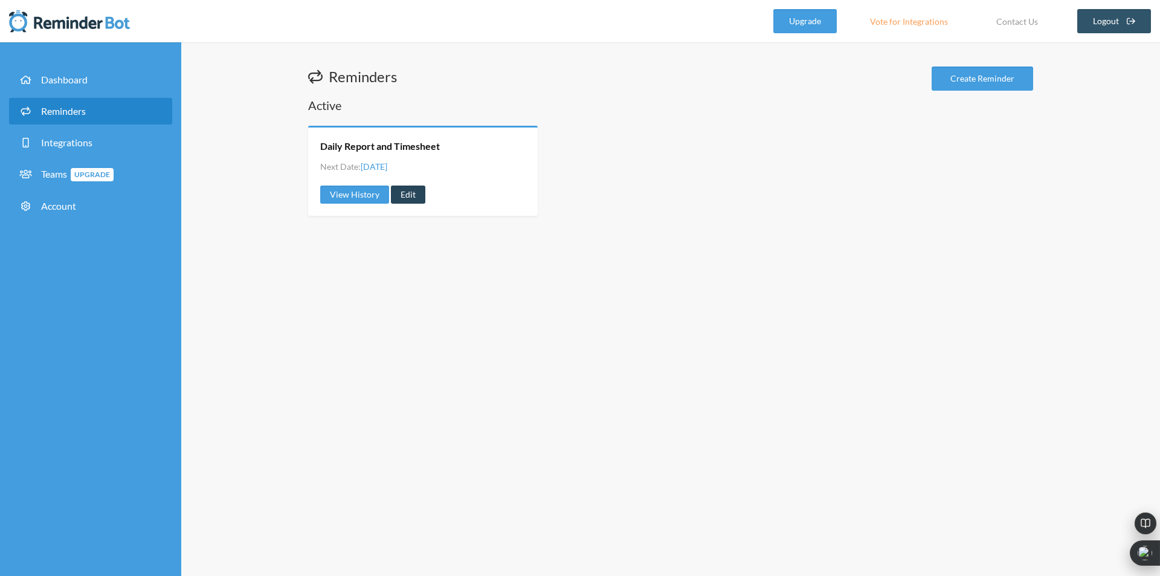
click at [408, 193] on link "Edit" at bounding box center [408, 194] width 34 height 18
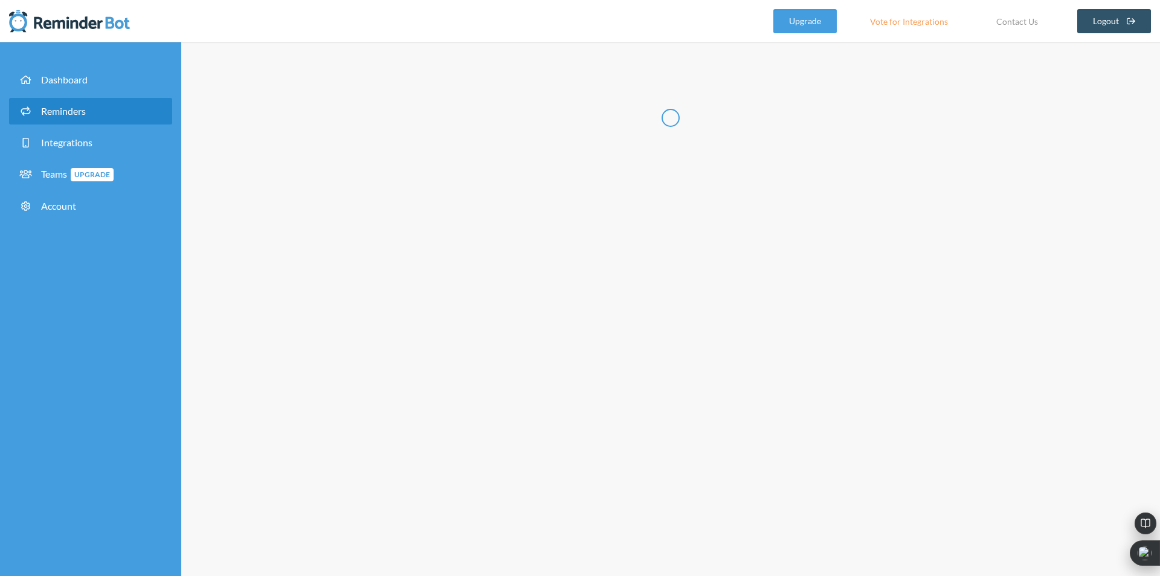
radio input "false"
radio input "true"
type input "Daily Report and Timesheet"
select select "17:15:00"
select select "spaces/AAQA0lxJ8SI"
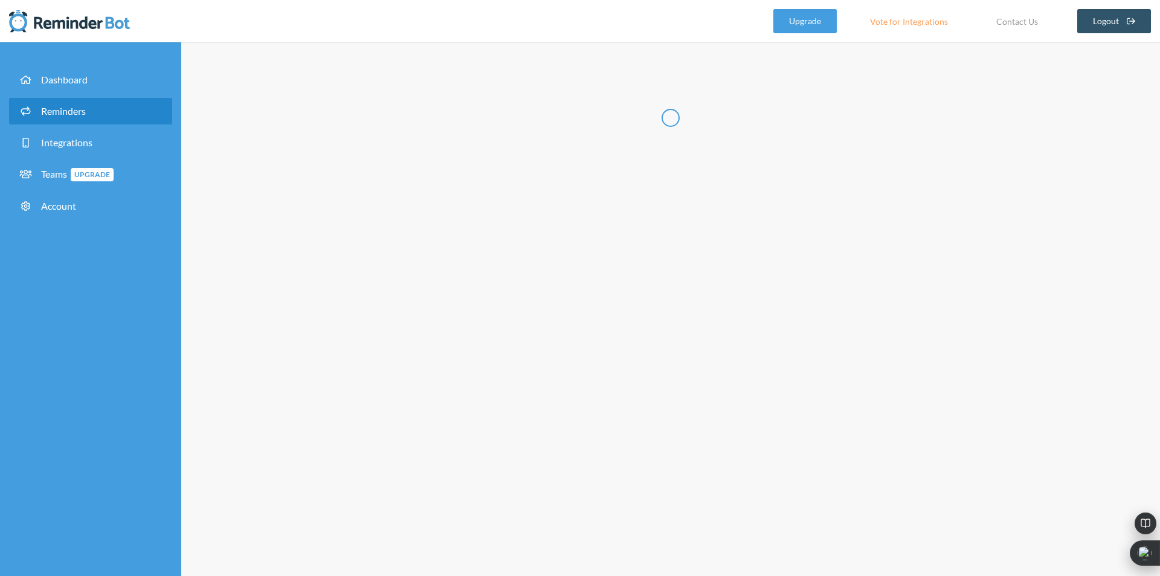
select select "17:15:00"
select select "spaces/AAQA0lxJ8SI"
select select "17:15:00"
select select "spaces/AAQA0lxJ8SI"
select select "17:15:00"
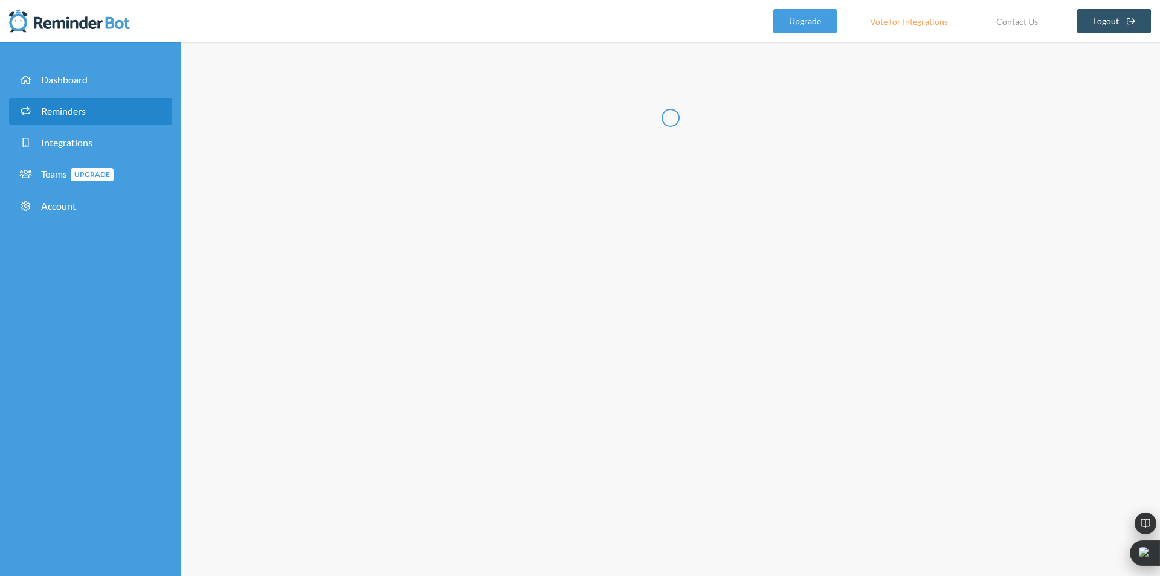
select select "spaces/AAQA0lxJ8SI"
select select "17:15:00"
select select "spaces/AAQA0lxJ8SI"
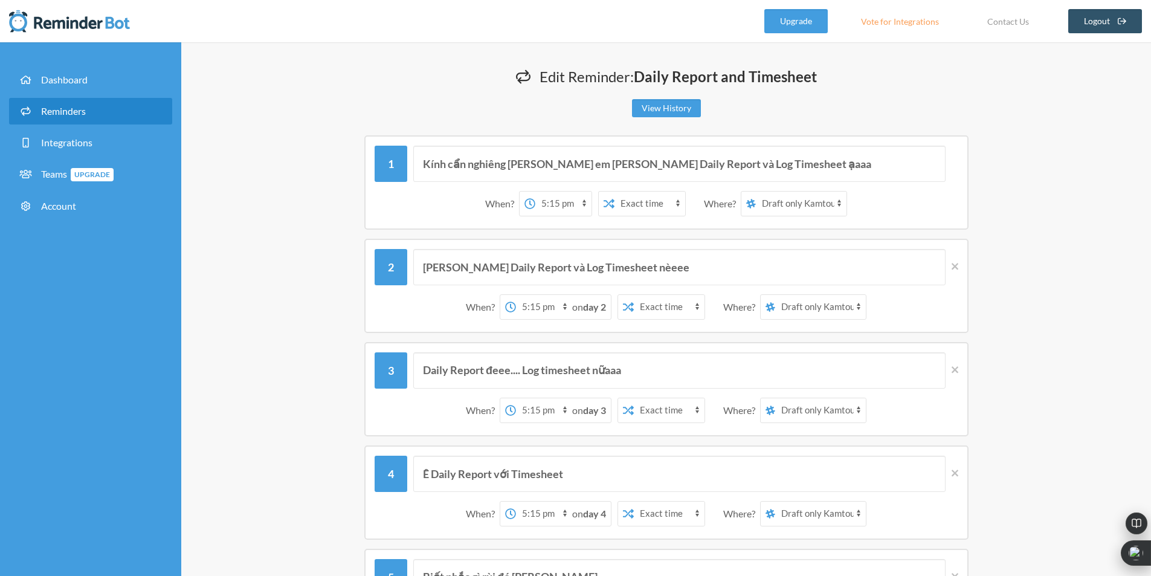
click at [813, 202] on select "Nguyễn Cẩm Thu Draft only Kamtou Làm phiền anh Sơn" at bounding box center [801, 204] width 91 height 24
click at [959, 174] on div "Kính cẩn nghiêng [PERSON_NAME] em [PERSON_NAME] Daily Report và Log Timesheet ạ…" at bounding box center [666, 182] width 604 height 94
click at [802, 203] on select "Nguyễn Cẩm Thu Draft only Kamtou Làm phiền anh Sơn" at bounding box center [801, 204] width 91 height 24
drag, startPoint x: 343, startPoint y: 158, endPoint x: 385, endPoint y: 148, distance: 44.1
click at [343, 158] on div "Kính cẩn nghiêng [PERSON_NAME] em [PERSON_NAME] Daily Report và Log Timesheet ạ…" at bounding box center [666, 182] width 725 height 94
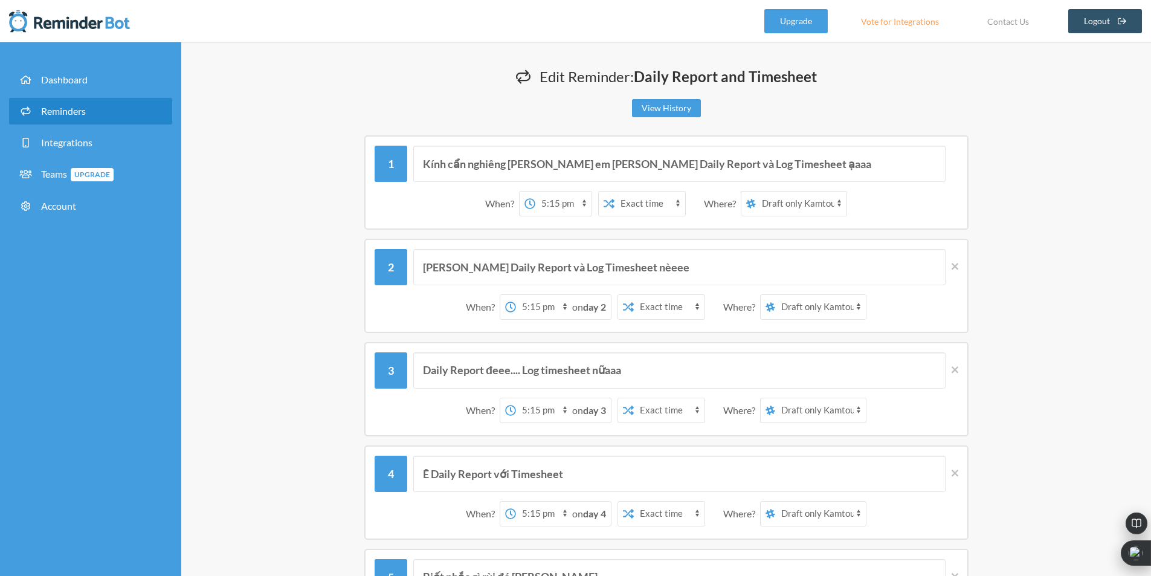
click at [70, 115] on span "Reminders" at bounding box center [63, 110] width 45 height 11
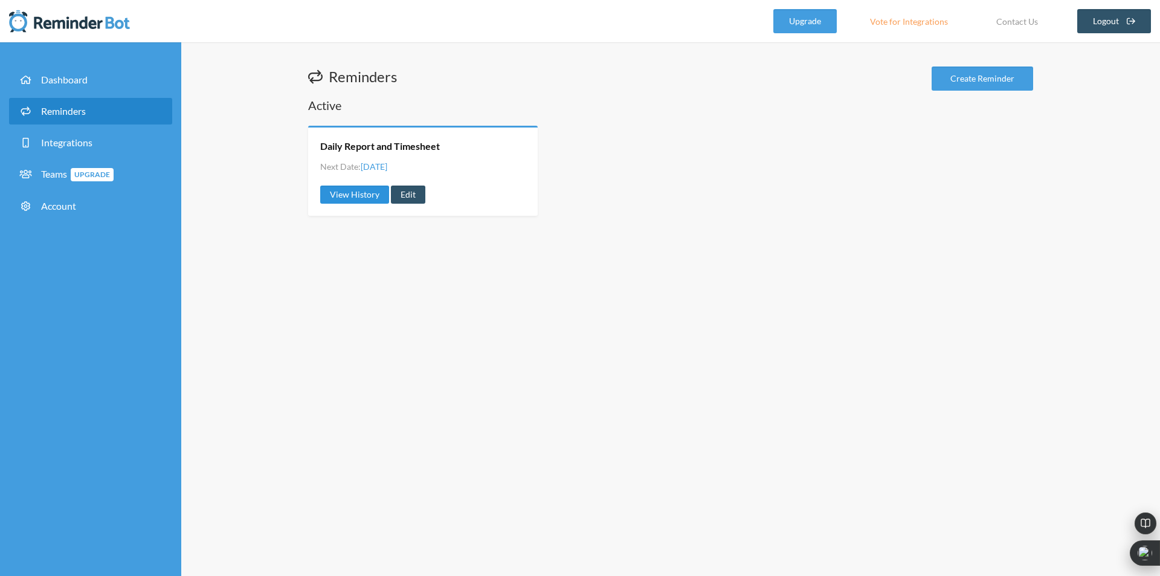
click at [345, 197] on link "View History" at bounding box center [354, 194] width 69 height 18
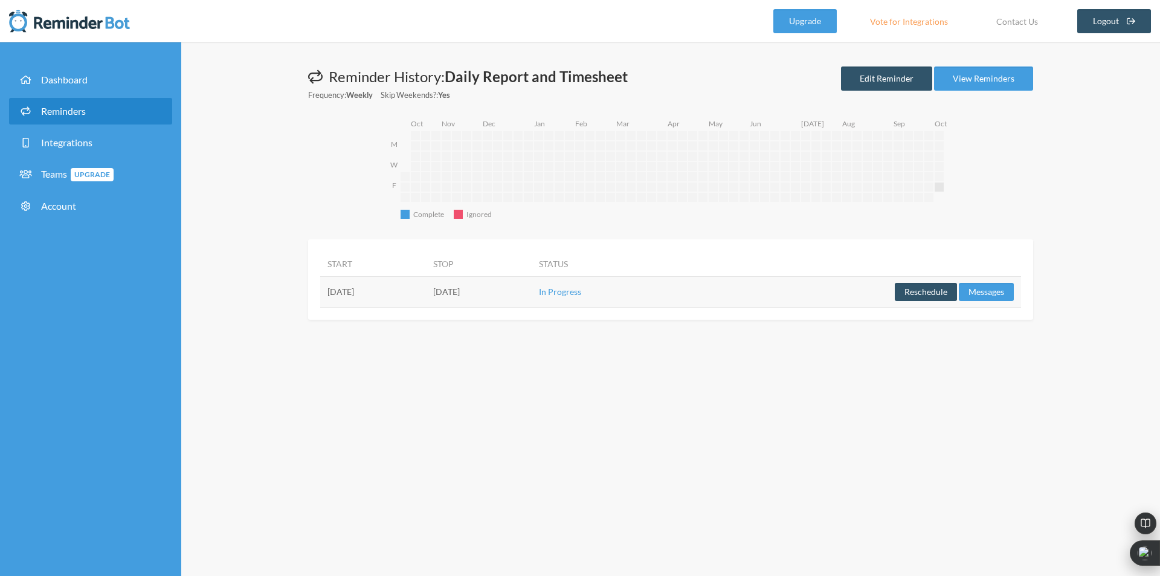
click at [53, 107] on span "Reminders" at bounding box center [63, 110] width 45 height 11
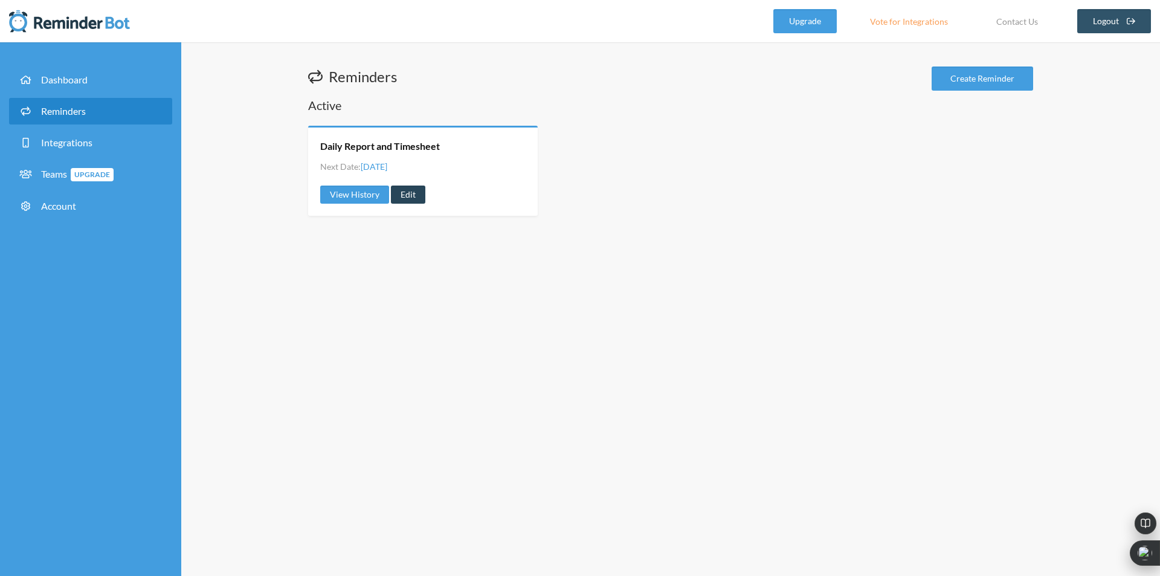
click at [399, 193] on link "Edit" at bounding box center [408, 194] width 34 height 18
click at [399, 193] on div "Reminders Create Reminder Active Daily Report and Timesheet Next Date: Friday, …" at bounding box center [670, 308] width 979 height 533
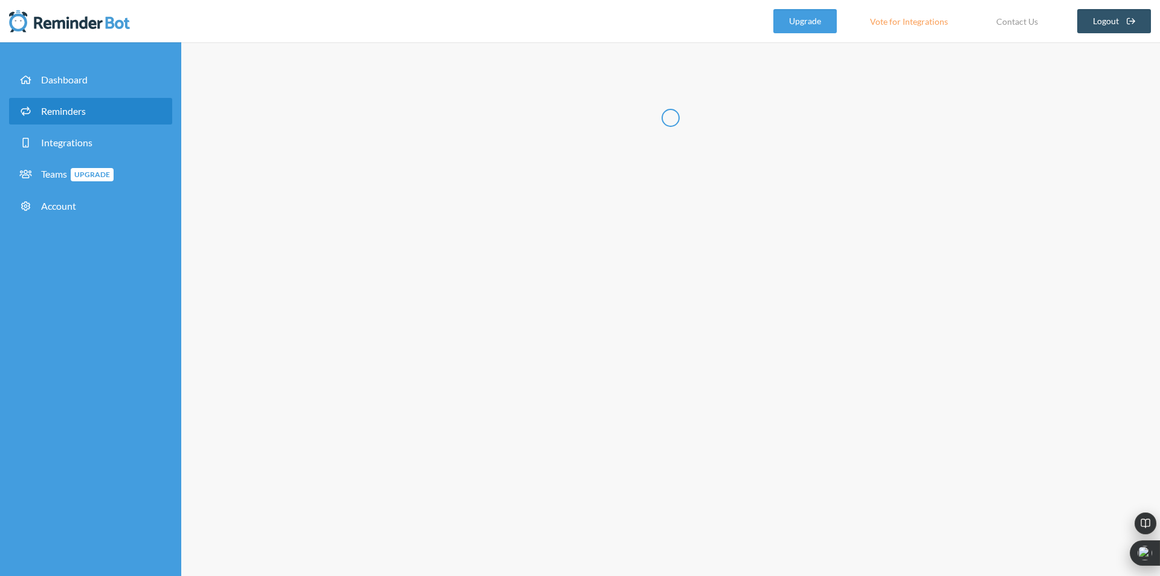
radio input "false"
radio input "true"
type input "Daily Report and Timesheet"
select select "17:15:00"
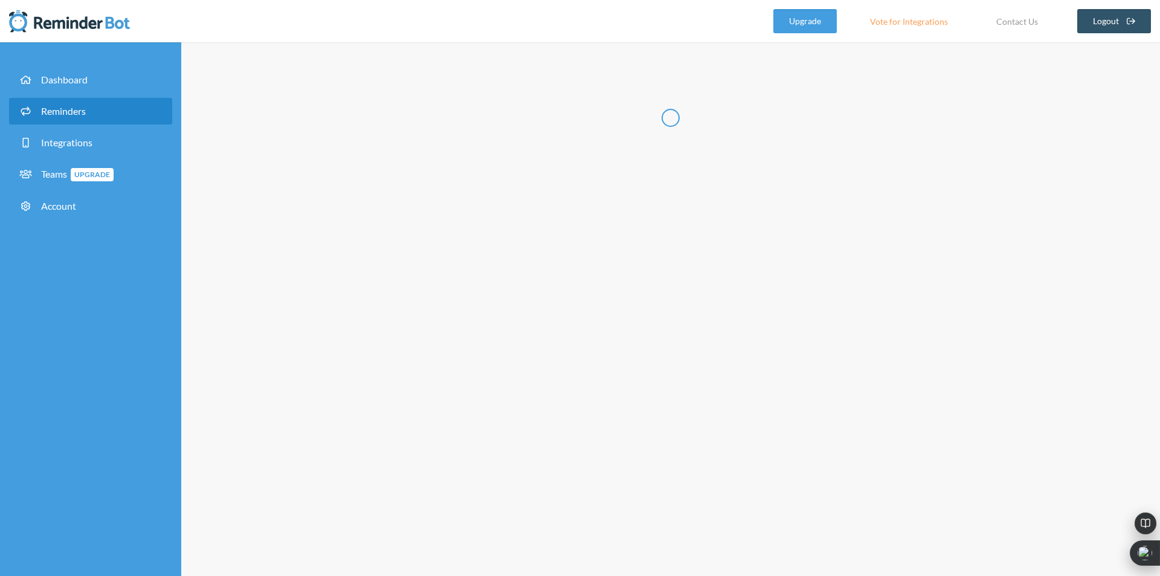
select select "17:15:00"
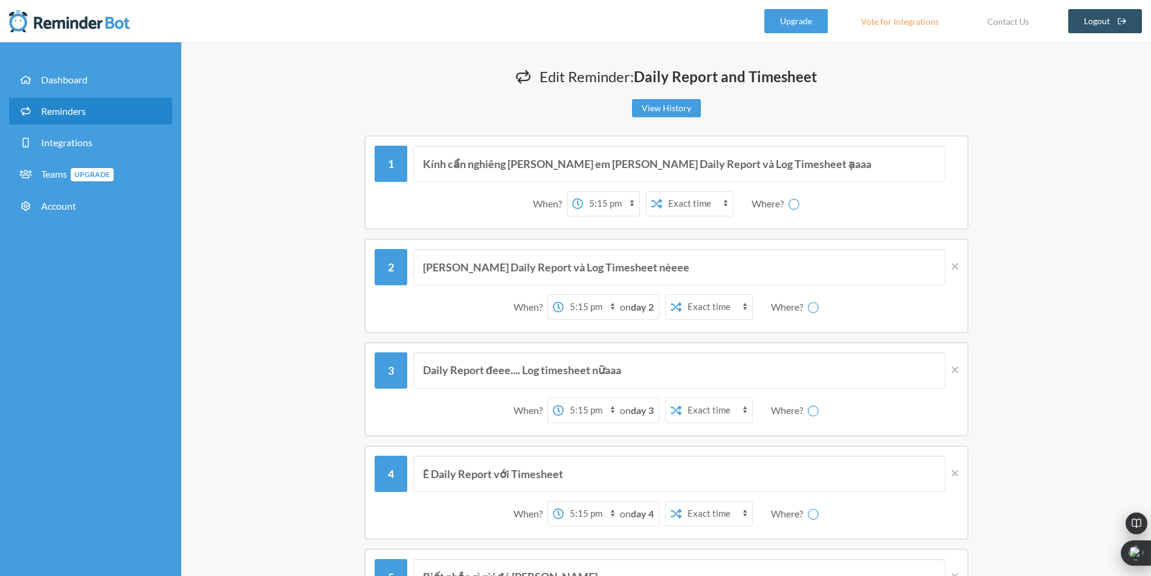
select select "spaces/AAQA0lxJ8SI"
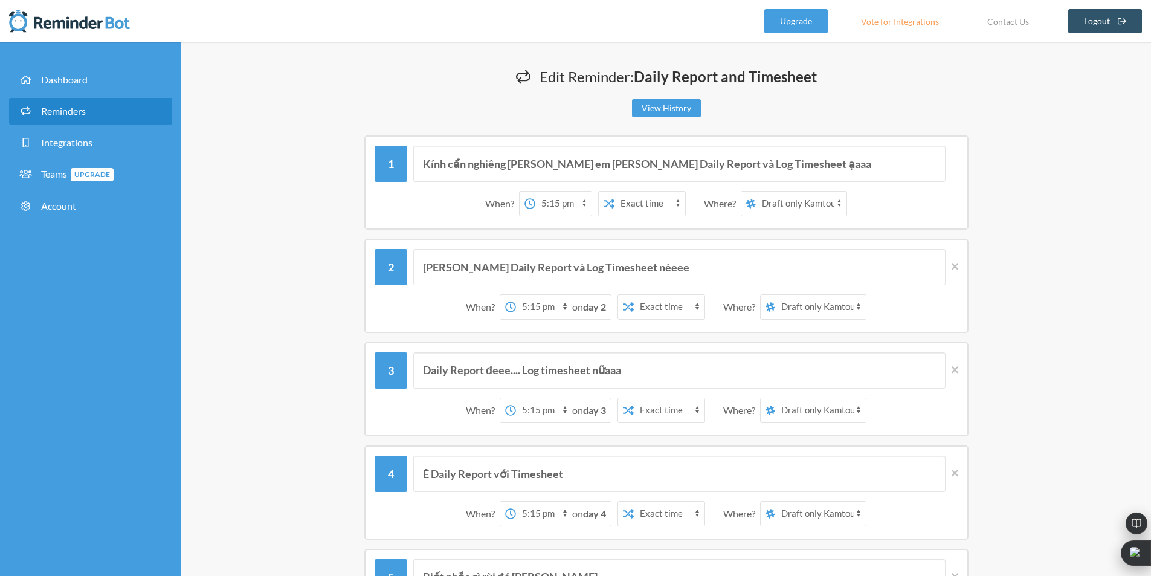
click at [802, 205] on select "Nguyễn Cẩm Thu DU16 - PES24186 - Premio USA Draft only Kamtou Làm phiền anh Sơn" at bounding box center [801, 204] width 91 height 24
click at [756, 192] on select "Nguyễn Cẩm Thu DU16 - PES24186 - Premio USA Draft only Kamtou Làm phiền anh Sơn" at bounding box center [801, 204] width 91 height 24
click at [784, 201] on select "Nguyễn Cẩm Thu DU16 - PES24186 - Premio USA Draft only Kamtou Làm phiền anh Sơn" at bounding box center [801, 204] width 91 height 24
select select "spaces/AAAAmFzF2us"
click at [756, 192] on select "Nguyễn Cẩm Thu DU16 - PES24186 - Premio USA Draft only Kamtou Làm phiền anh Sơn" at bounding box center [801, 204] width 91 height 24
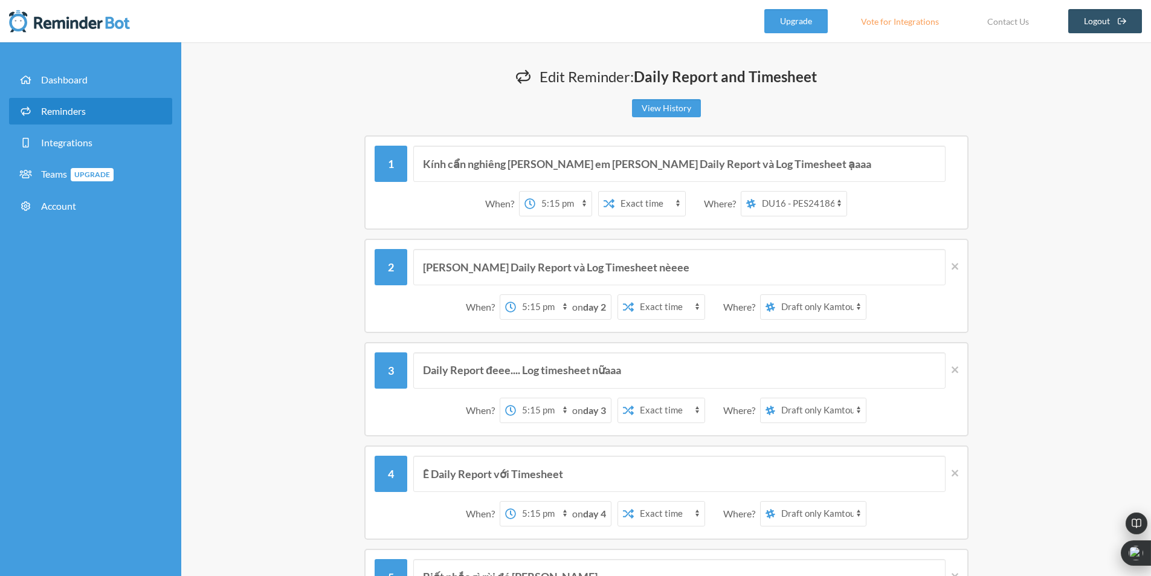
click at [807, 306] on select "Nguyễn Cẩm Thu DU16 - PES24186 - Premio USA Draft only Kamtou Làm phiền anh Sơn" at bounding box center [820, 307] width 91 height 24
select select "spaces/AAAAmFzF2us"
click at [777, 295] on select "Nguyễn Cẩm Thu DU16 - PES24186 - Premio USA Draft only Kamtou Làm phiền anh Sơn" at bounding box center [820, 307] width 91 height 24
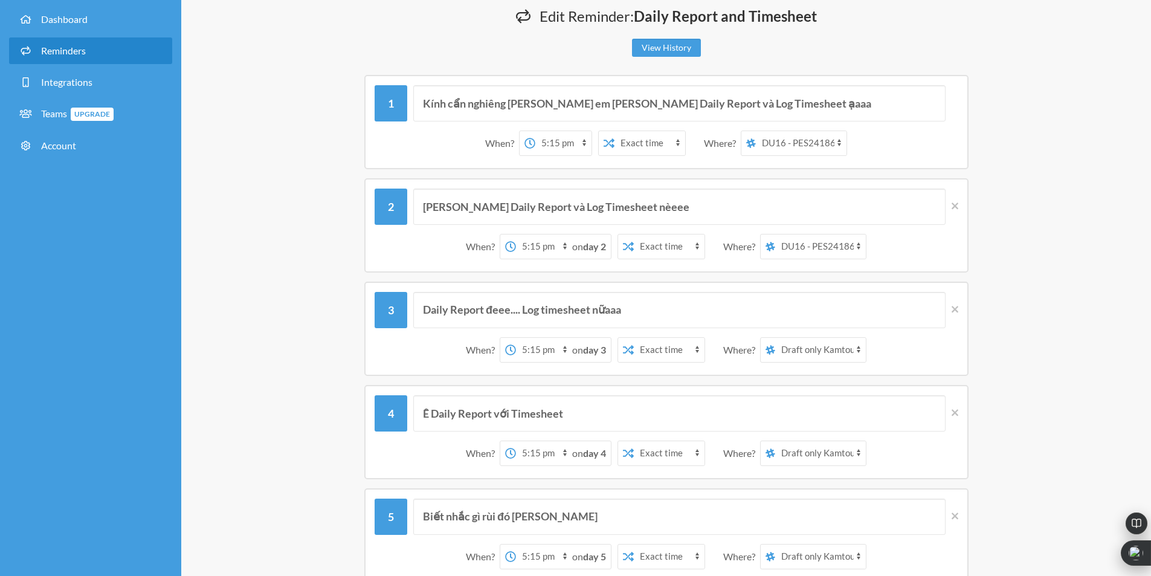
click at [797, 343] on select "Nguyễn Cẩm Thu DU16 - PES24186 - Premio USA Draft only Kamtou Làm phiền anh Sơn" at bounding box center [820, 350] width 91 height 24
select select "spaces/AAAAmFzF2us"
click at [777, 338] on select "Nguyễn Cẩm Thu DU16 - PES24186 - Premio USA Draft only Kamtou Làm phiền anh Sơn" at bounding box center [820, 350] width 91 height 24
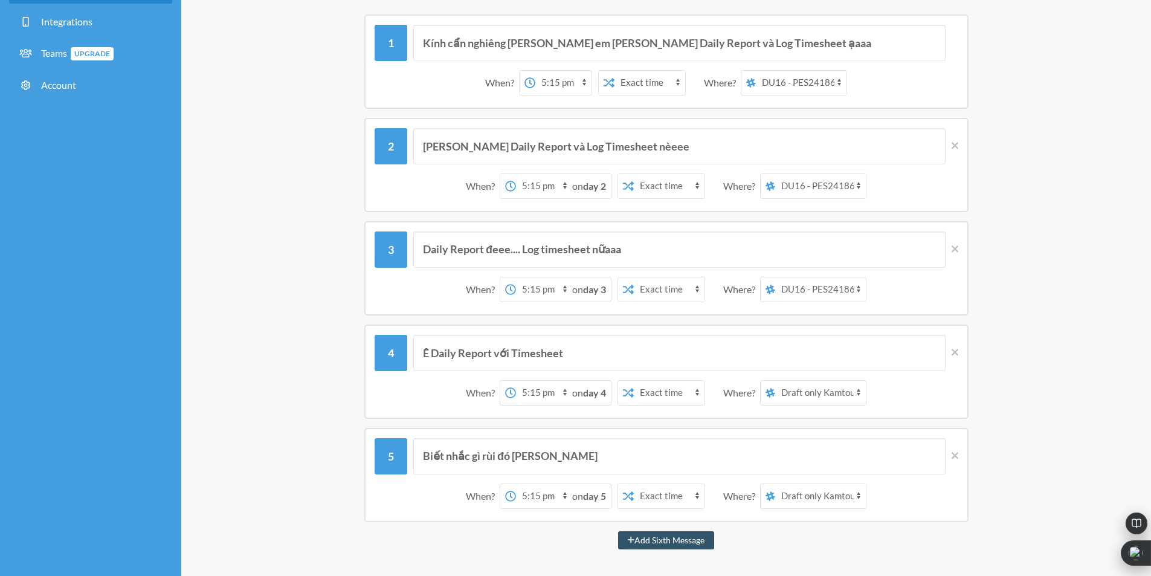
click at [806, 390] on select "Nguyễn Cẩm Thu DU16 - PES24186 - Premio USA Draft only Kamtou Làm phiền anh Sơn" at bounding box center [820, 393] width 91 height 24
select select "spaces/AAAAmFzF2us"
click at [777, 381] on select "Nguyễn Cẩm Thu DU16 - PES24186 - Premio USA Draft only Kamtou Làm phiền anh Sơn" at bounding box center [820, 393] width 91 height 24
click at [820, 503] on select "Nguyễn Cẩm Thu DU16 - PES24186 - Premio USA Draft only Kamtou Làm phiền anh Sơn" at bounding box center [820, 496] width 91 height 24
select select "spaces/AAAAmFzF2us"
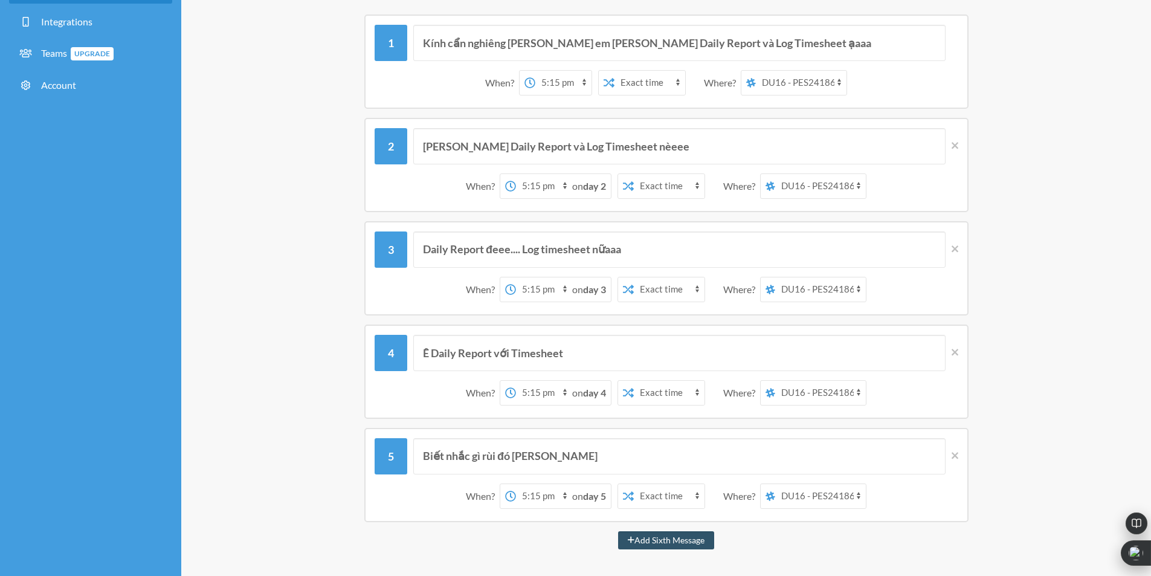
click at [777, 484] on select "Nguyễn Cẩm Thu DU16 - PES24186 - Premio USA Draft only Kamtou Làm phiền anh Sơn" at bounding box center [820, 496] width 91 height 24
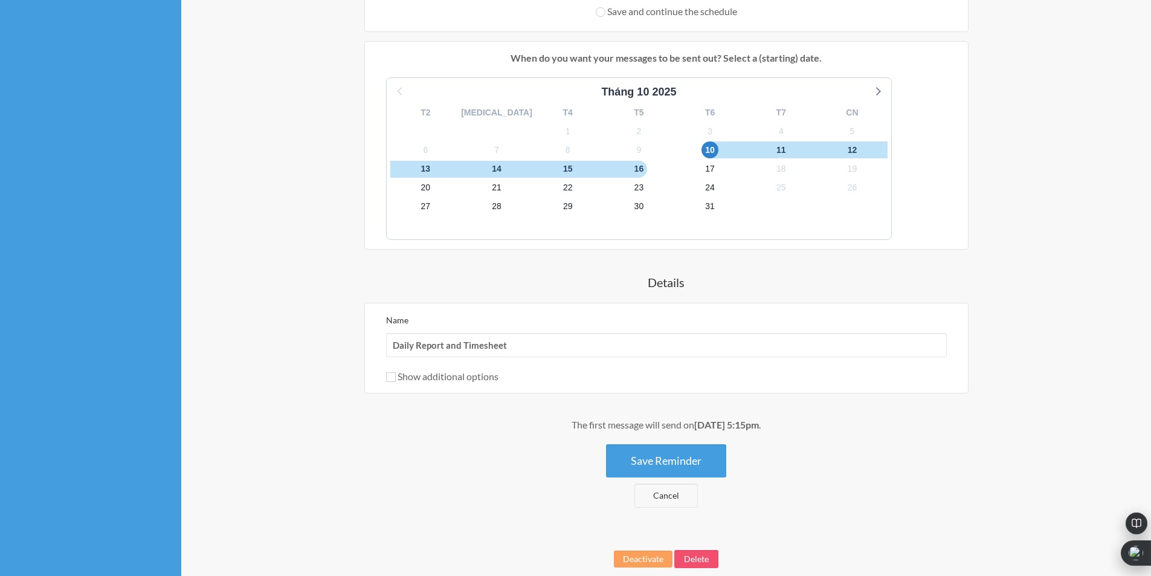
scroll to position [844, 0]
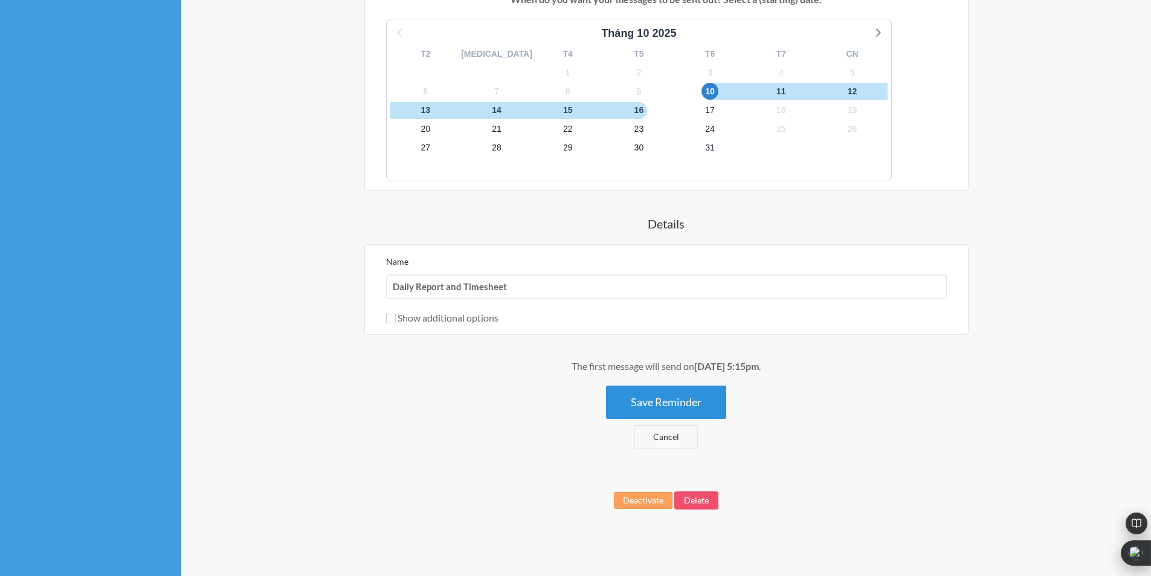
click at [693, 396] on button "Save Reminder" at bounding box center [666, 401] width 120 height 33
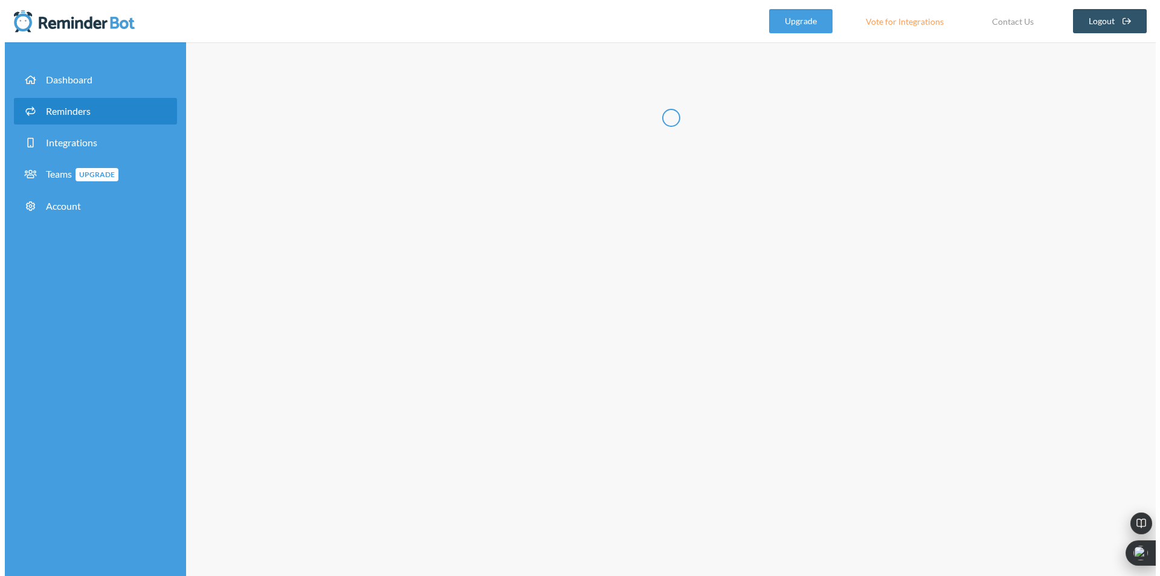
scroll to position [0, 0]
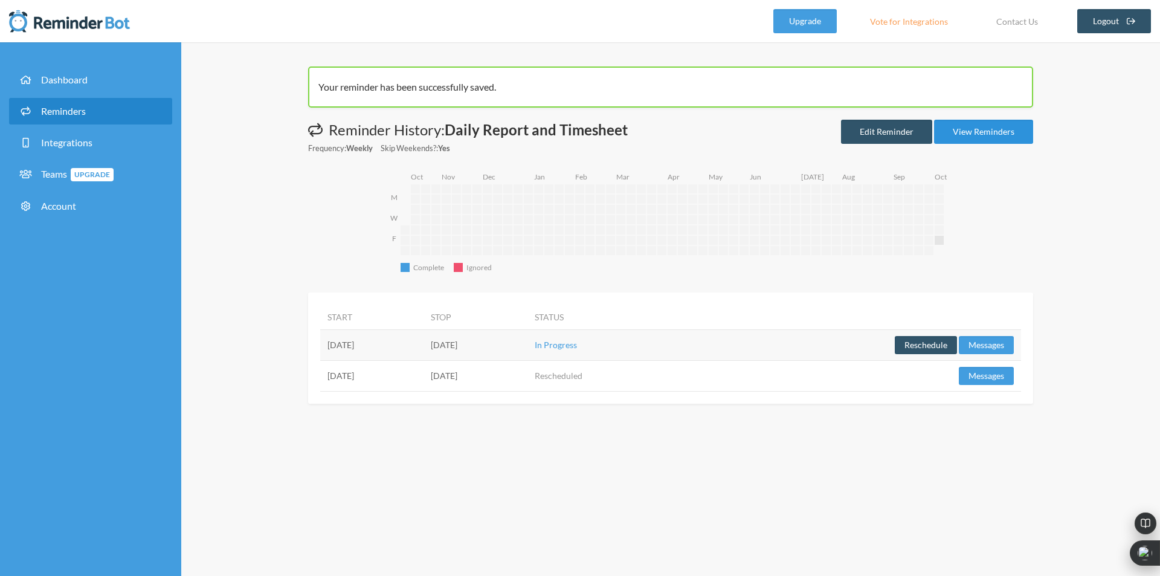
click at [988, 133] on link "View Reminders" at bounding box center [983, 132] width 99 height 24
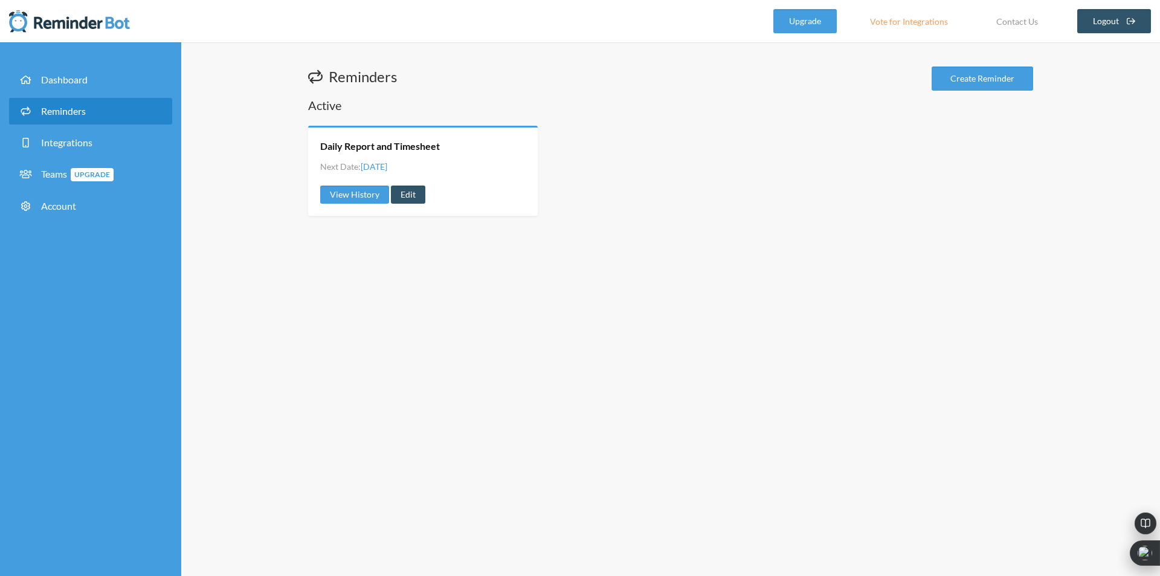
click at [710, 170] on div "Daily Report and Timesheet Next Date: Friday, October 10 View History Edit" at bounding box center [670, 171] width 725 height 90
click at [443, 345] on div "Reminders Create Reminder Active Daily Report and Timesheet Next Date: Friday, …" at bounding box center [670, 308] width 979 height 533
click at [974, 77] on link "Create Reminder" at bounding box center [982, 78] width 101 height 24
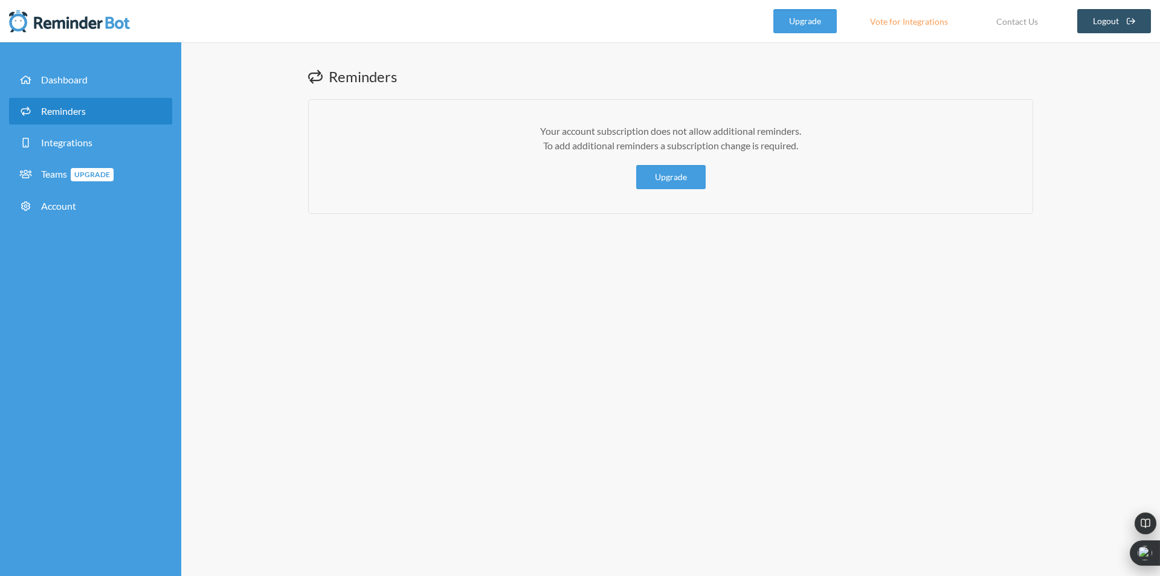
click at [100, 105] on link "Reminders" at bounding box center [90, 111] width 163 height 27
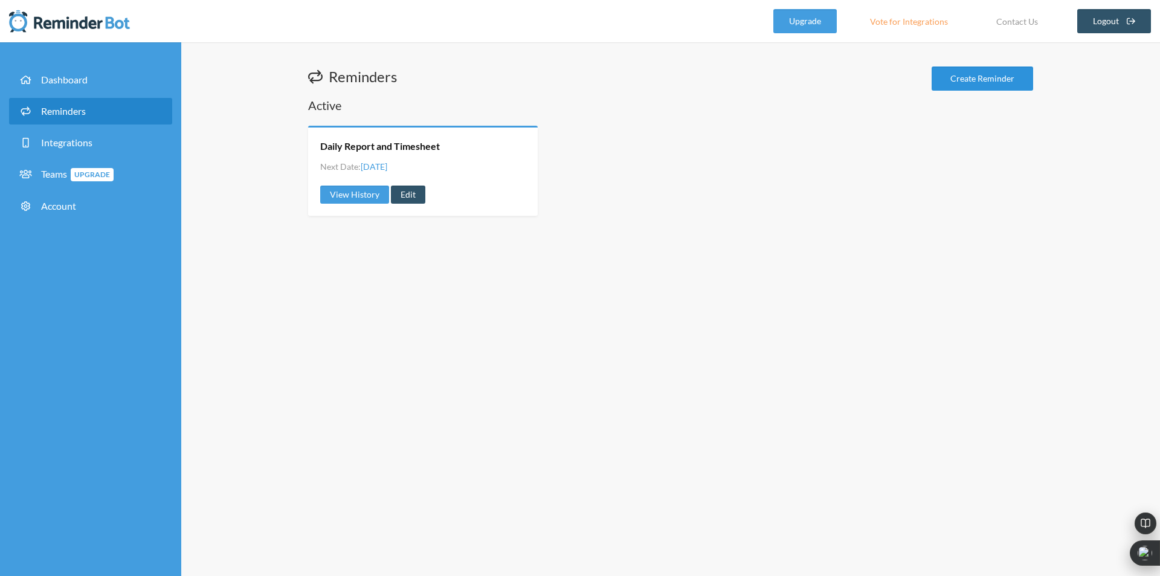
click at [987, 76] on link "Create Reminder" at bounding box center [982, 78] width 101 height 24
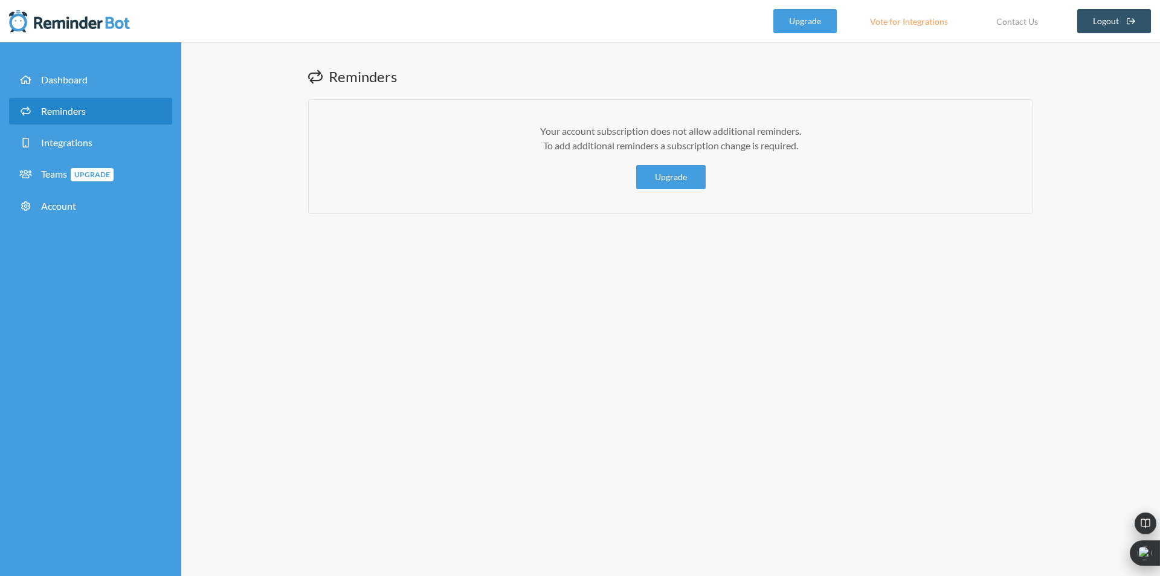
drag, startPoint x: 544, startPoint y: 129, endPoint x: 847, endPoint y: 150, distance: 303.4
click at [847, 150] on p "Your account subscription does not allow additional reminders. To add additiona…" at bounding box center [670, 138] width 675 height 29
click at [845, 141] on p "Your account subscription does not allow additional reminders. To add additiona…" at bounding box center [670, 138] width 675 height 29
